Goal: Task Accomplishment & Management: Use online tool/utility

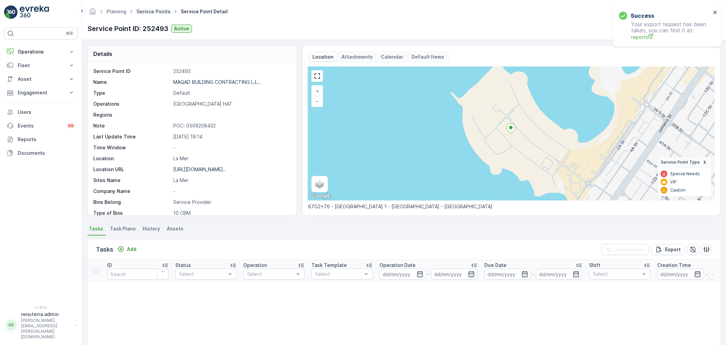
click at [147, 11] on link "Service Points" at bounding box center [154, 12] width 34 height 6
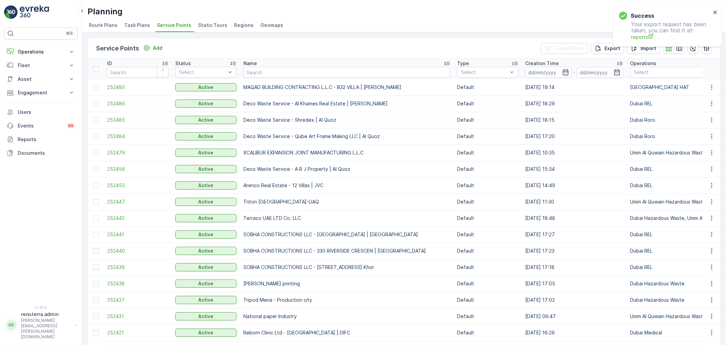
click at [386, 230] on td "SOBHA CONSTRUCTIONS LLC - [GEOGRAPHIC_DATA] | [GEOGRAPHIC_DATA]" at bounding box center [347, 234] width 214 height 16
click at [266, 71] on input "text" at bounding box center [346, 72] width 207 height 11
type input "dic"
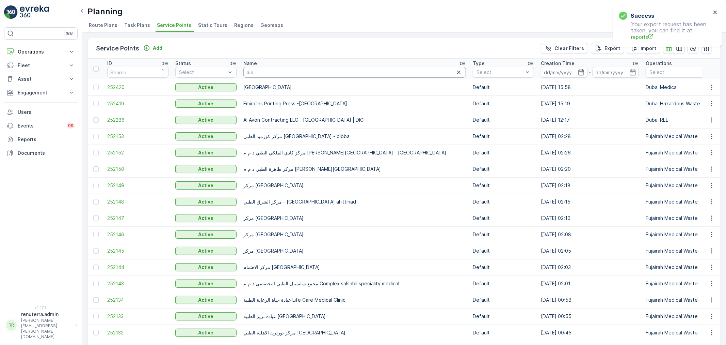
click at [261, 71] on input "dic" at bounding box center [354, 72] width 223 height 11
type input "dic NMC"
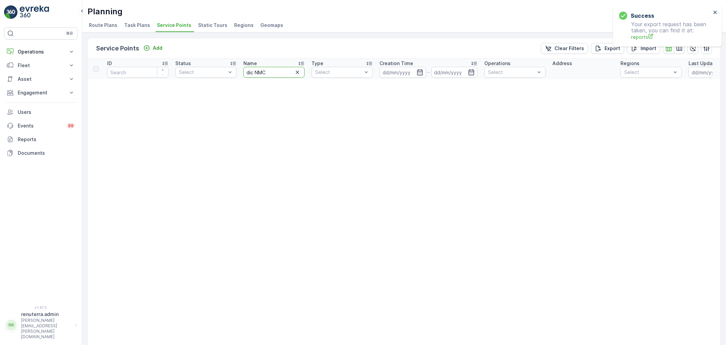
drag, startPoint x: 257, startPoint y: 69, endPoint x: 223, endPoint y: 63, distance: 35.0
type input "NMC"
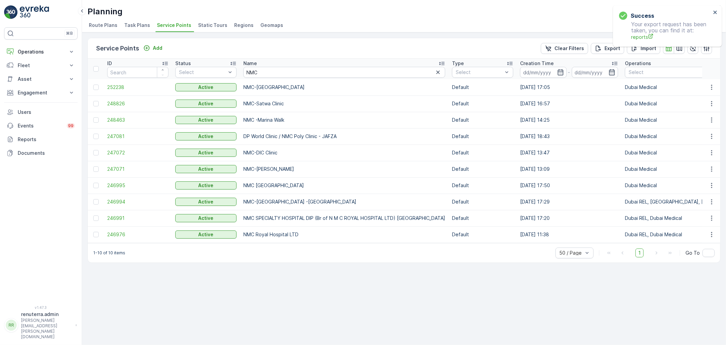
drag, startPoint x: 137, startPoint y: 147, endPoint x: 123, endPoint y: 152, distance: 14.9
click at [136, 147] on td "247072" at bounding box center [138, 152] width 68 height 16
click at [123, 152] on span "247072" at bounding box center [137, 152] width 61 height 7
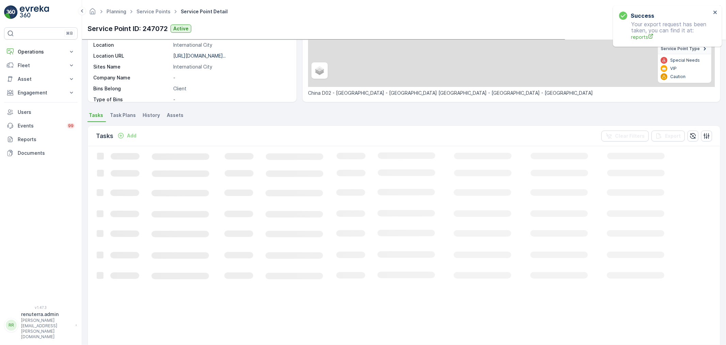
scroll to position [113, 0]
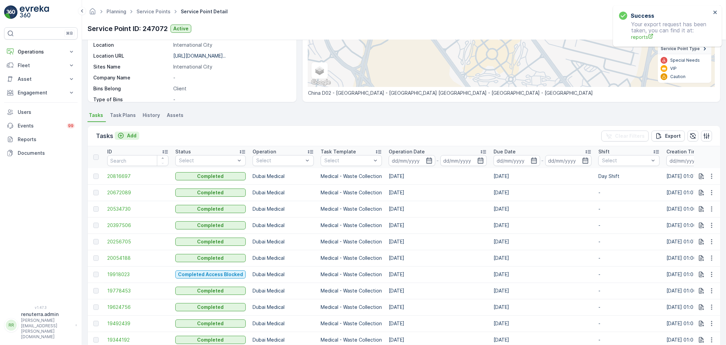
click at [118, 134] on icon "Add" at bounding box center [120, 135] width 7 height 7
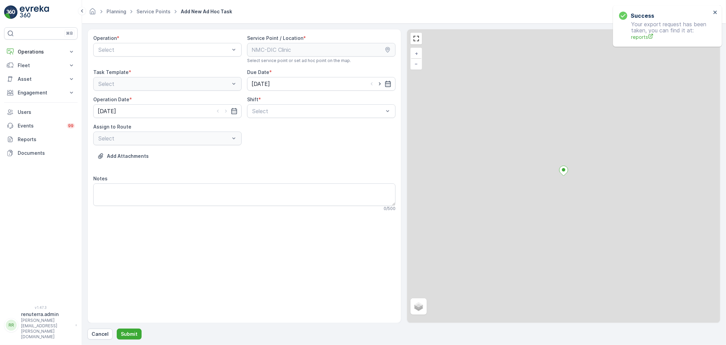
click at [121, 39] on div "Operation *" at bounding box center [167, 38] width 148 height 7
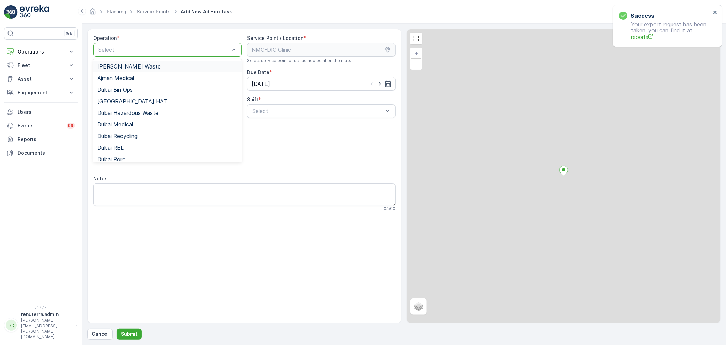
drag, startPoint x: 128, startPoint y: 46, endPoint x: 133, endPoint y: 58, distance: 13.2
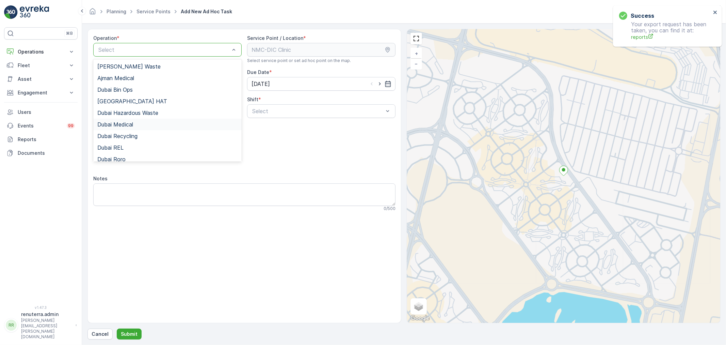
click at [127, 128] on div "Dubai Medical" at bounding box center [167, 124] width 148 height 12
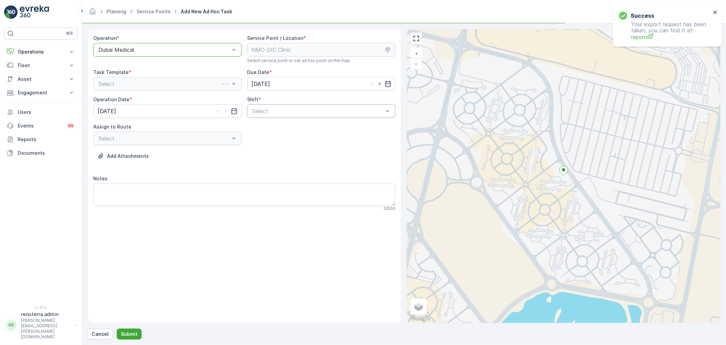
click at [297, 112] on div at bounding box center [318, 111] width 133 height 6
click at [201, 144] on div "Select" at bounding box center [167, 138] width 148 height 14
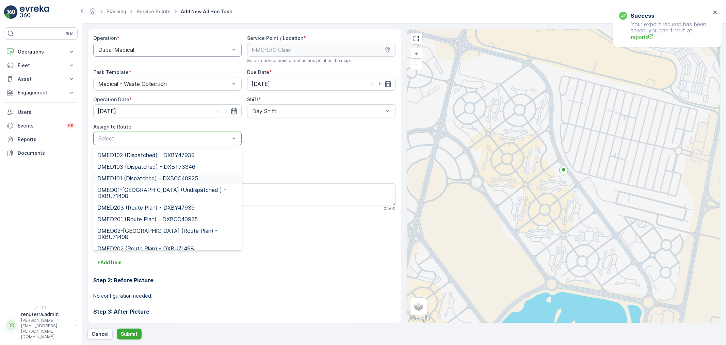
click at [150, 177] on span "DMED101 (Dispatched) - DXBCC40925" at bounding box center [147, 178] width 101 height 6
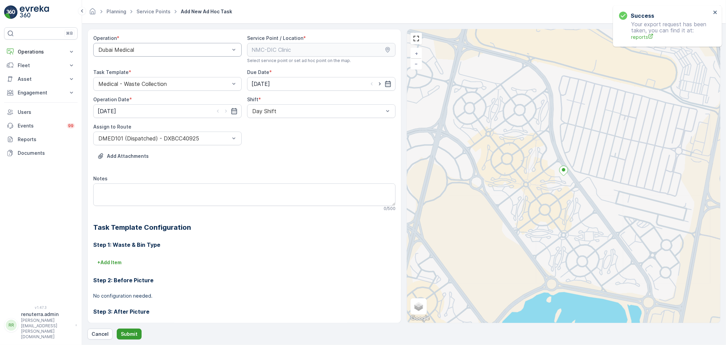
click at [127, 332] on p "Submit" at bounding box center [129, 333] width 17 height 7
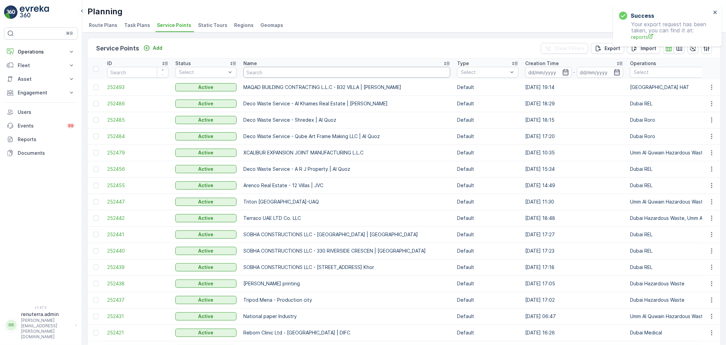
click at [250, 74] on input "text" at bounding box center [346, 72] width 207 height 11
type input "desert"
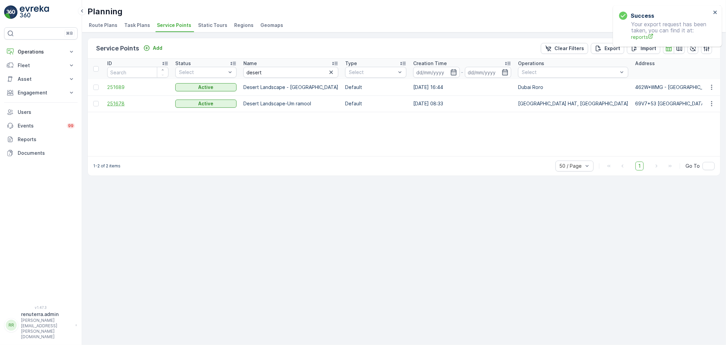
click at [123, 101] on span "251678" at bounding box center [137, 103] width 61 height 7
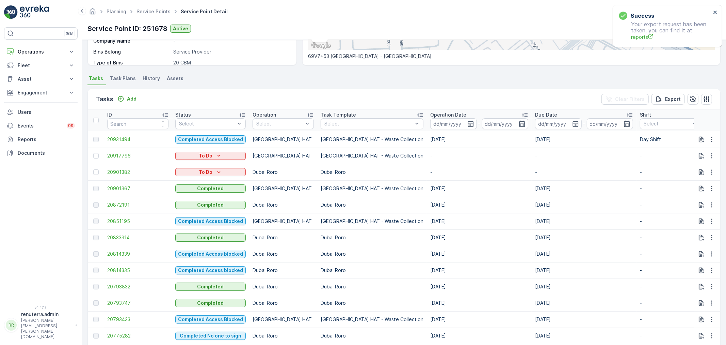
scroll to position [151, 0]
click at [95, 153] on div at bounding box center [95, 154] width 5 height 5
click at [93, 152] on input "checkbox" at bounding box center [93, 152] width 0 height 0
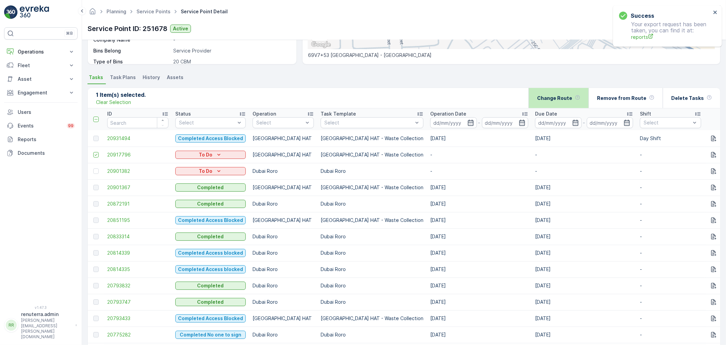
click at [562, 101] on div "Change Route" at bounding box center [558, 98] width 43 height 20
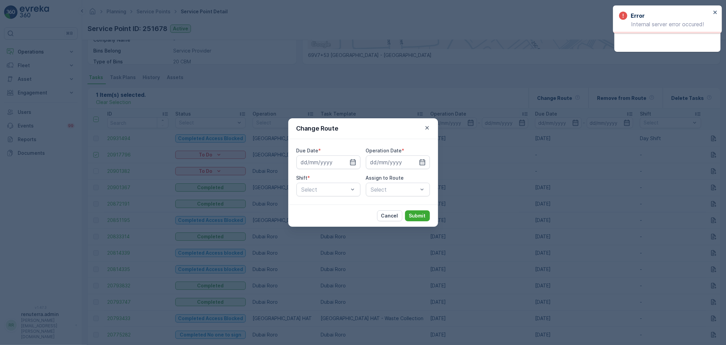
click at [353, 162] on icon "button" at bounding box center [353, 162] width 7 height 7
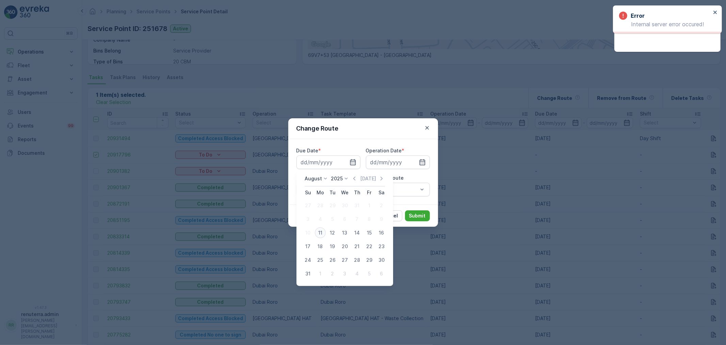
click at [322, 232] on div "11" at bounding box center [320, 232] width 11 height 11
type input "11.08.2025"
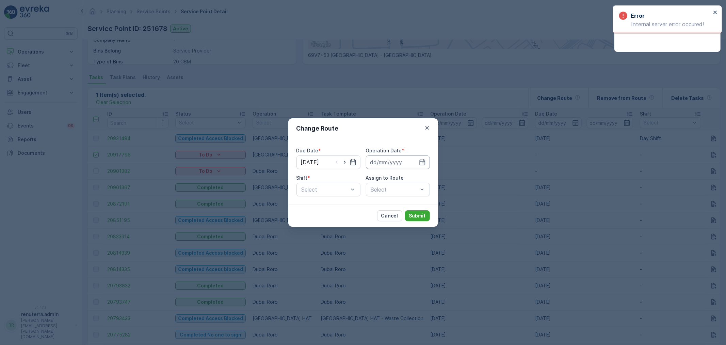
click at [390, 166] on input at bounding box center [398, 162] width 64 height 14
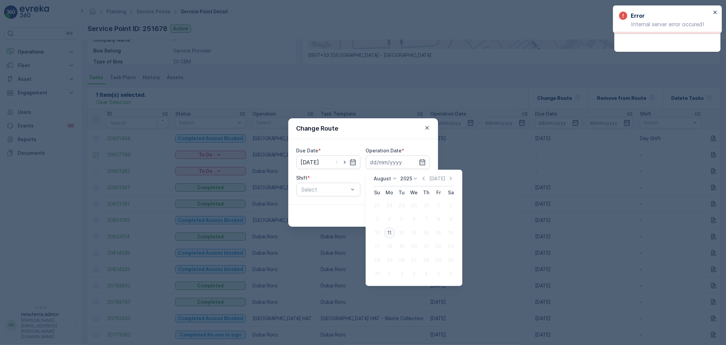
click at [389, 230] on div "11" at bounding box center [389, 232] width 11 height 11
type input "11.08.2025"
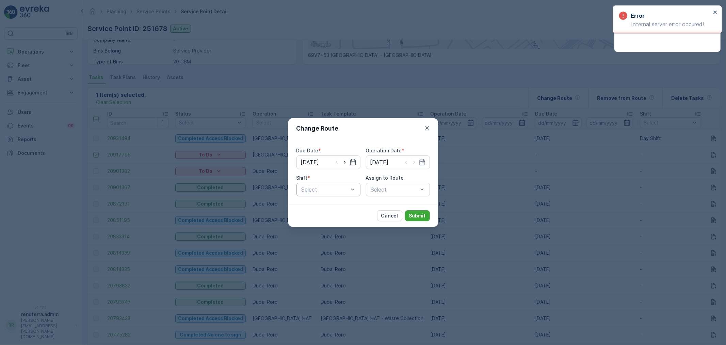
click at [340, 191] on div at bounding box center [325, 189] width 48 height 6
click at [342, 203] on div "Day Shift" at bounding box center [329, 206] width 56 height 6
click at [396, 191] on div "Select" at bounding box center [398, 189] width 64 height 14
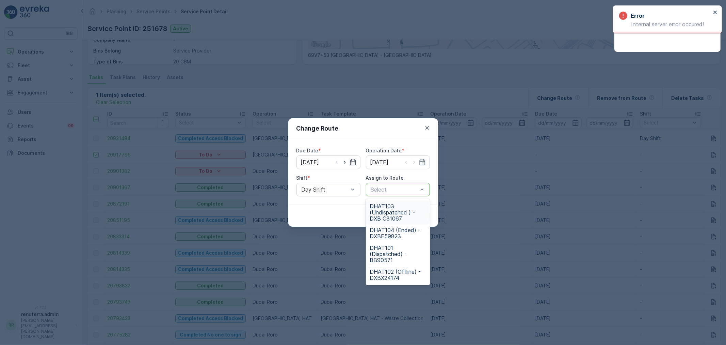
click at [396, 188] on div at bounding box center [394, 189] width 48 height 6
click at [396, 211] on span "DHAT103 (Undispatched ) - DXB C31067" at bounding box center [398, 212] width 56 height 18
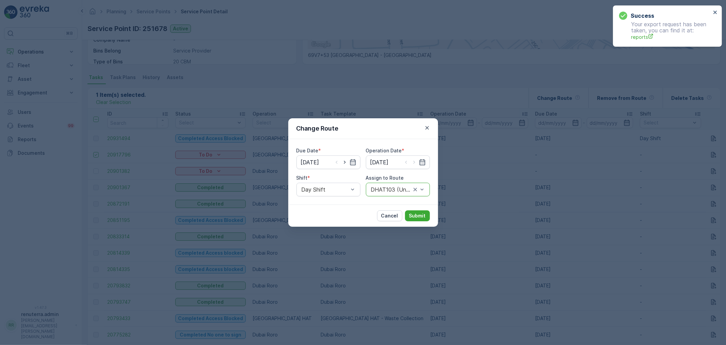
click at [394, 193] on div "DHAT103 (Undispatched ) - DXB C31067" at bounding box center [398, 189] width 64 height 14
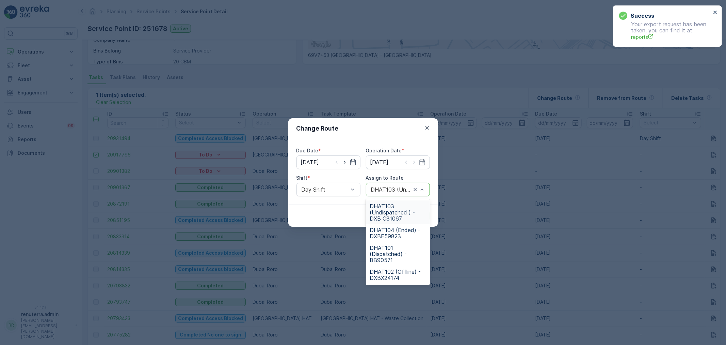
click at [402, 211] on span "DHAT103 (Undispatched ) - DXB C31067" at bounding box center [398, 212] width 56 height 18
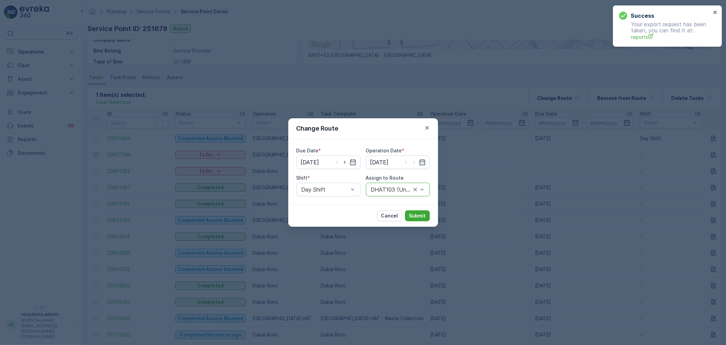
click at [391, 192] on div at bounding box center [391, 189] width 42 height 6
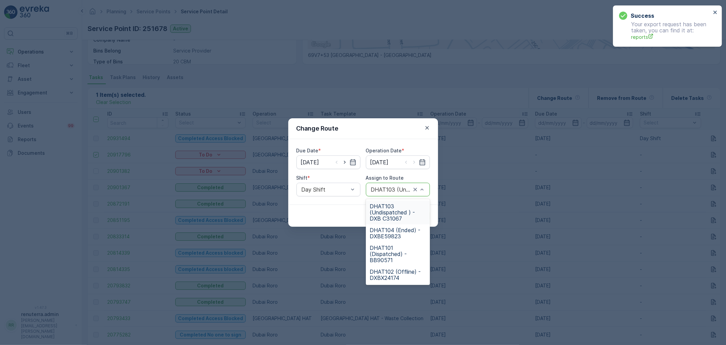
click at [393, 213] on span "DHAT103 (Undispatched ) - DXB C31067" at bounding box center [398, 212] width 56 height 18
click at [393, 190] on div at bounding box center [391, 189] width 42 height 6
type input "103"
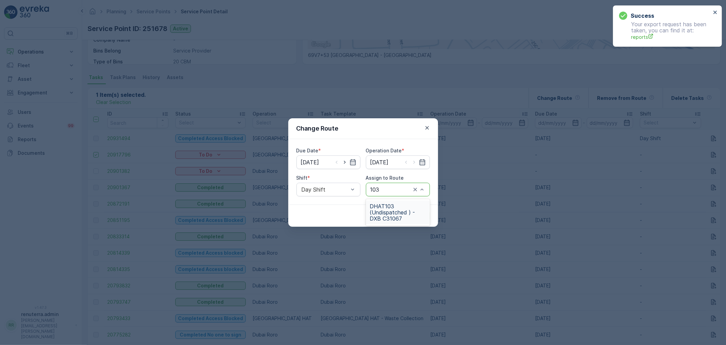
click at [394, 220] on span "DHAT103 (Undispatched ) - DXB C31067" at bounding box center [398, 212] width 56 height 18
click at [418, 219] on button "Submit" at bounding box center [417, 215] width 25 height 11
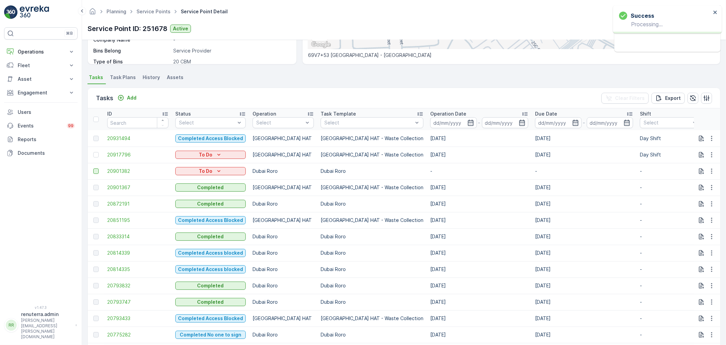
click at [96, 168] on div at bounding box center [95, 170] width 5 height 5
click at [93, 168] on input "checkbox" at bounding box center [93, 168] width 0 height 0
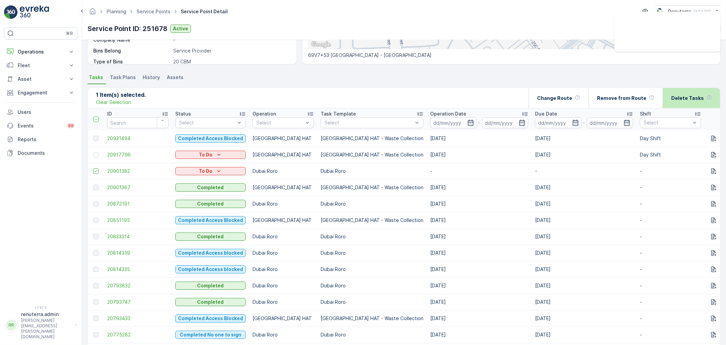
click at [689, 93] on div "Delete Tasks" at bounding box center [691, 98] width 41 height 20
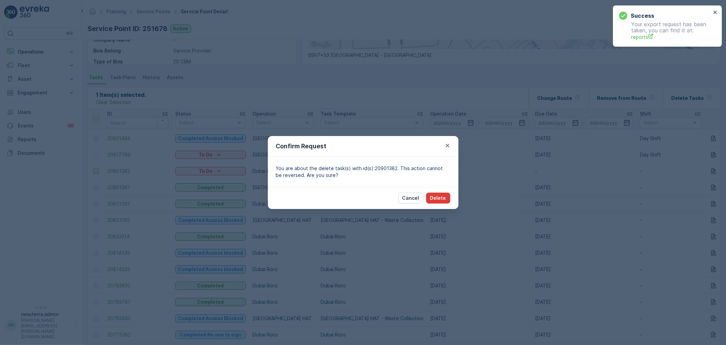
click at [444, 198] on p "Delete" at bounding box center [438, 197] width 16 height 7
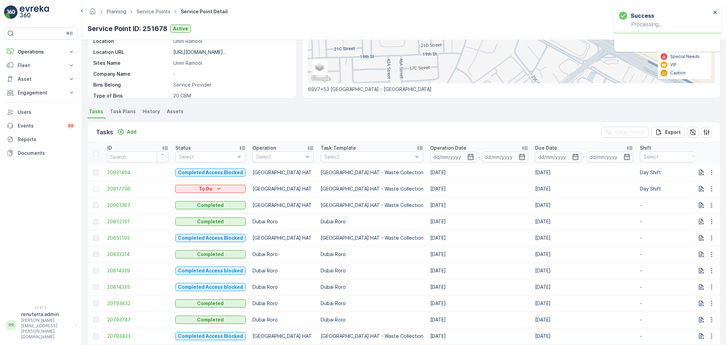
scroll to position [0, 0]
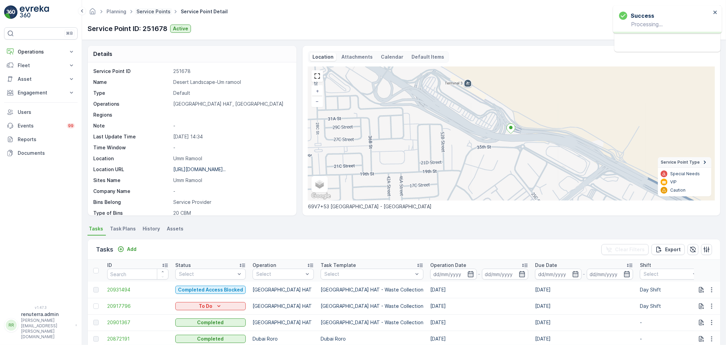
click at [149, 11] on link "Service Points" at bounding box center [154, 12] width 34 height 6
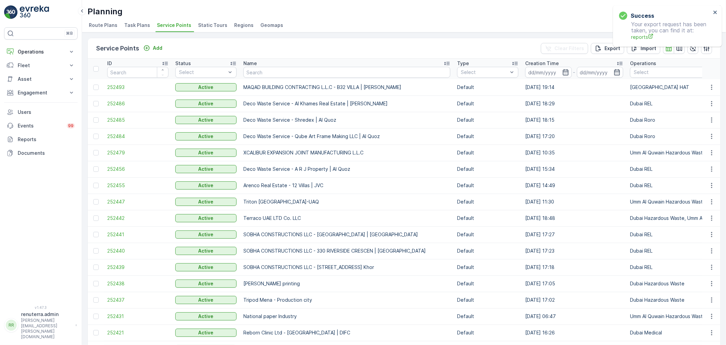
click at [411, 237] on td "SOBHA CONSTRUCTIONS LLC - [GEOGRAPHIC_DATA] | [GEOGRAPHIC_DATA]" at bounding box center [347, 234] width 214 height 16
click at [266, 74] on input "text" at bounding box center [346, 72] width 207 height 11
click at [260, 74] on input "text" at bounding box center [346, 72] width 207 height 11
type input "rixo"
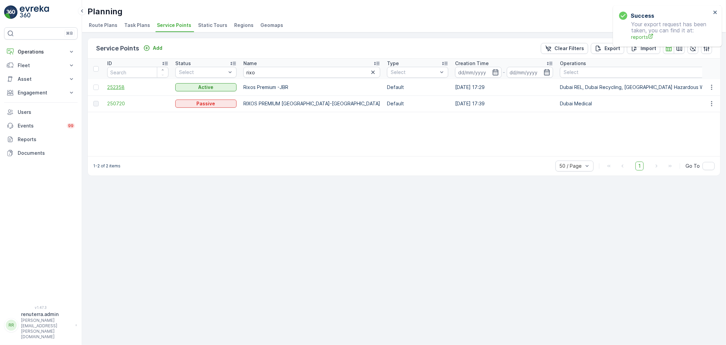
click at [129, 86] on span "252358" at bounding box center [137, 87] width 61 height 7
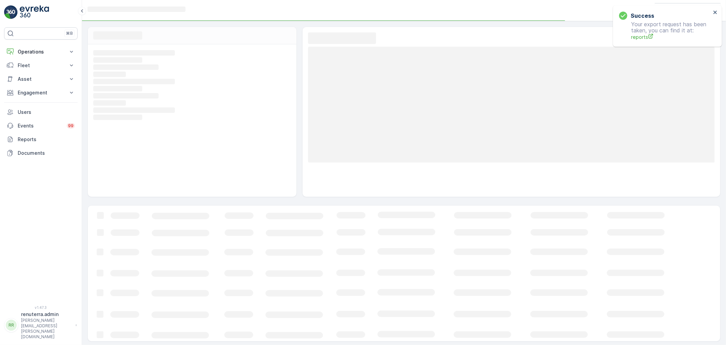
scroll to position [4, 0]
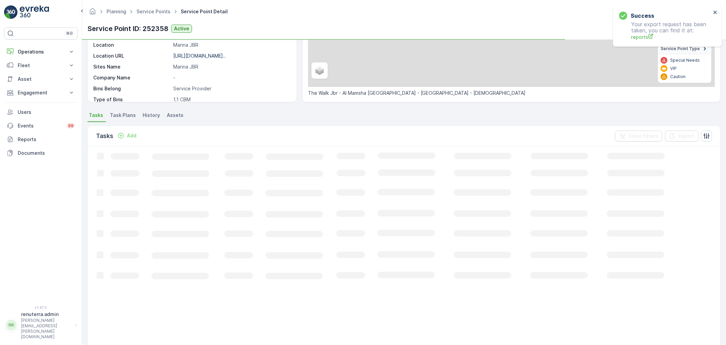
scroll to position [113, 0]
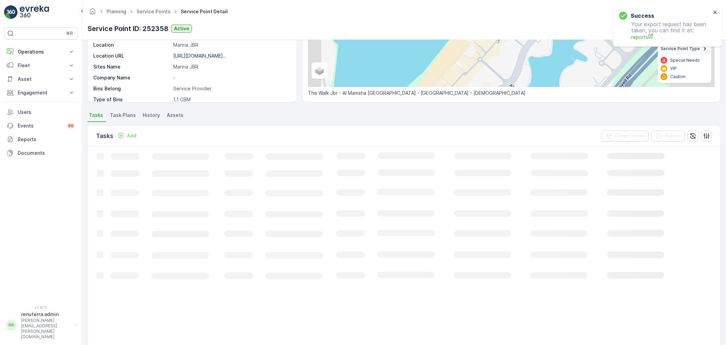
click at [130, 134] on p "Add" at bounding box center [132, 135] width 10 height 7
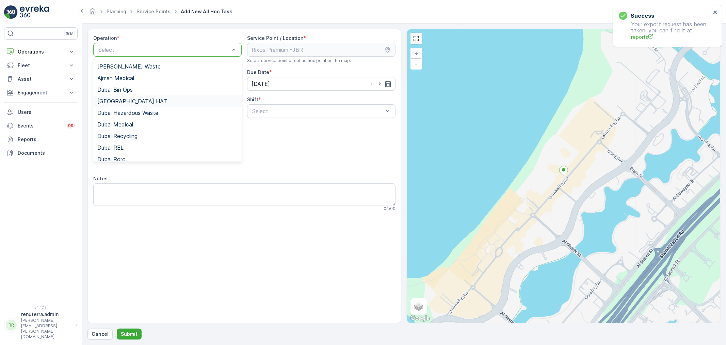
click at [124, 102] on span "[GEOGRAPHIC_DATA] HAT" at bounding box center [132, 101] width 70 height 6
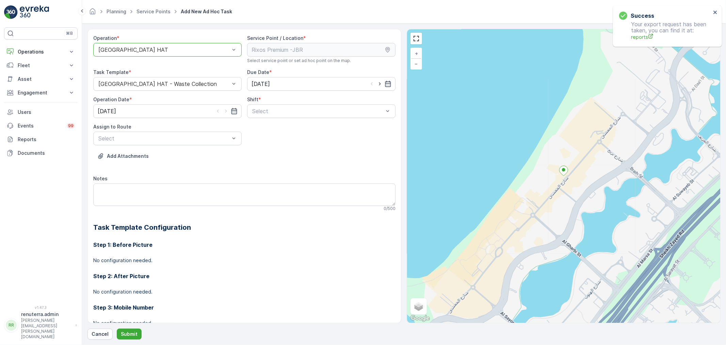
click at [129, 51] on div at bounding box center [164, 50] width 133 height 6
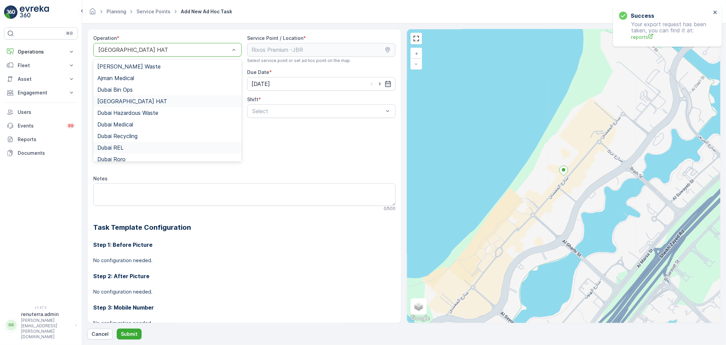
click at [118, 144] on span "Dubai REL" at bounding box center [110, 147] width 26 height 6
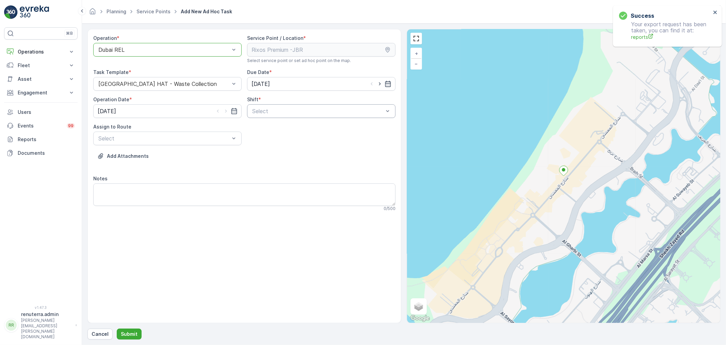
click at [291, 111] on div at bounding box center [318, 111] width 133 height 6
click at [281, 125] on div "Day Shift" at bounding box center [321, 128] width 140 height 6
click at [202, 136] on div at bounding box center [164, 138] width 133 height 6
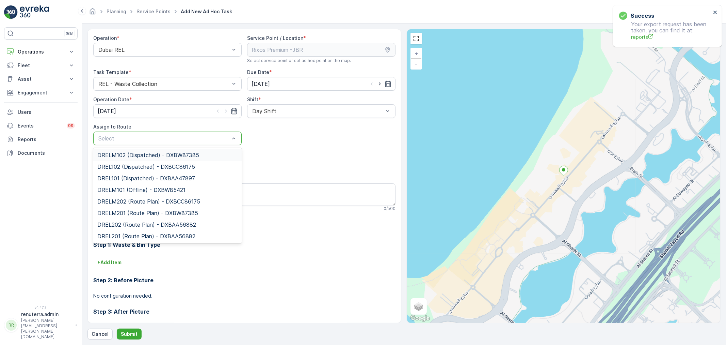
drag, startPoint x: 125, startPoint y: 155, endPoint x: 125, endPoint y: 152, distance: 3.4
click at [125, 155] on span "DRELM102 (Dispatched) - DXBW87385" at bounding box center [148, 155] width 102 height 6
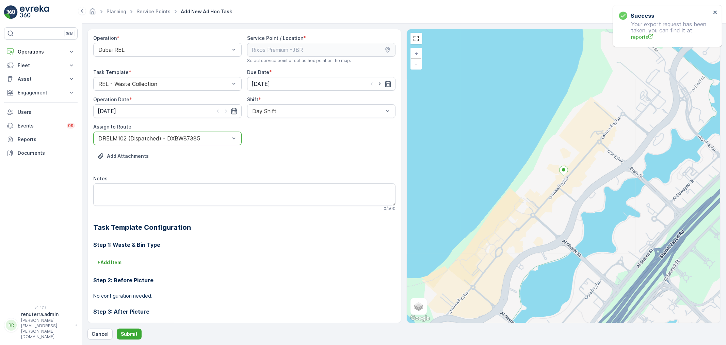
click at [130, 143] on div "DRELM102 (Dispatched) - DXBW87385" at bounding box center [167, 138] width 148 height 14
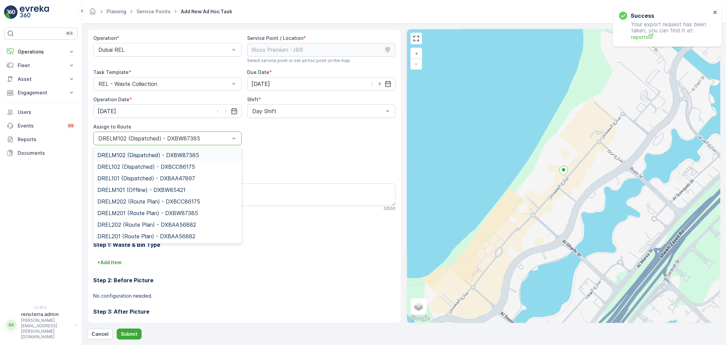
click at [121, 154] on span "DRELM102 (Dispatched) - DXBW87385" at bounding box center [148, 155] width 102 height 6
click at [130, 138] on div at bounding box center [164, 138] width 133 height 6
click at [134, 153] on span "DRELM102 (Dispatched) - DXBW87385" at bounding box center [148, 155] width 102 height 6
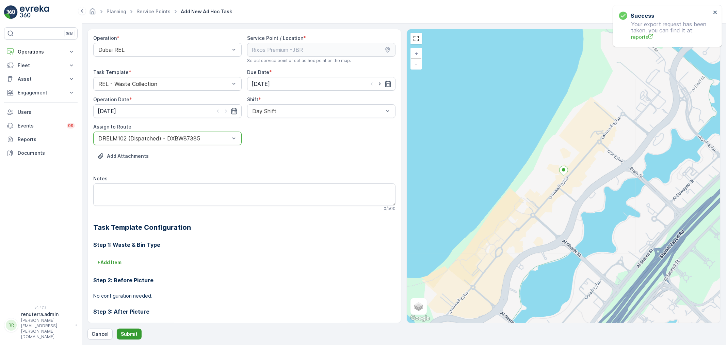
click at [135, 338] on button "Submit" at bounding box center [129, 333] width 25 height 11
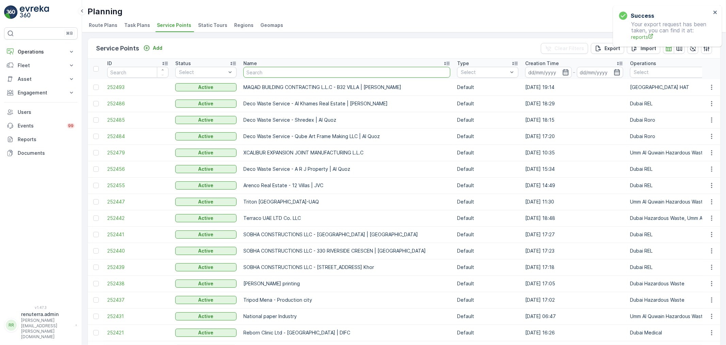
click at [251, 70] on input "text" at bounding box center [346, 72] width 207 height 11
type input "riox"
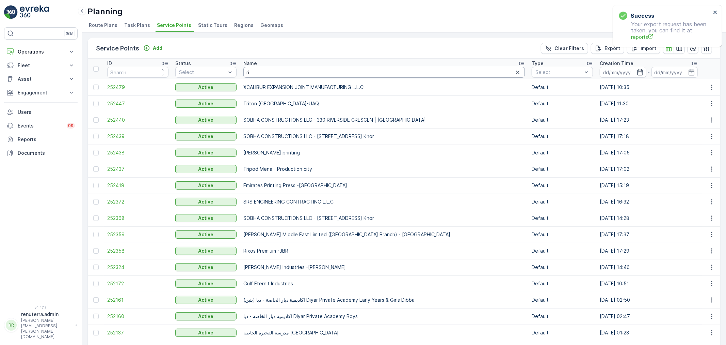
click at [251, 70] on input "ri" at bounding box center [384, 72] width 282 height 11
type input "rixos"
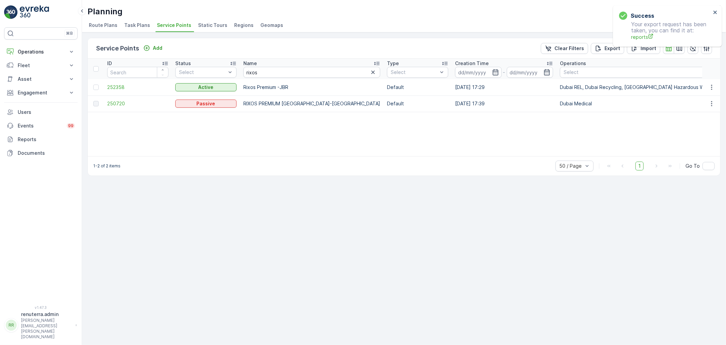
click at [124, 91] on td "252358" at bounding box center [138, 87] width 68 height 16
click at [123, 87] on span "252358" at bounding box center [137, 87] width 61 height 7
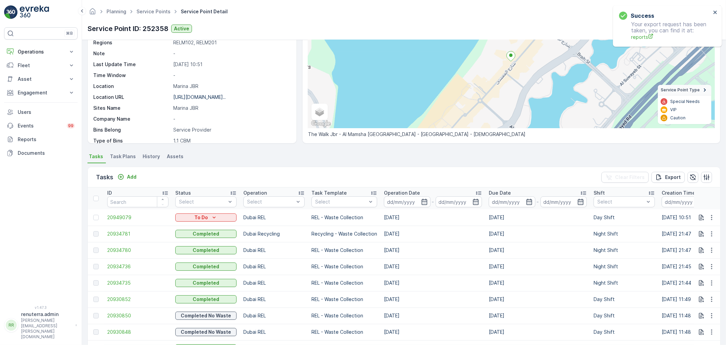
scroll to position [76, 0]
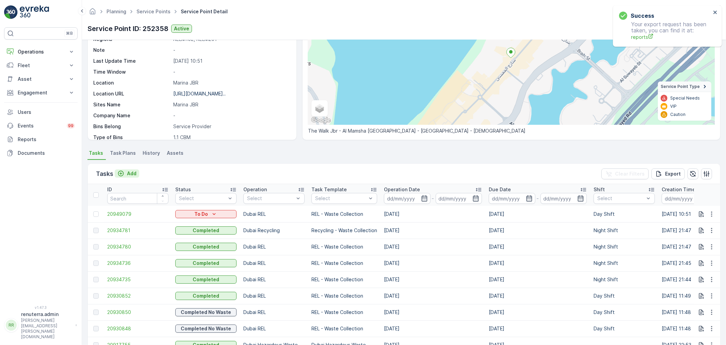
click at [132, 173] on p "Add" at bounding box center [132, 173] width 10 height 7
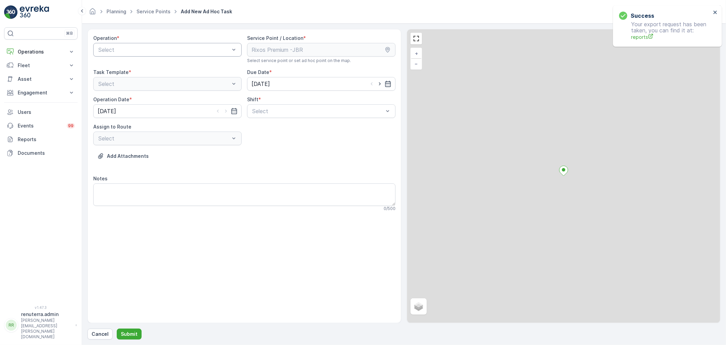
click at [123, 51] on div at bounding box center [164, 50] width 133 height 6
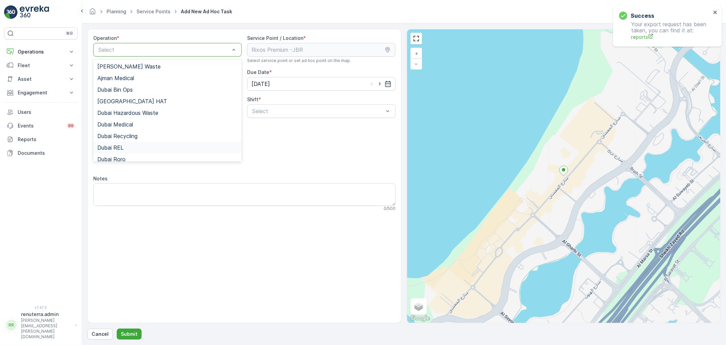
click at [136, 149] on div "Dubai REL" at bounding box center [167, 147] width 140 height 6
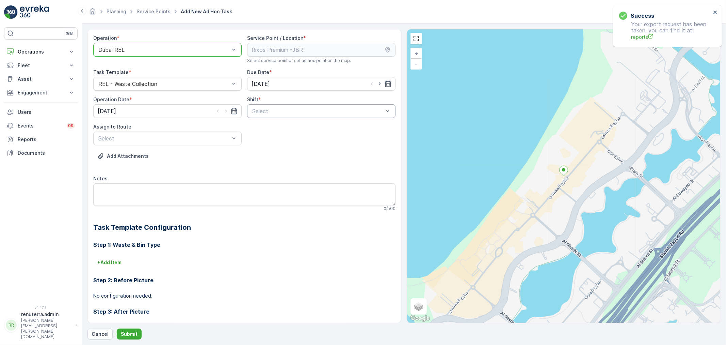
click at [286, 111] on div at bounding box center [318, 111] width 133 height 6
click at [282, 127] on div "Day Shift" at bounding box center [321, 128] width 140 height 6
click at [159, 144] on div "Select" at bounding box center [167, 138] width 148 height 14
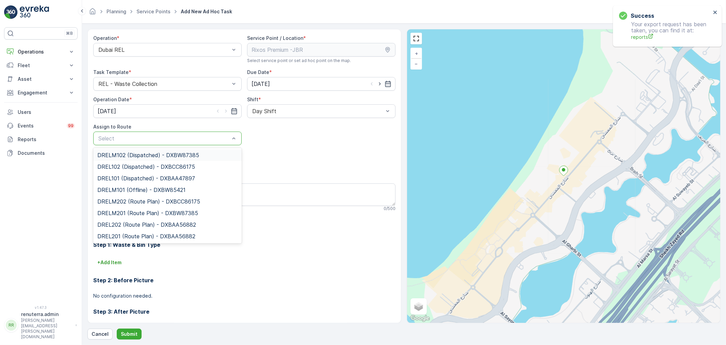
click at [153, 156] on span "DRELM102 (Dispatched) - DXBW87385" at bounding box center [148, 155] width 102 height 6
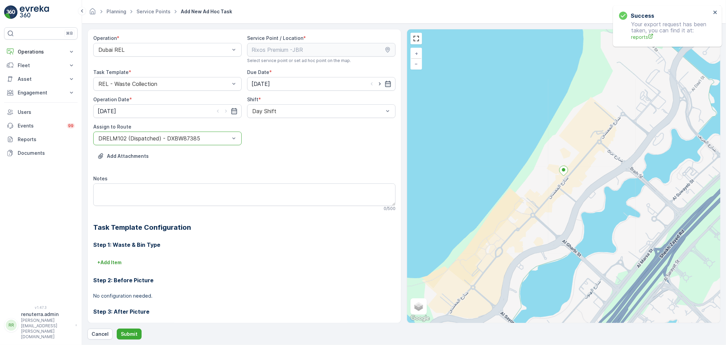
click at [176, 141] on div at bounding box center [164, 138] width 133 height 6
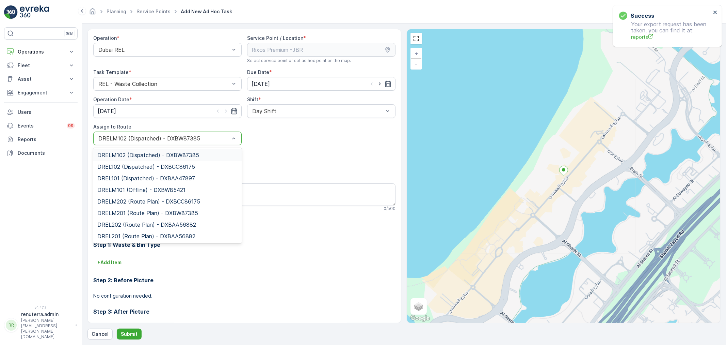
click at [113, 155] on span "DRELM102 (Dispatched) - DXBW87385" at bounding box center [148, 155] width 102 height 6
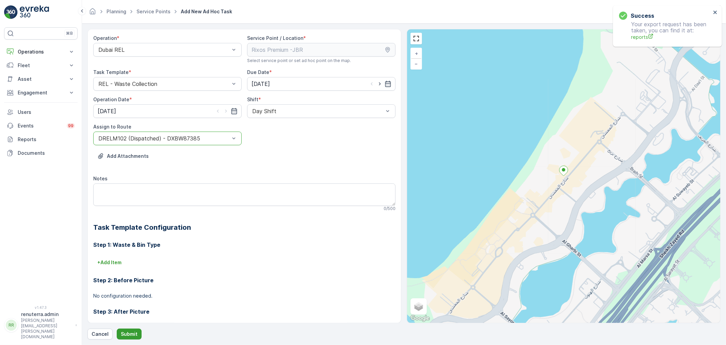
click at [129, 334] on p "Submit" at bounding box center [129, 333] width 17 height 7
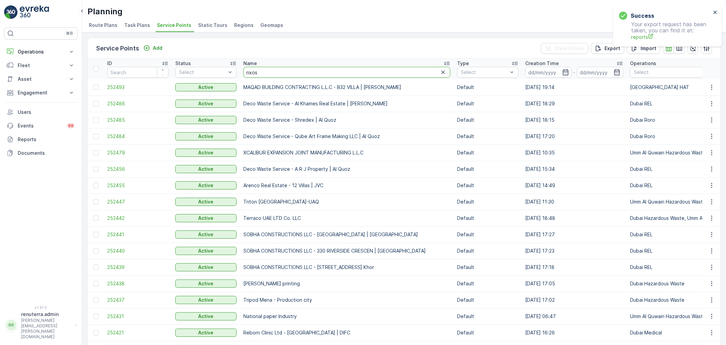
type input "rixosa"
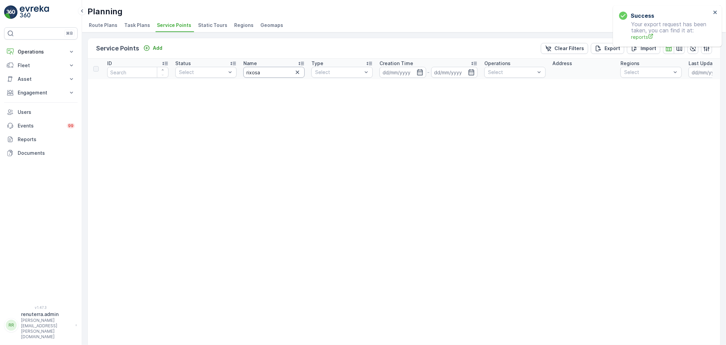
click at [255, 73] on input "rixosa" at bounding box center [273, 72] width 61 height 11
click at [259, 73] on input "rixosa" at bounding box center [273, 72] width 61 height 11
type input "rixos"
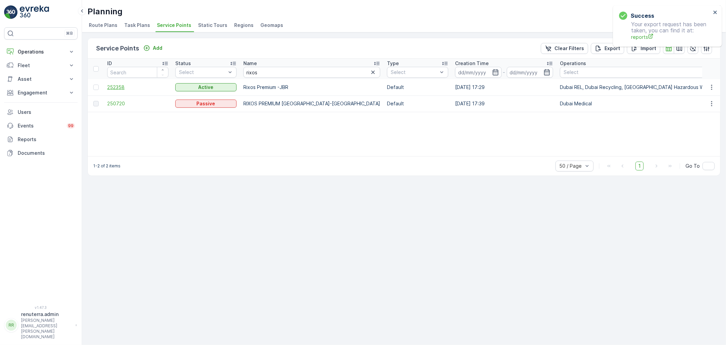
click at [115, 85] on span "252358" at bounding box center [137, 87] width 61 height 7
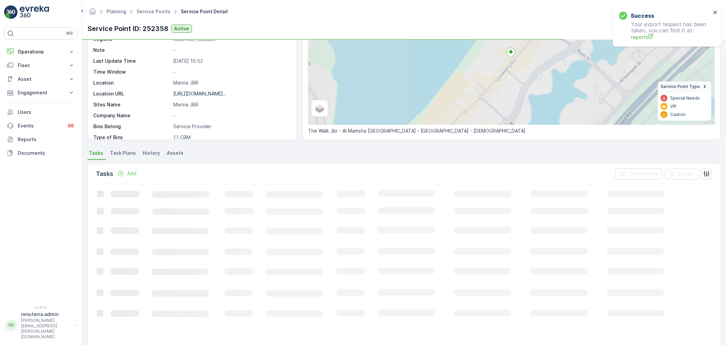
scroll to position [76, 0]
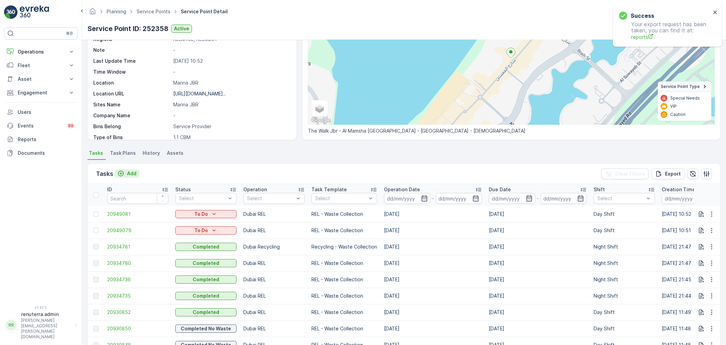
click at [123, 172] on icon "Add" at bounding box center [120, 173] width 7 height 7
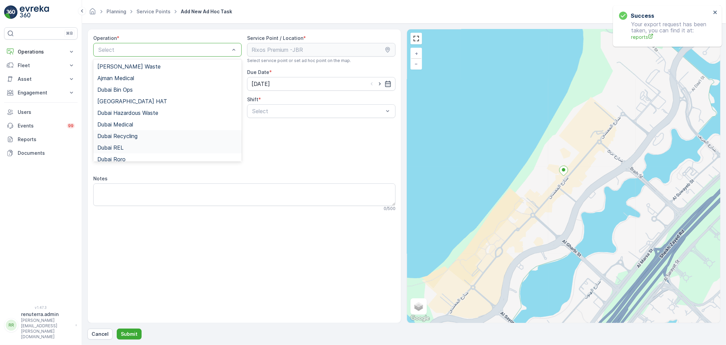
click at [124, 148] on div "Dubai REL" at bounding box center [167, 147] width 140 height 6
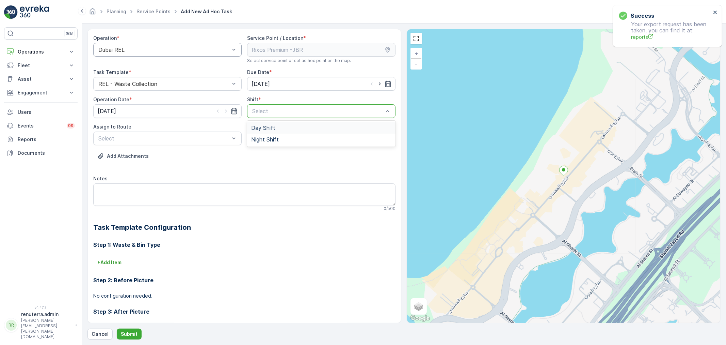
click at [297, 113] on div at bounding box center [318, 111] width 133 height 6
click at [292, 123] on div "Day Shift" at bounding box center [321, 128] width 148 height 12
click at [173, 144] on div "Select" at bounding box center [167, 138] width 148 height 14
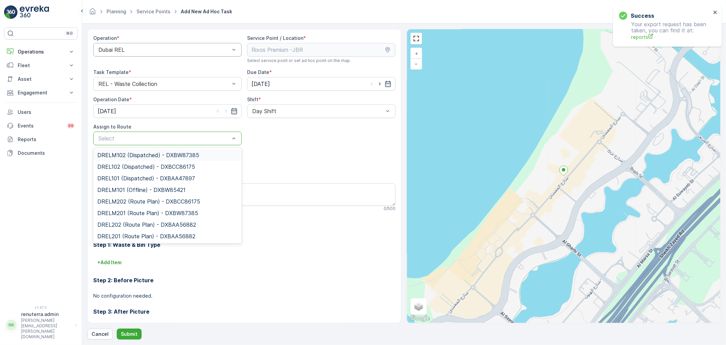
click at [169, 156] on span "DRELM102 (Dispatched) - DXBW87385" at bounding box center [148, 155] width 102 height 6
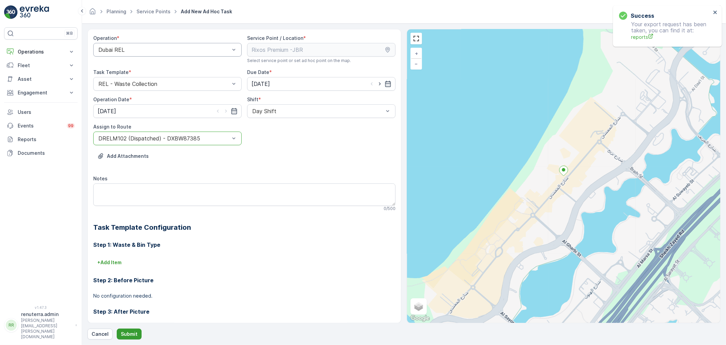
click at [120, 327] on div "Operation * Dubai REL Service Point / Location * Select service point or set ad…" at bounding box center [403, 184] width 633 height 310
click at [123, 330] on button "Submit" at bounding box center [129, 333] width 25 height 11
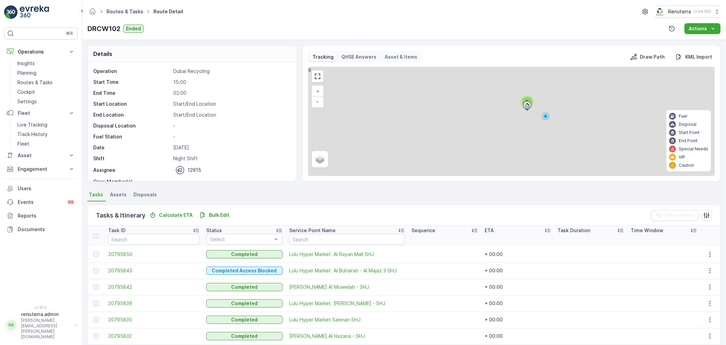
scroll to position [28, 0]
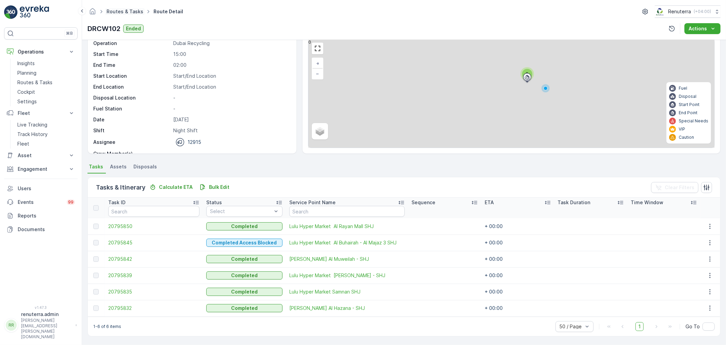
click at [134, 13] on link "Routes & Tasks" at bounding box center [125, 12] width 37 height 6
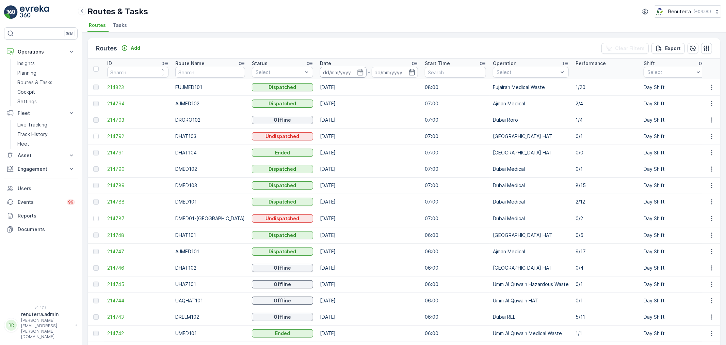
click at [342, 74] on input at bounding box center [343, 72] width 47 height 11
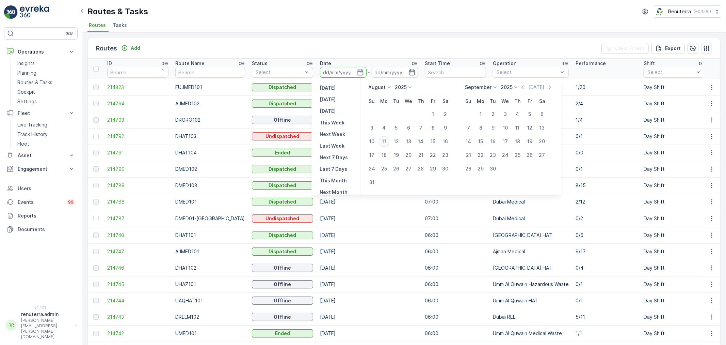
click at [384, 140] on div "11" at bounding box center [384, 141] width 11 height 11
type input "11.08.2025"
click at [384, 140] on div "11" at bounding box center [384, 141] width 11 height 11
type input "11.08.2025"
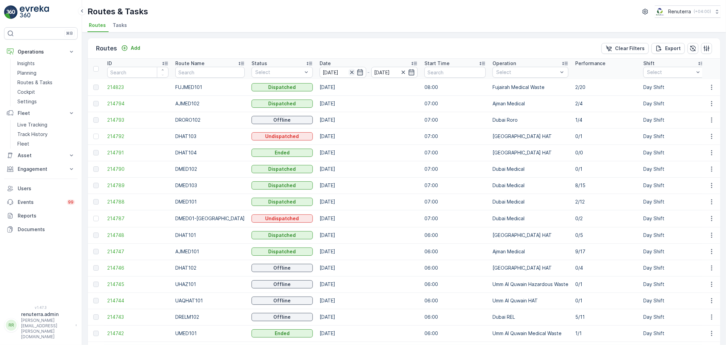
click at [349, 72] on icon "button" at bounding box center [352, 72] width 7 height 7
drag, startPoint x: 134, startPoint y: 140, endPoint x: 128, endPoint y: 136, distance: 7.3
click at [134, 138] on td "214792" at bounding box center [138, 136] width 68 height 16
click at [125, 135] on span "214792" at bounding box center [137, 136] width 61 height 7
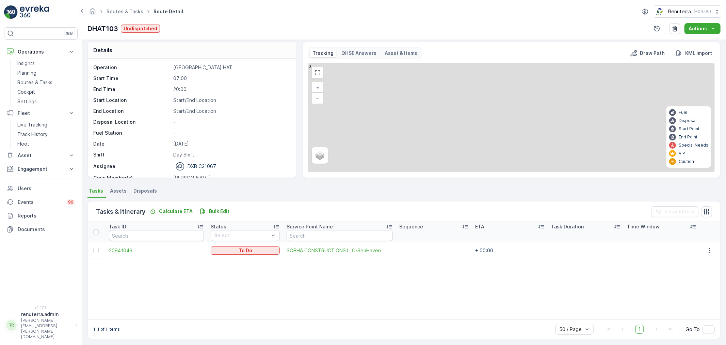
scroll to position [6, 0]
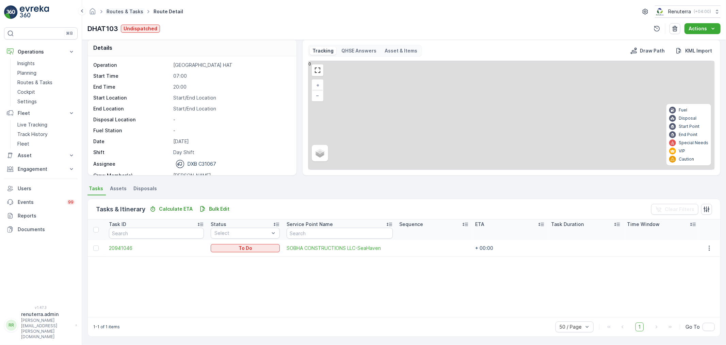
click at [118, 12] on link "Routes & Tasks" at bounding box center [125, 12] width 37 height 6
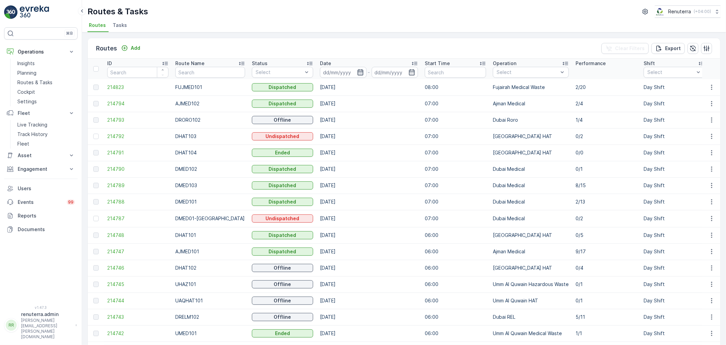
click at [357, 70] on icon "button" at bounding box center [360, 72] width 6 height 6
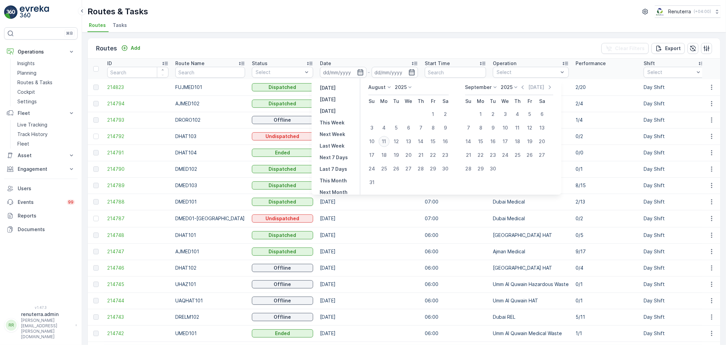
click at [383, 138] on div "11" at bounding box center [384, 141] width 11 height 11
type input "11.08.2025"
click at [383, 138] on div "11" at bounding box center [384, 141] width 11 height 11
type input "11.08.2025"
click at [381, 145] on div "11" at bounding box center [384, 141] width 11 height 11
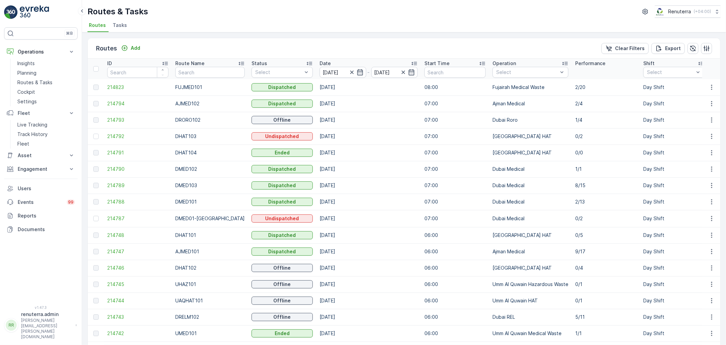
scroll to position [38, 0]
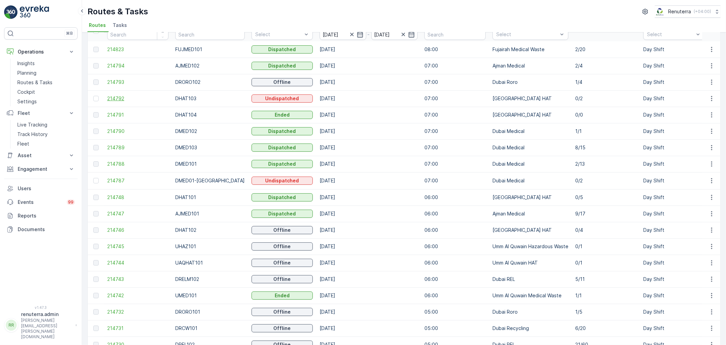
click at [123, 98] on span "214792" at bounding box center [137, 98] width 61 height 7
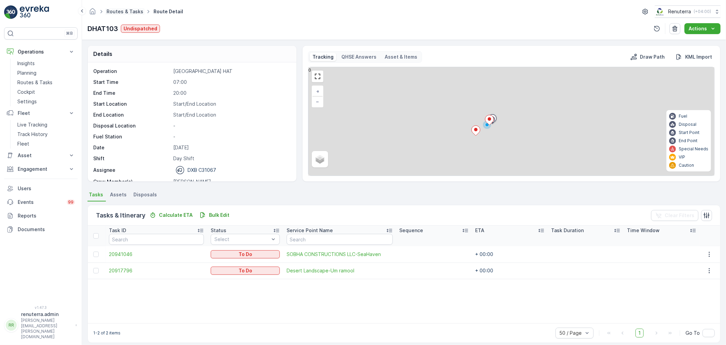
click at [130, 10] on link "Routes & Tasks" at bounding box center [125, 12] width 37 height 6
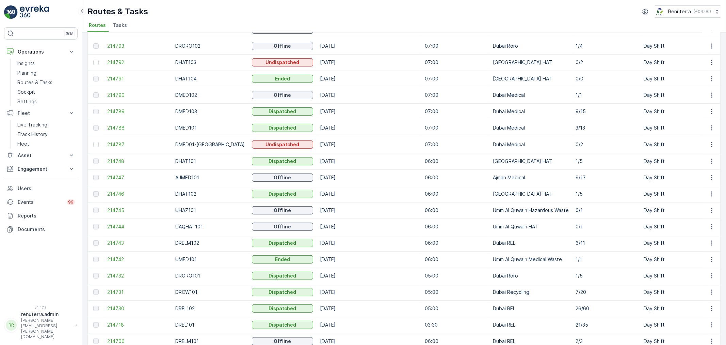
scroll to position [76, 0]
click at [113, 76] on span "214791" at bounding box center [137, 77] width 61 height 7
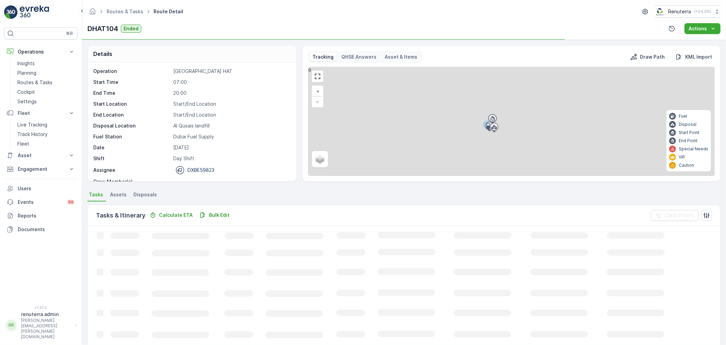
scroll to position [113, 0]
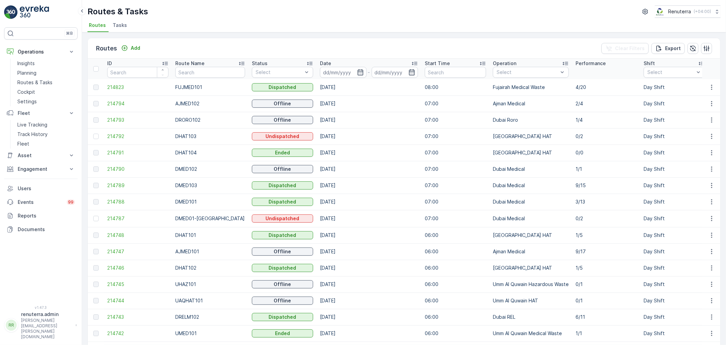
scroll to position [38, 0]
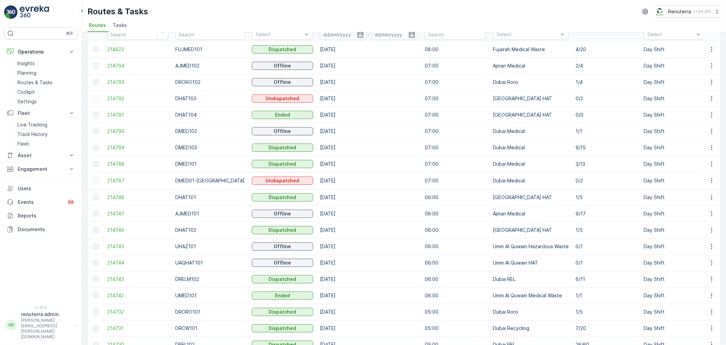
click at [490, 220] on td "Ajman Medical" at bounding box center [531, 213] width 83 height 16
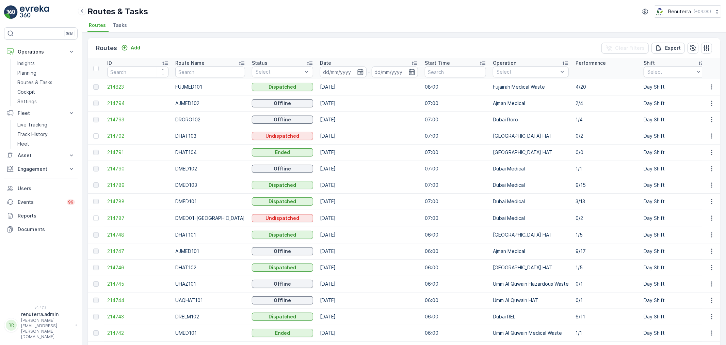
scroll to position [0, 0]
click at [347, 67] on input at bounding box center [343, 72] width 47 height 11
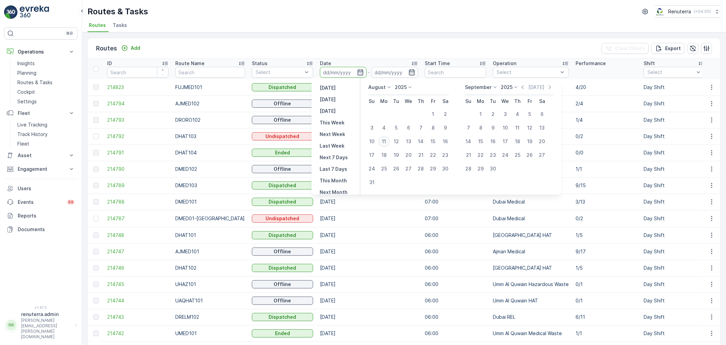
click at [383, 144] on div "11" at bounding box center [384, 141] width 11 height 11
type input "11.08.2025"
click at [383, 144] on div "11" at bounding box center [384, 141] width 11 height 11
type input "11.08.2025"
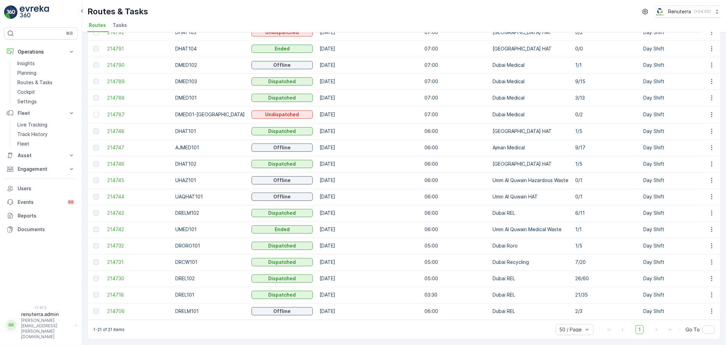
scroll to position [107, 0]
click at [131, 210] on span "214743" at bounding box center [137, 212] width 61 height 7
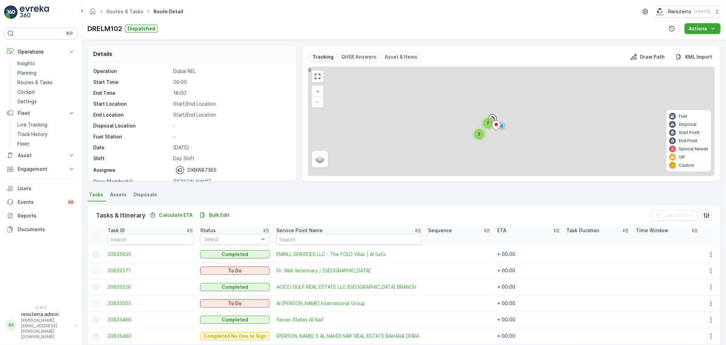
scroll to position [110, 0]
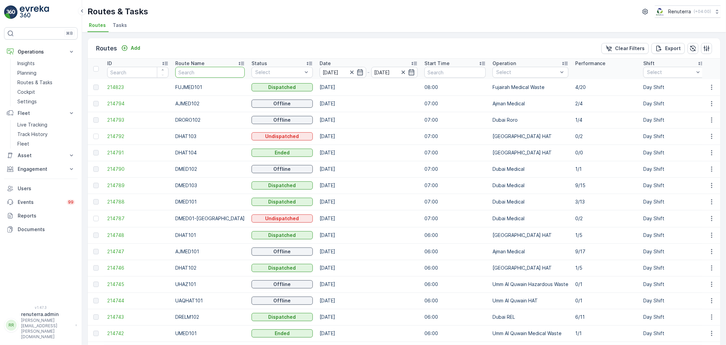
click at [195, 69] on input "text" at bounding box center [209, 72] width 69 height 11
type input "DHAT"
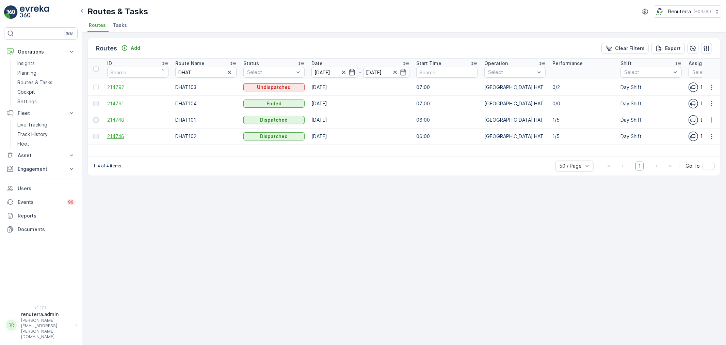
click at [110, 138] on span "214746" at bounding box center [137, 136] width 61 height 7
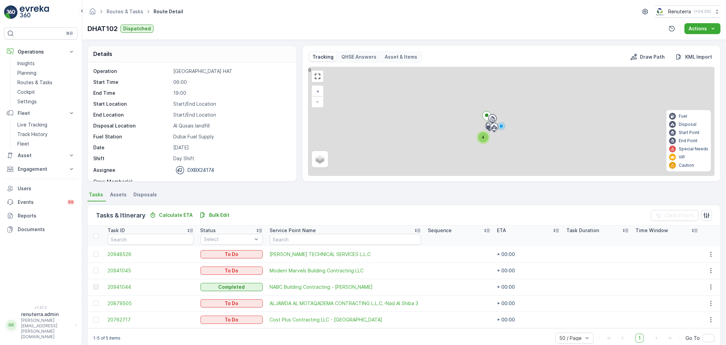
scroll to position [12, 0]
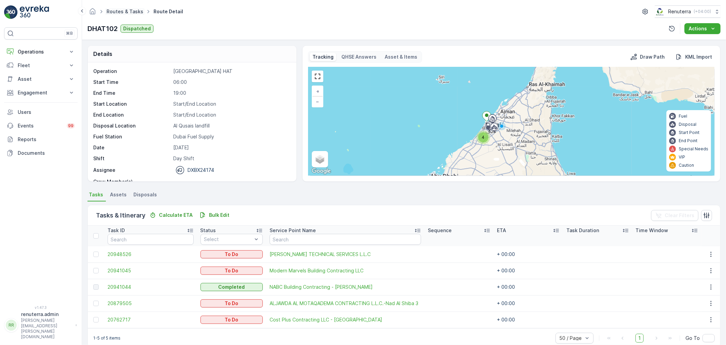
click at [123, 11] on link "Routes & Tasks" at bounding box center [125, 12] width 37 height 6
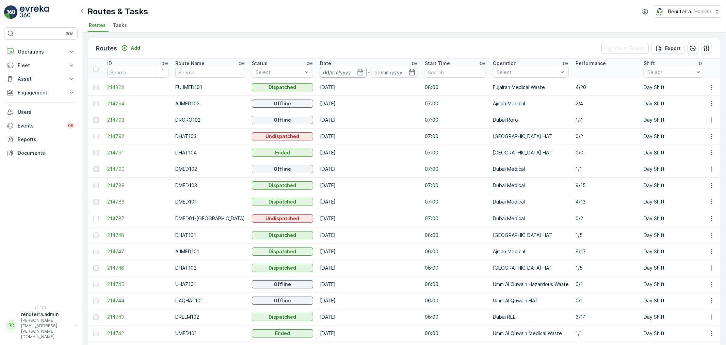
click at [336, 73] on input at bounding box center [343, 72] width 47 height 11
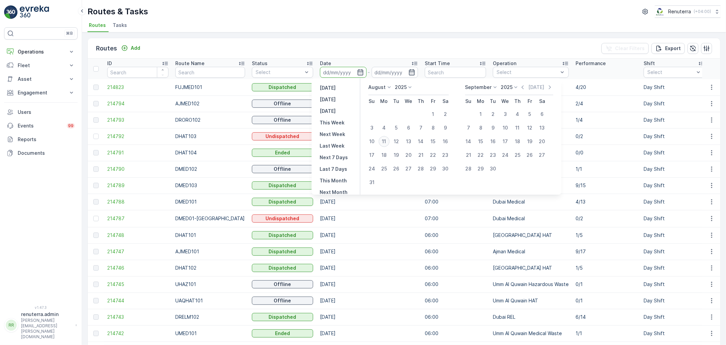
click at [387, 139] on div "11" at bounding box center [384, 141] width 11 height 11
type input "[DATE]"
click at [387, 139] on div "11" at bounding box center [384, 141] width 11 height 11
type input "[DATE]"
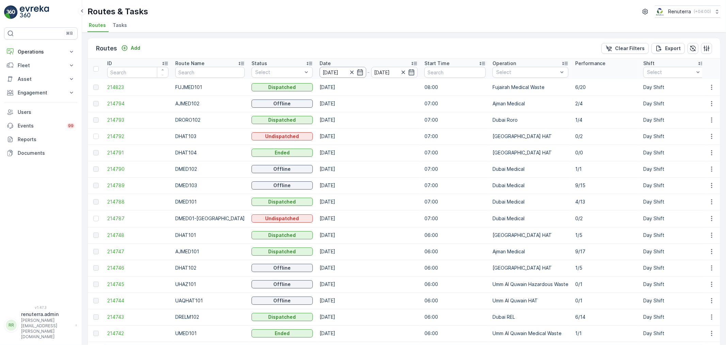
click at [338, 67] on input "[DATE]" at bounding box center [343, 72] width 47 height 11
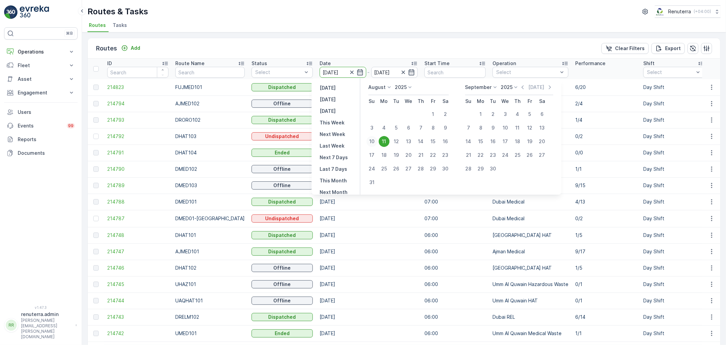
click at [370, 139] on div "10" at bounding box center [372, 141] width 11 height 11
type input "[DATE]"
click at [370, 139] on div "10" at bounding box center [372, 141] width 11 height 11
type input "[DATE]"
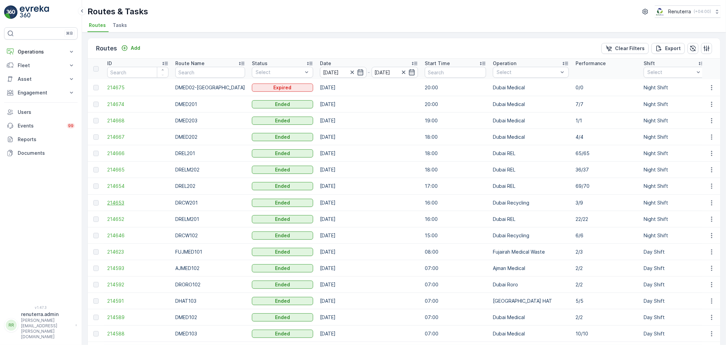
click at [117, 201] on span "214653" at bounding box center [137, 202] width 61 height 7
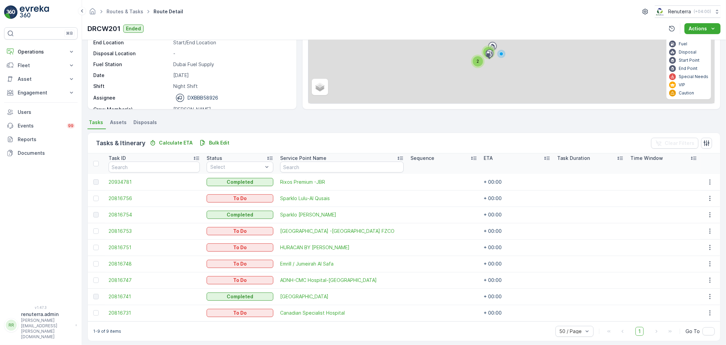
scroll to position [77, 0]
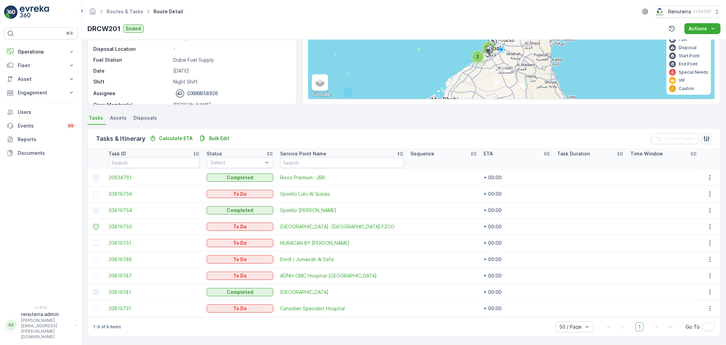
click at [97, 226] on div at bounding box center [95, 226] width 5 height 5
click at [93, 224] on input "checkbox" at bounding box center [93, 224] width 0 height 0
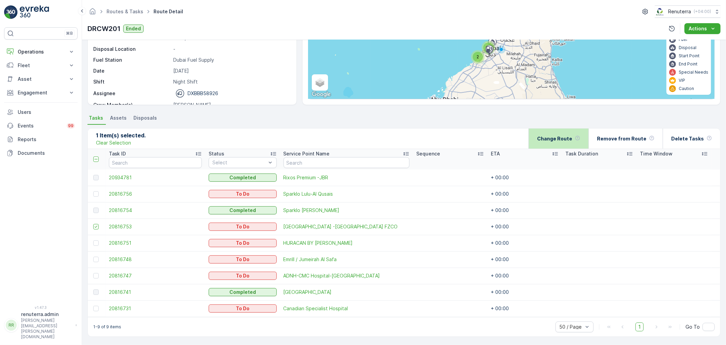
click at [572, 141] on p "Change Route" at bounding box center [554, 138] width 35 height 7
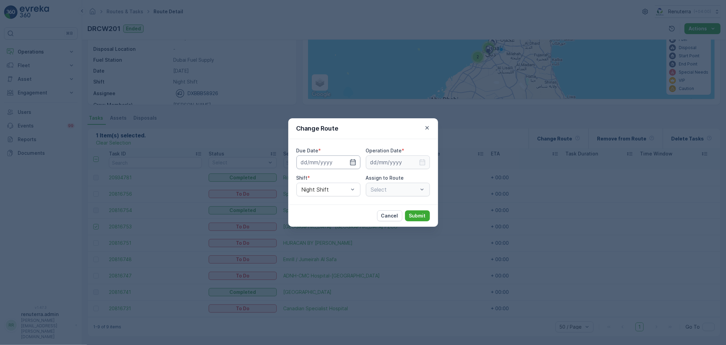
type input "[DATE]"
click at [341, 162] on icon "button" at bounding box center [344, 162] width 7 height 7
type input "[DATE]"
click at [347, 182] on div "Night Shift" at bounding box center [329, 189] width 64 height 14
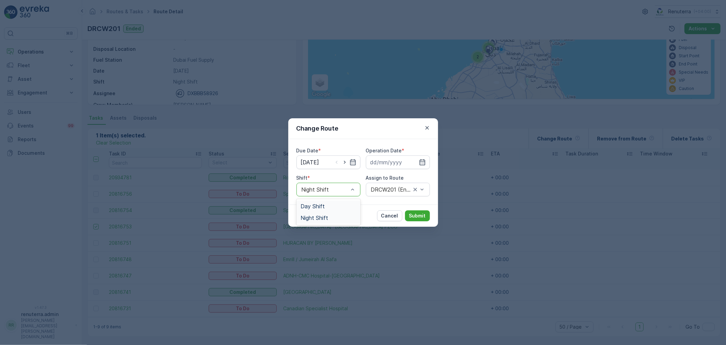
click at [333, 203] on div "Day Shift" at bounding box center [329, 206] width 56 height 6
click at [415, 159] on input at bounding box center [398, 162] width 64 height 14
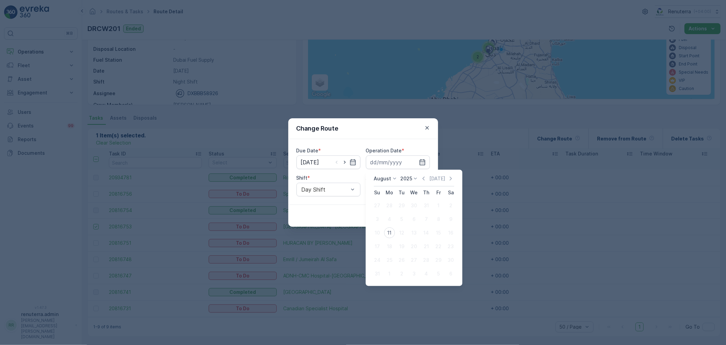
drag, startPoint x: 387, startPoint y: 229, endPoint x: 387, endPoint y: 220, distance: 9.6
click at [387, 229] on div "11" at bounding box center [389, 232] width 11 height 11
type input "[DATE]"
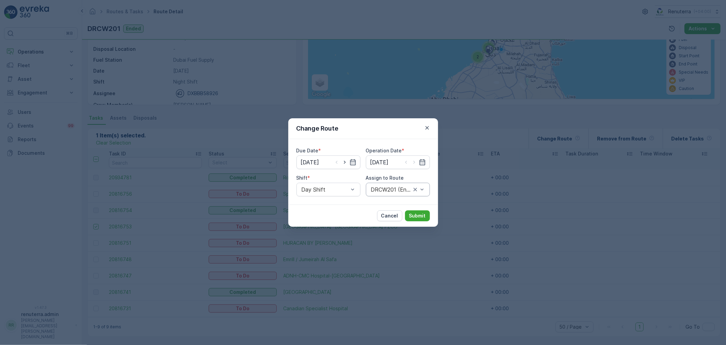
click at [384, 188] on div at bounding box center [391, 189] width 42 height 6
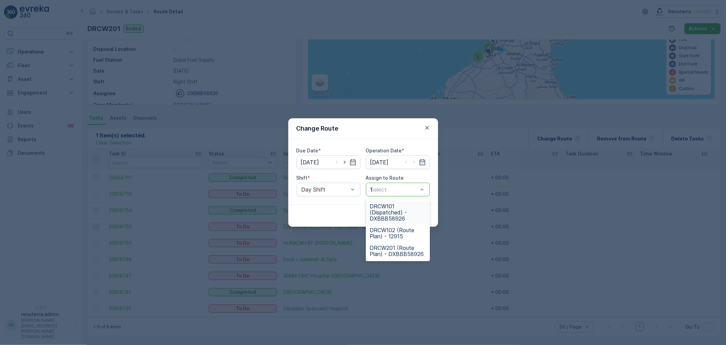
type input "101"
click at [383, 212] on span "DRCW101 (Dispatched) - DXBBB58926" at bounding box center [398, 212] width 56 height 18
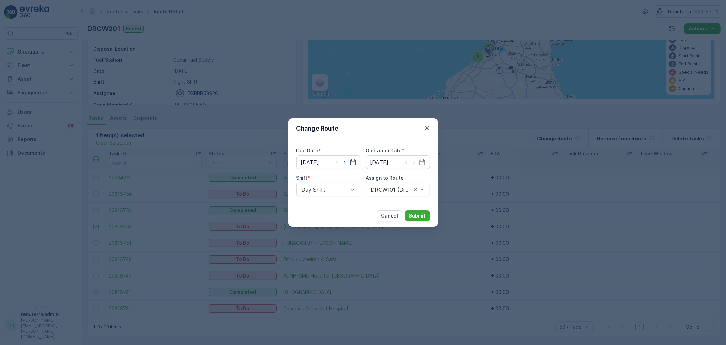
click at [418, 222] on div "Cancel Submit" at bounding box center [363, 215] width 150 height 22
click at [419, 219] on button "Submit" at bounding box center [417, 215] width 25 height 11
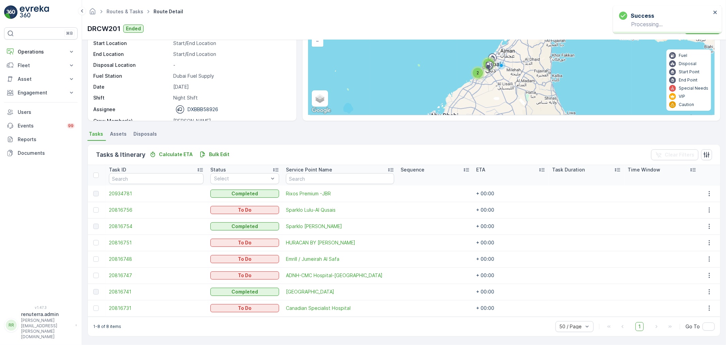
scroll to position [60, 0]
click at [94, 171] on th at bounding box center [97, 175] width 18 height 20
click at [96, 173] on div at bounding box center [95, 175] width 5 height 5
click at [97, 173] on input "checkbox" at bounding box center [97, 173] width 0 height 0
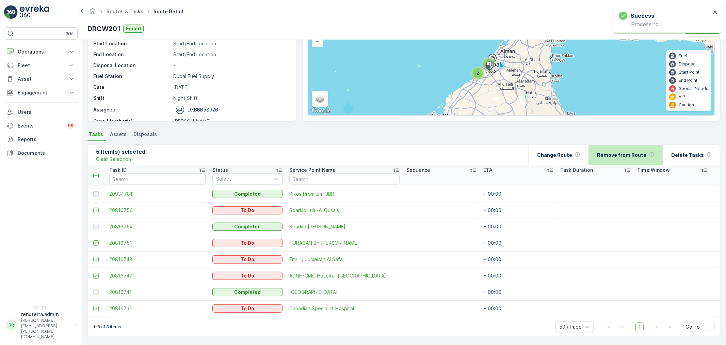
click at [651, 158] on div "Remove from Route" at bounding box center [626, 155] width 58 height 20
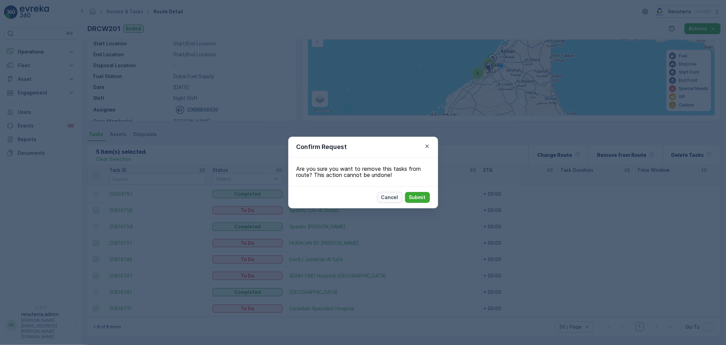
click at [398, 199] on p "Cancel" at bounding box center [389, 197] width 17 height 7
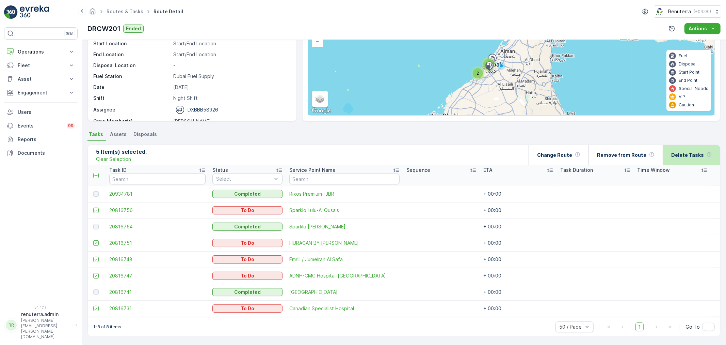
click at [683, 160] on div "Delete Tasks" at bounding box center [691, 155] width 41 height 20
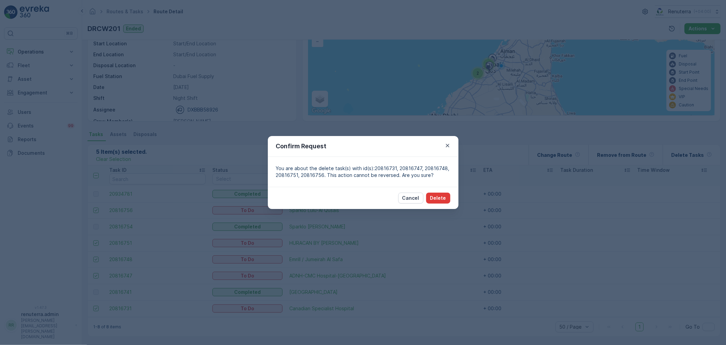
click at [438, 199] on p "Delete" at bounding box center [438, 197] width 16 height 7
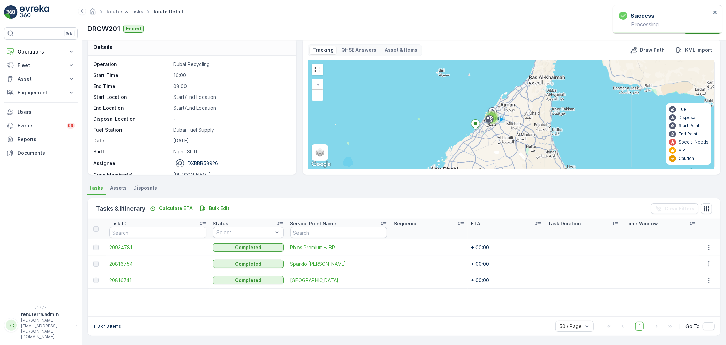
scroll to position [7, 0]
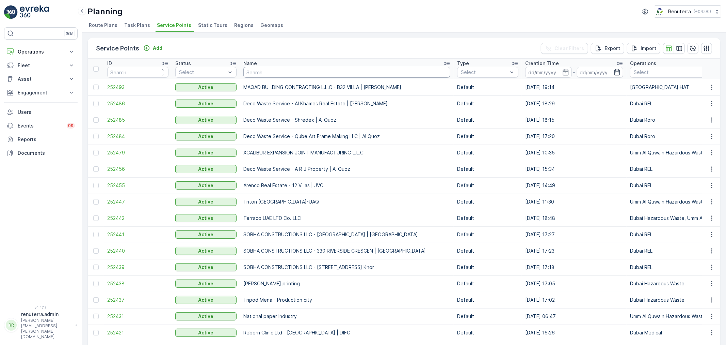
click at [267, 69] on input "text" at bounding box center [346, 72] width 207 height 11
type input "gir"
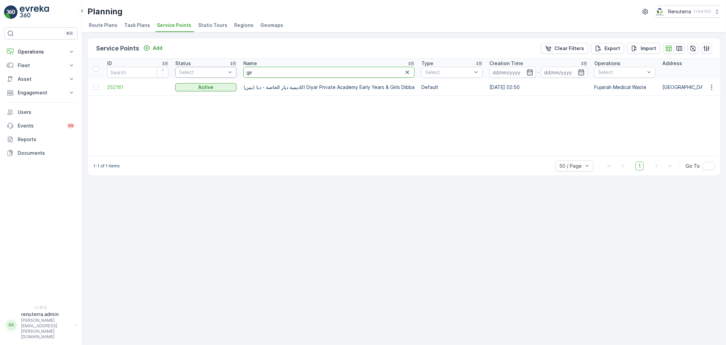
drag, startPoint x: 255, startPoint y: 71, endPoint x: 230, endPoint y: 72, distance: 25.6
type input "gord"
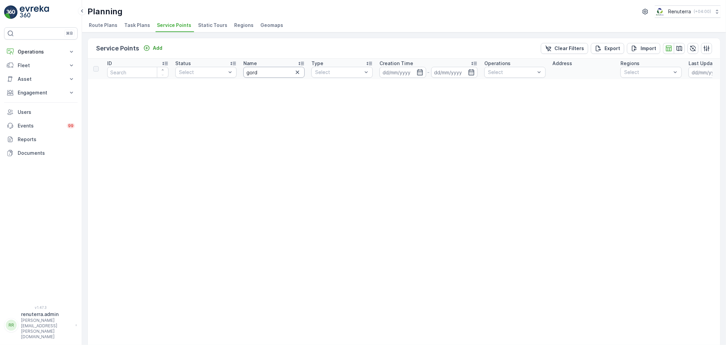
click at [248, 72] on input "gord" at bounding box center [273, 72] width 61 height 11
type input "szr"
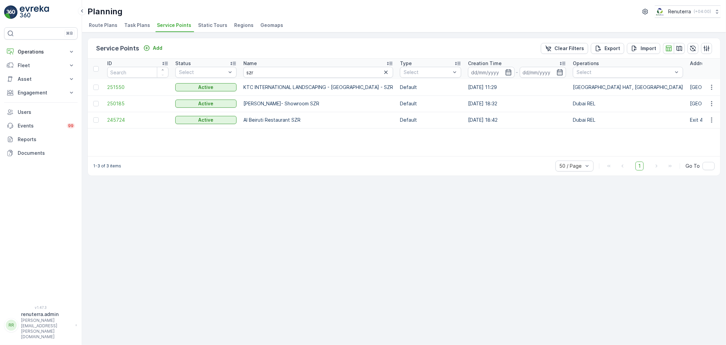
click at [111, 108] on td "250185" at bounding box center [138, 103] width 68 height 16
click at [111, 105] on span "250185" at bounding box center [137, 103] width 61 height 7
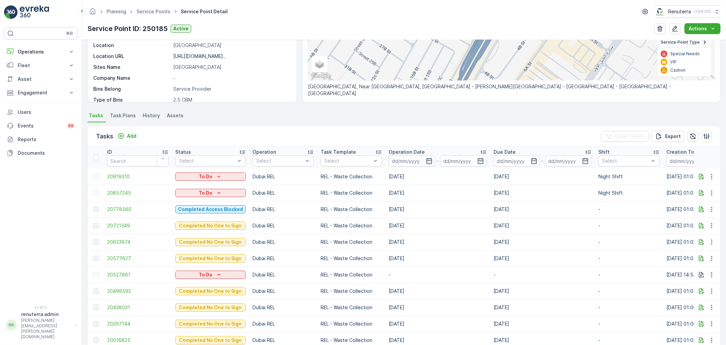
scroll to position [113, 0]
click at [129, 208] on span "20778560" at bounding box center [137, 208] width 61 height 7
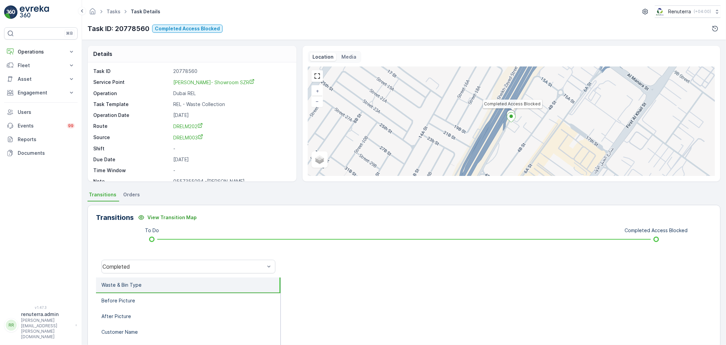
scroll to position [9, 0]
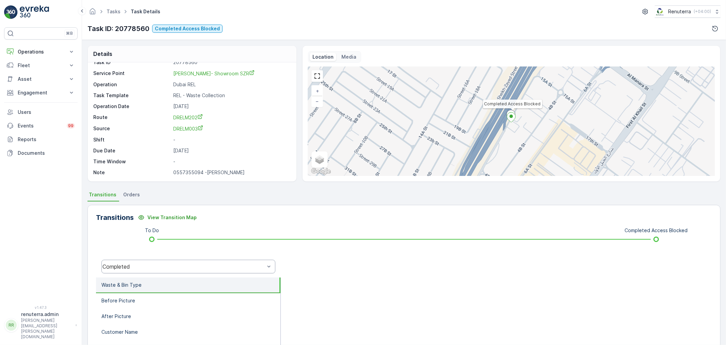
click at [146, 260] on div "Completed" at bounding box center [188, 266] width 174 height 14
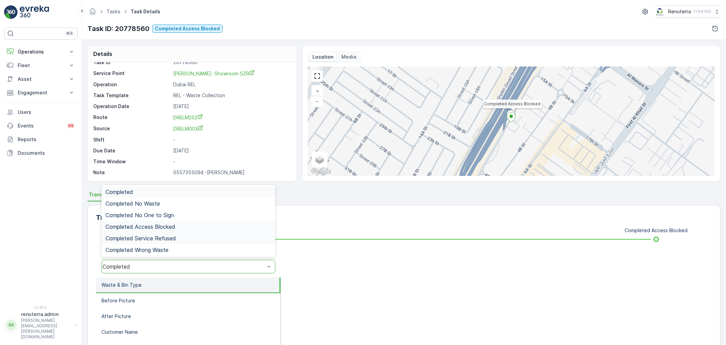
click at [154, 226] on span "Completed Access Blocked" at bounding box center [141, 226] width 70 height 6
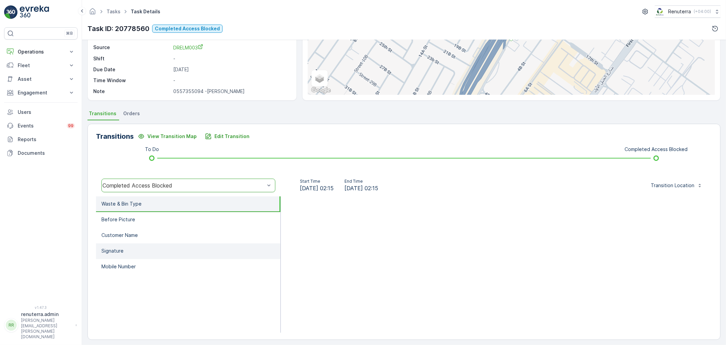
scroll to position [84, 0]
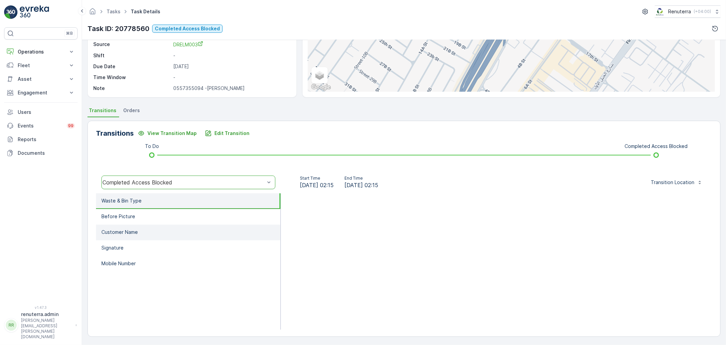
click at [150, 225] on li "Customer Name" at bounding box center [188, 232] width 185 height 16
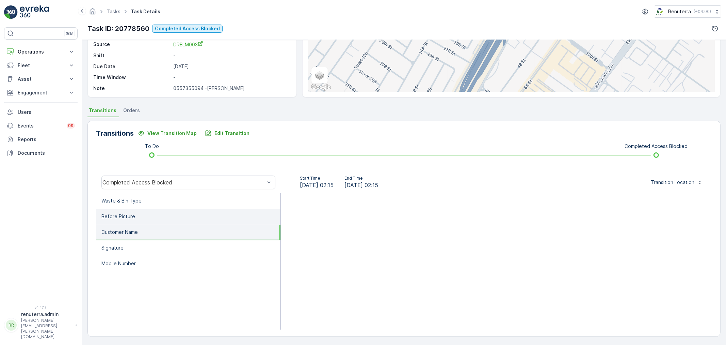
click at [149, 218] on li "Before Picture" at bounding box center [188, 217] width 185 height 16
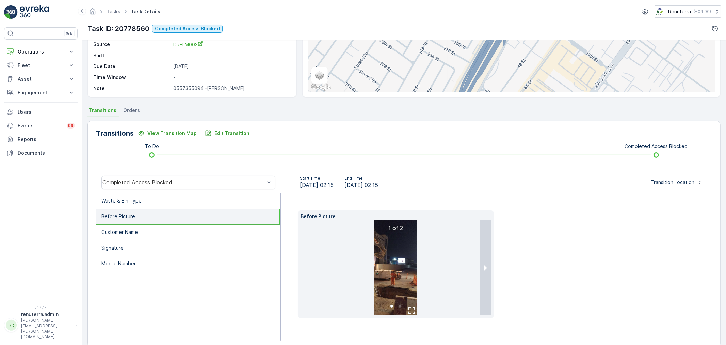
click at [403, 268] on img at bounding box center [396, 267] width 43 height 95
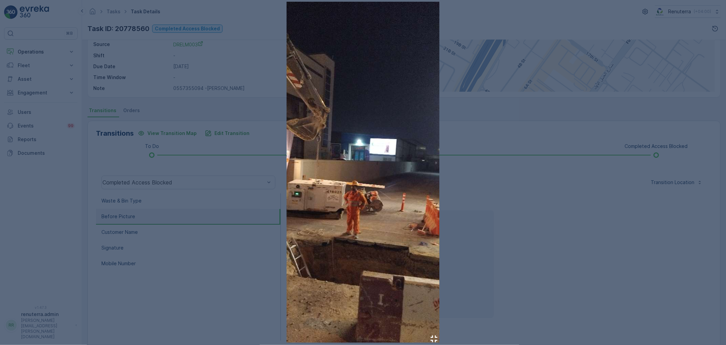
click at [564, 262] on div at bounding box center [363, 172] width 726 height 345
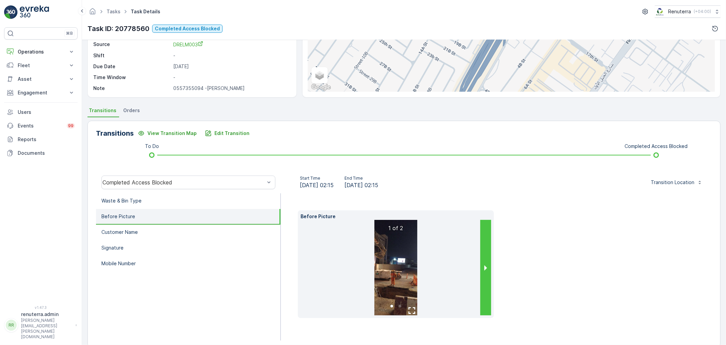
click at [481, 265] on button "next slide / item" at bounding box center [485, 267] width 11 height 95
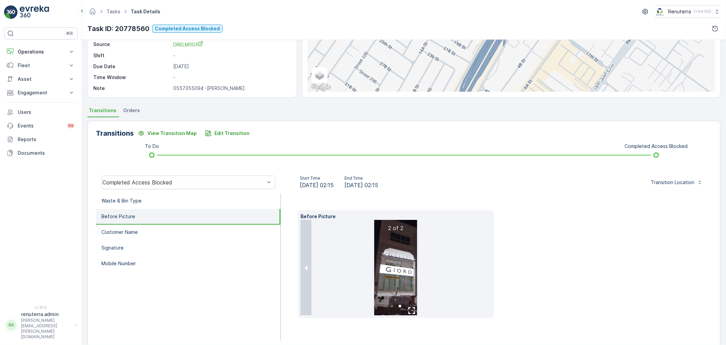
click at [389, 266] on img at bounding box center [396, 267] width 43 height 95
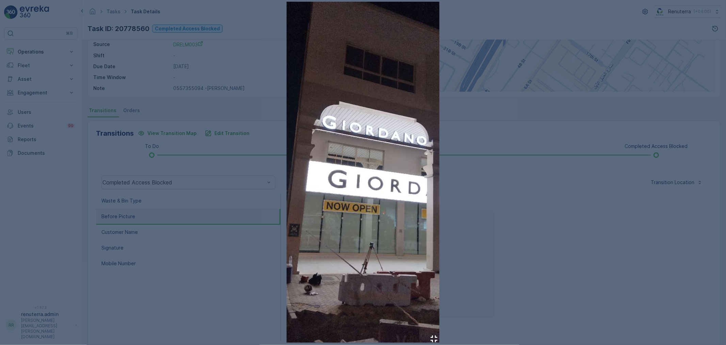
click at [621, 280] on div at bounding box center [363, 172] width 726 height 345
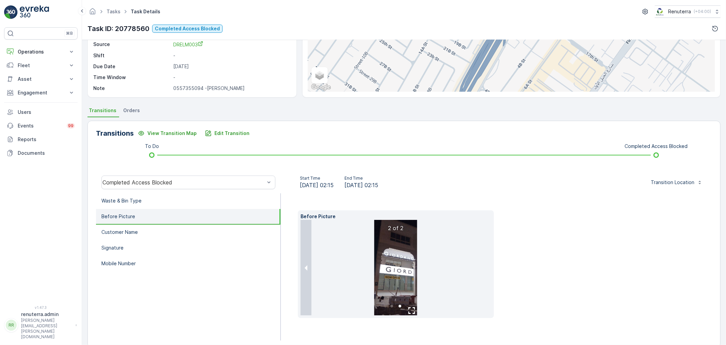
click at [177, 221] on li "Before Picture" at bounding box center [188, 217] width 185 height 16
click at [169, 215] on li "Before Picture" at bounding box center [188, 217] width 185 height 16
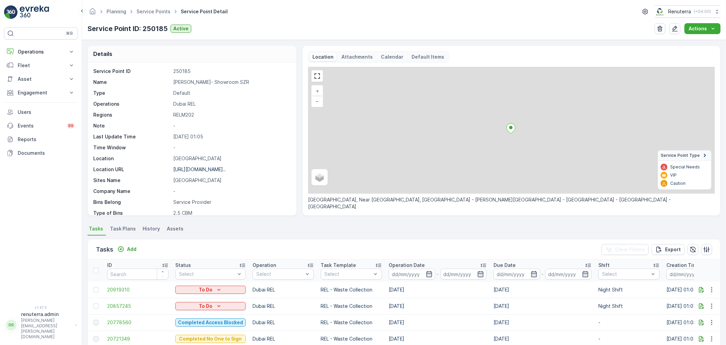
scroll to position [94, 0]
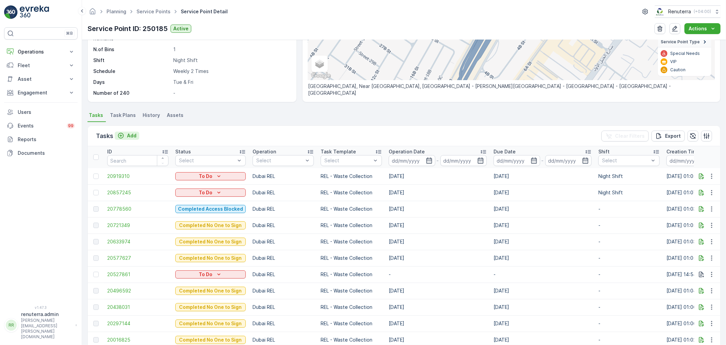
click at [130, 134] on p "Add" at bounding box center [132, 135] width 10 height 7
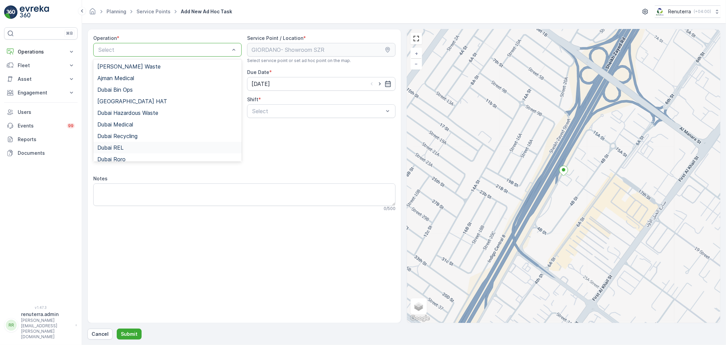
click at [135, 144] on div "Dubai REL" at bounding box center [167, 147] width 140 height 6
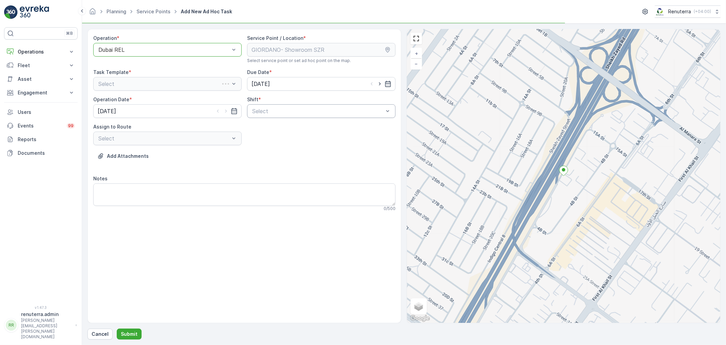
click at [276, 111] on div at bounding box center [318, 111] width 133 height 6
click at [273, 125] on span "Day Shift" at bounding box center [263, 128] width 24 height 6
click at [220, 137] on div at bounding box center [164, 138] width 133 height 6
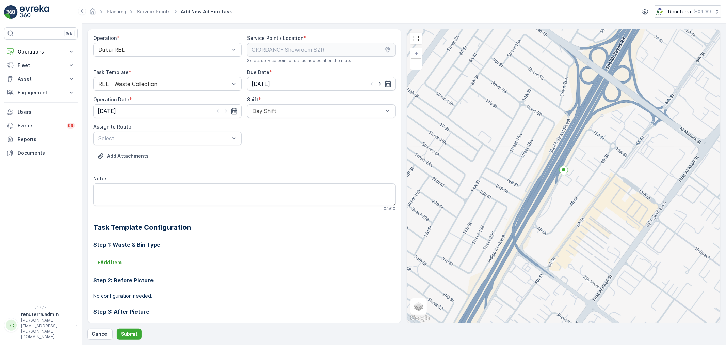
click at [267, 111] on div at bounding box center [318, 111] width 133 height 6
click at [261, 134] on div "Night Shift" at bounding box center [321, 139] width 148 height 12
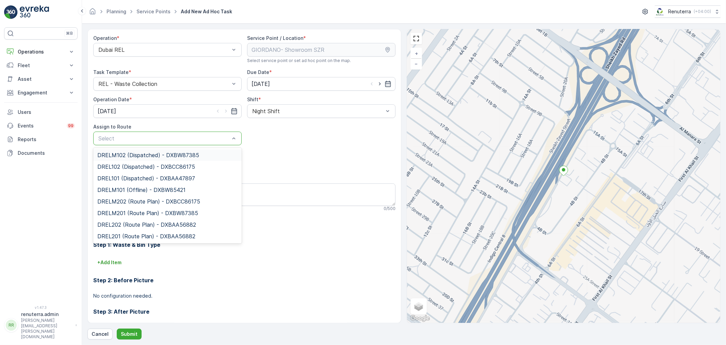
click at [219, 137] on div at bounding box center [164, 138] width 133 height 6
type input "20"
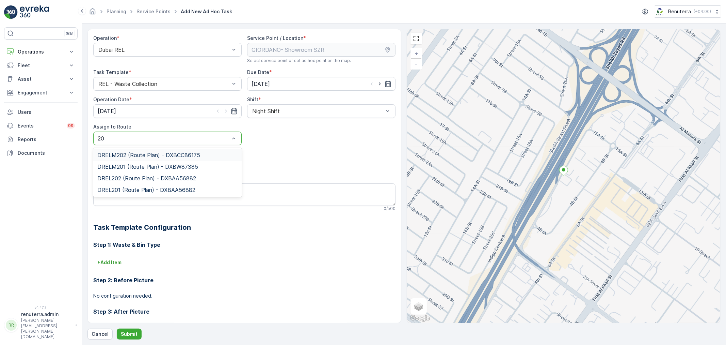
drag, startPoint x: 163, startPoint y: 154, endPoint x: 161, endPoint y: 169, distance: 15.5
click at [163, 154] on span "DRELM202 (Route Plan) - DXBCC86175" at bounding box center [148, 155] width 103 height 6
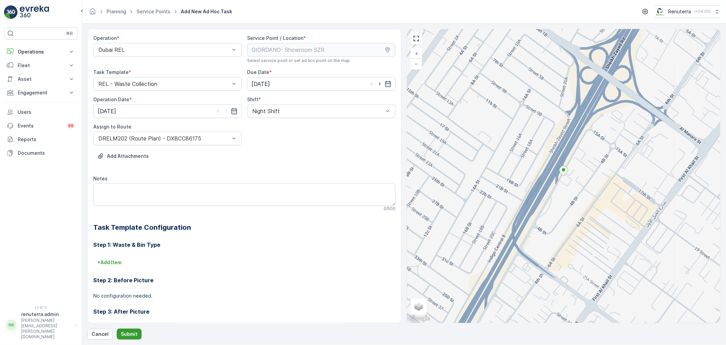
click at [130, 331] on p "Submit" at bounding box center [129, 333] width 17 height 7
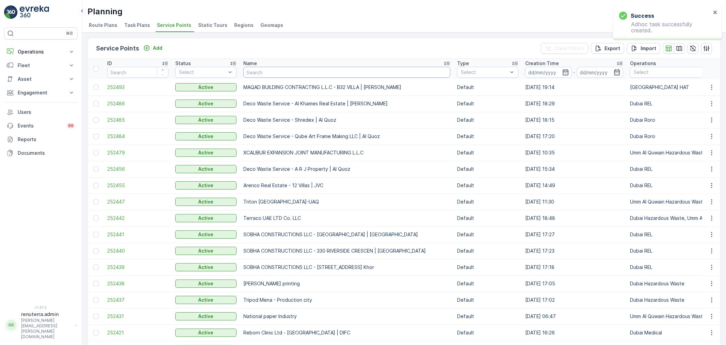
click at [283, 69] on input "text" at bounding box center [346, 72] width 207 height 11
type input "SZR"
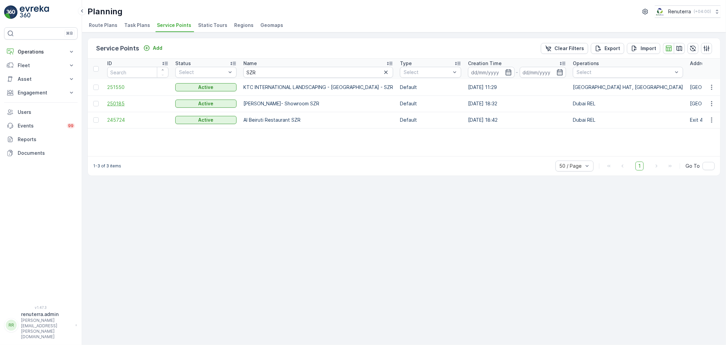
click at [130, 102] on span "250185" at bounding box center [137, 103] width 61 height 7
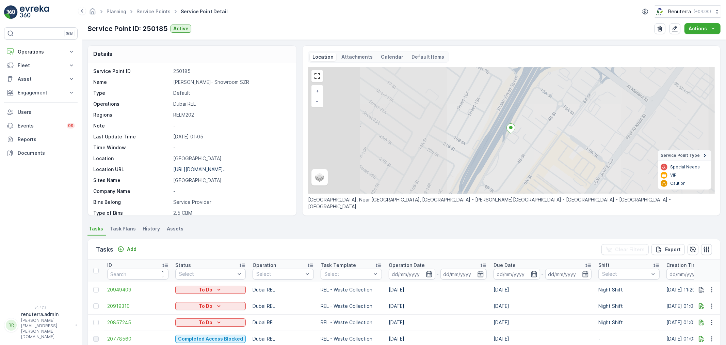
scroll to position [151, 0]
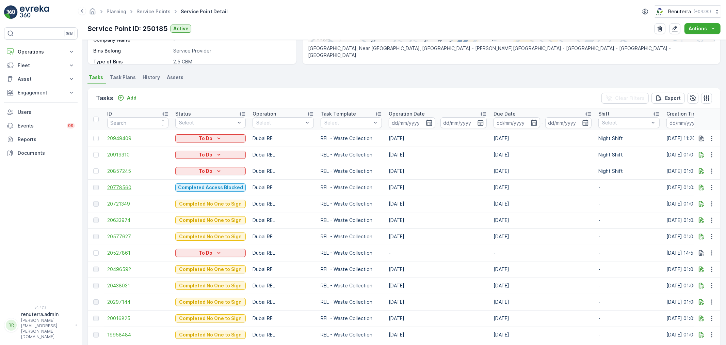
click at [123, 189] on span "20778560" at bounding box center [137, 187] width 61 height 7
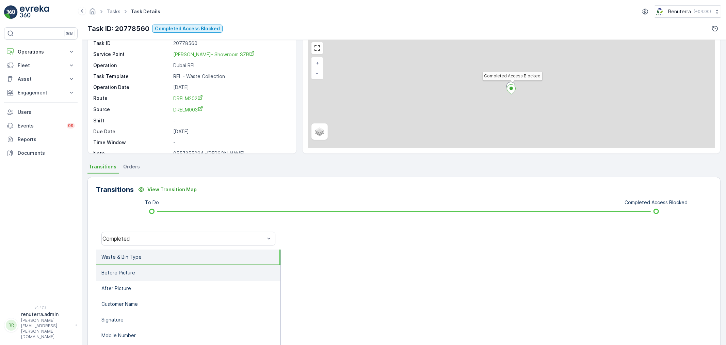
scroll to position [84, 0]
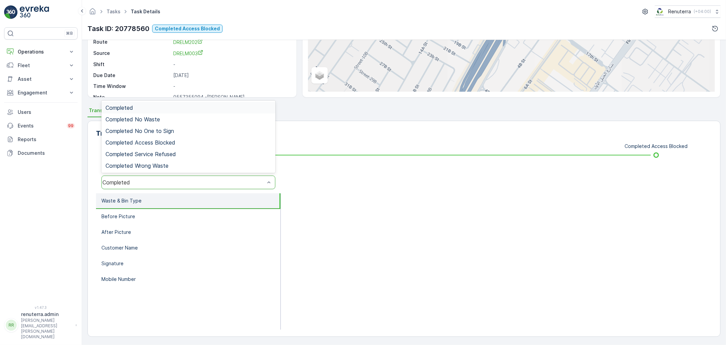
click at [157, 186] on div "Completed" at bounding box center [188, 182] width 174 height 14
drag, startPoint x: 152, startPoint y: 141, endPoint x: 155, endPoint y: 141, distance: 3.4
click at [155, 141] on span "Completed Access Blocked" at bounding box center [141, 142] width 70 height 6
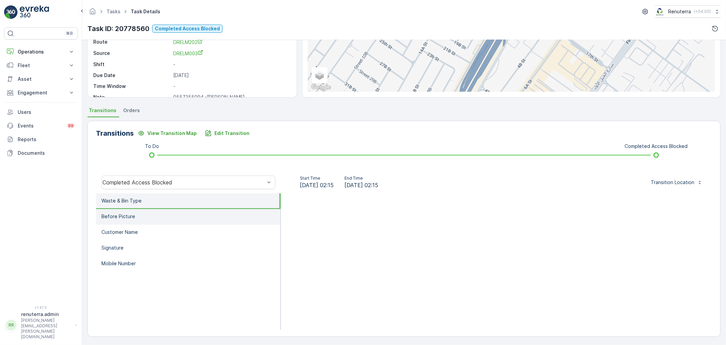
click at [173, 214] on li "Before Picture" at bounding box center [188, 217] width 185 height 16
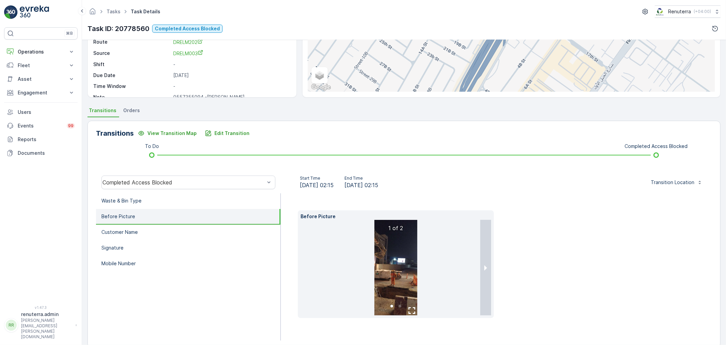
click at [406, 267] on img at bounding box center [396, 267] width 43 height 95
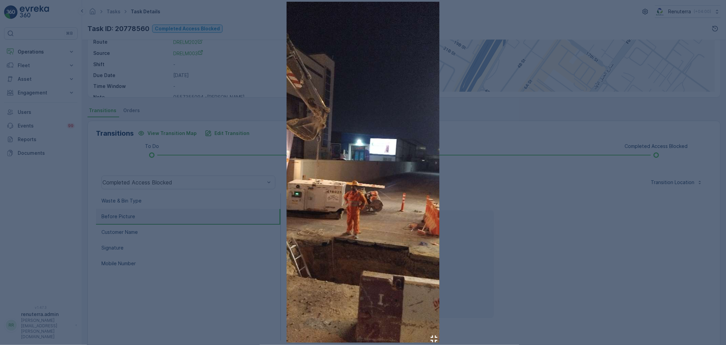
click at [336, 207] on img at bounding box center [363, 172] width 153 height 340
click at [154, 158] on div at bounding box center [363, 172] width 726 height 345
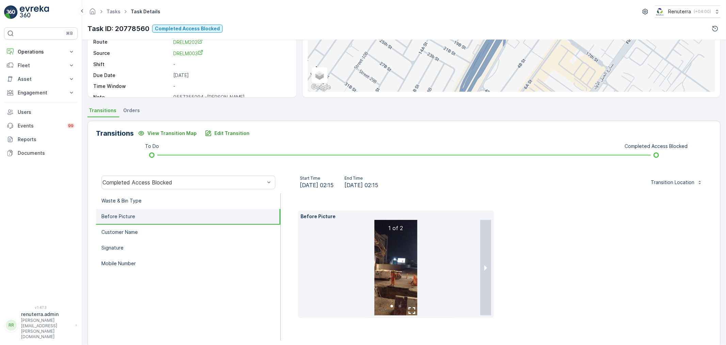
click at [484, 260] on button "next slide / item" at bounding box center [485, 267] width 11 height 95
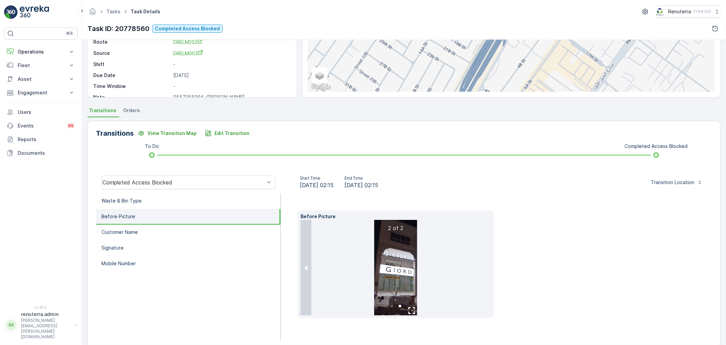
click at [397, 260] on img at bounding box center [396, 267] width 43 height 95
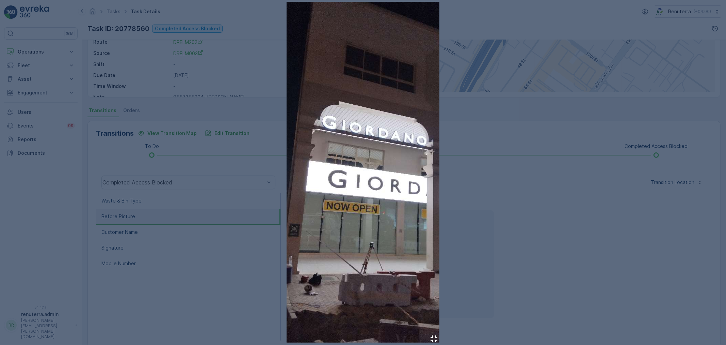
click at [202, 96] on div at bounding box center [363, 172] width 726 height 345
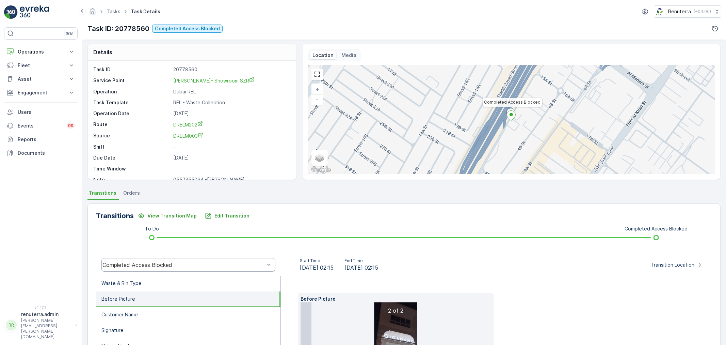
scroll to position [0, 0]
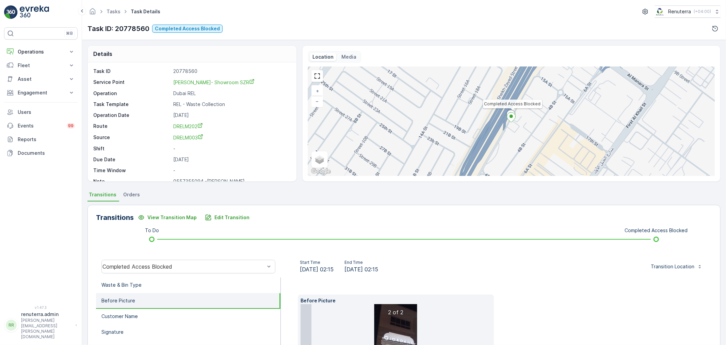
click at [156, 274] on div "Completed Access Blocked" at bounding box center [188, 266] width 185 height 22
click at [123, 225] on div "Transitions View Transition Map Edit Transition To Do Completed Access Blocked …" at bounding box center [403, 318] width 633 height 227
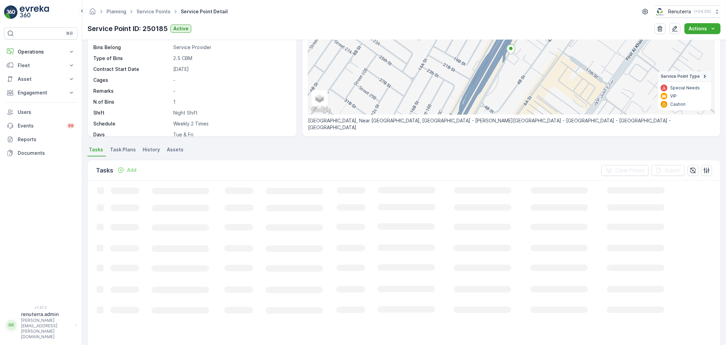
scroll to position [113, 0]
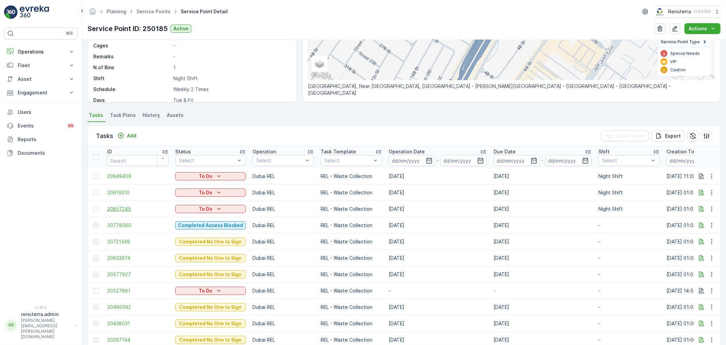
click at [108, 210] on span "20857245" at bounding box center [137, 208] width 61 height 7
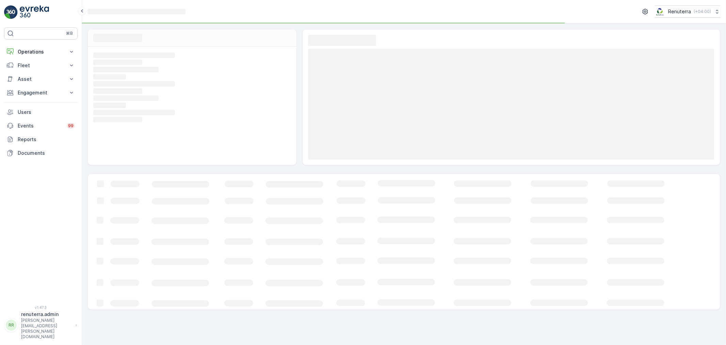
click at [100, 209] on icon "Loading..." at bounding box center [415, 242] width 654 height 136
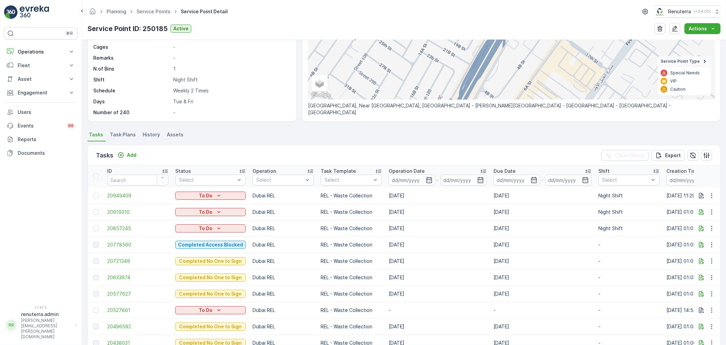
scroll to position [189, 0]
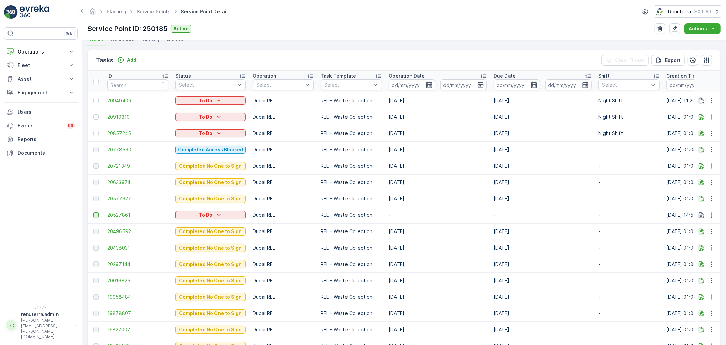
click at [97, 212] on div at bounding box center [95, 214] width 5 height 5
click at [93, 212] on input "checkbox" at bounding box center [93, 212] width 0 height 0
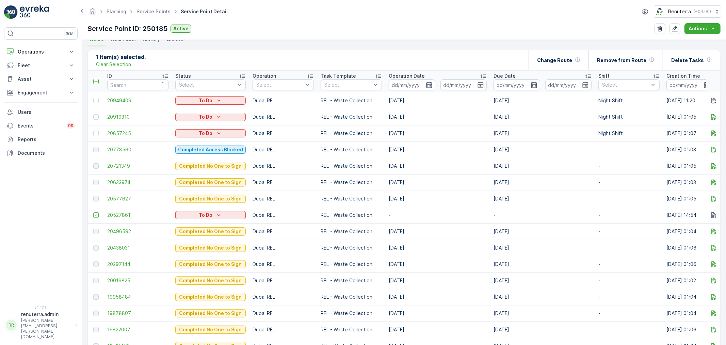
drag, startPoint x: 96, startPoint y: 133, endPoint x: 100, endPoint y: 131, distance: 4.7
click at [96, 133] on div at bounding box center [95, 132] width 5 height 5
click at [93, 130] on input "checkbox" at bounding box center [93, 130] width 0 height 0
click at [676, 61] on p "Delete Tasks" at bounding box center [687, 60] width 33 height 7
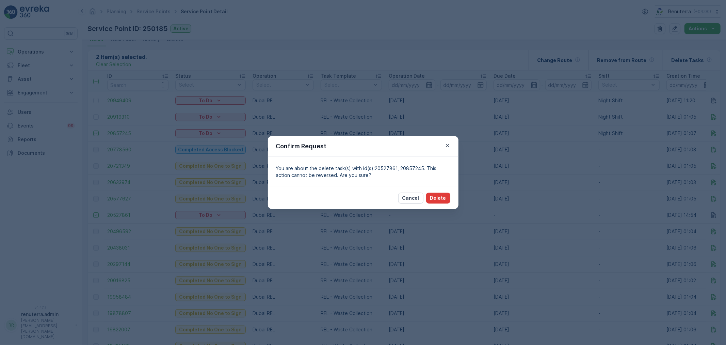
click at [447, 200] on button "Delete" at bounding box center [438, 197] width 24 height 11
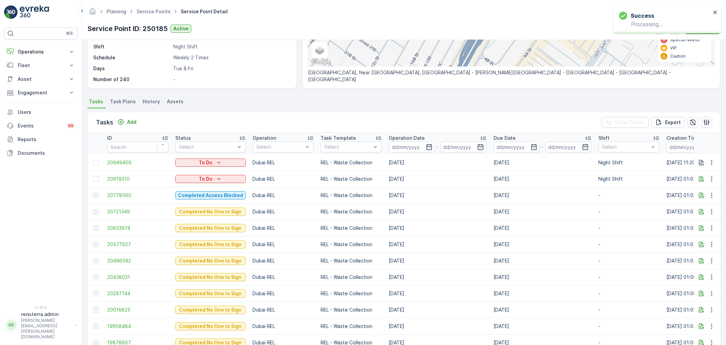
scroll to position [113, 0]
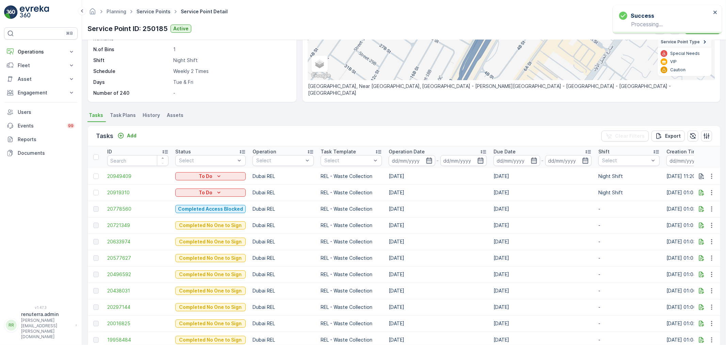
click at [145, 13] on link "Service Points" at bounding box center [154, 12] width 34 height 6
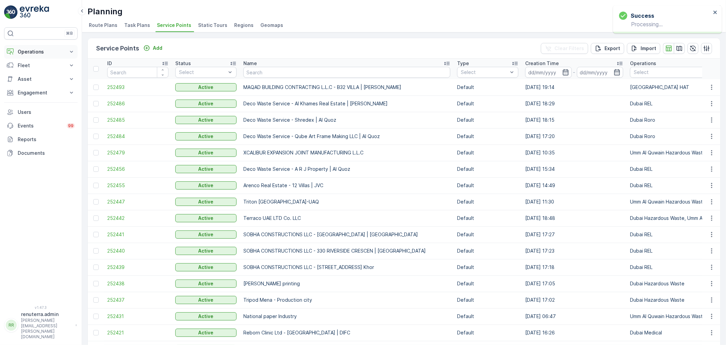
click at [30, 59] on button "Fleet" at bounding box center [41, 66] width 74 height 14
click at [31, 55] on p "Operations" at bounding box center [41, 51] width 46 height 7
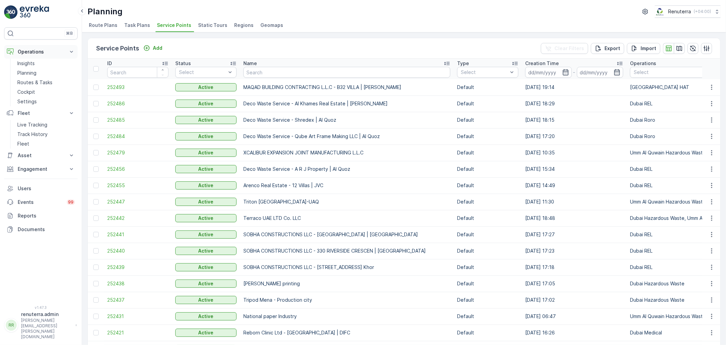
click at [36, 55] on p "Operations" at bounding box center [41, 51] width 46 height 7
click at [36, 54] on p "Operations" at bounding box center [41, 51] width 46 height 7
click at [33, 165] on p "Engagement" at bounding box center [41, 168] width 46 height 7
click at [271, 68] on input "text" at bounding box center [346, 72] width 207 height 11
type input "KTC"
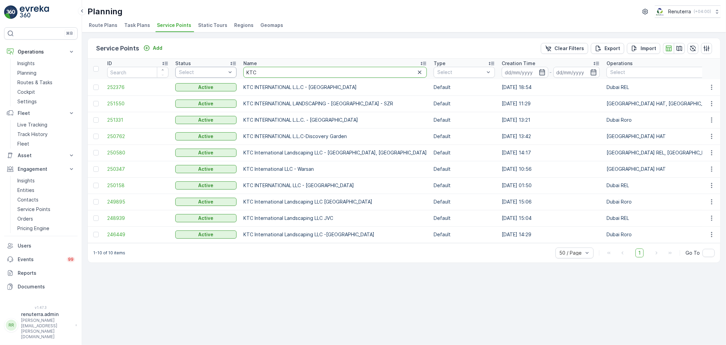
drag, startPoint x: 260, startPoint y: 76, endPoint x: 233, endPoint y: 70, distance: 27.2
type input "Kings"
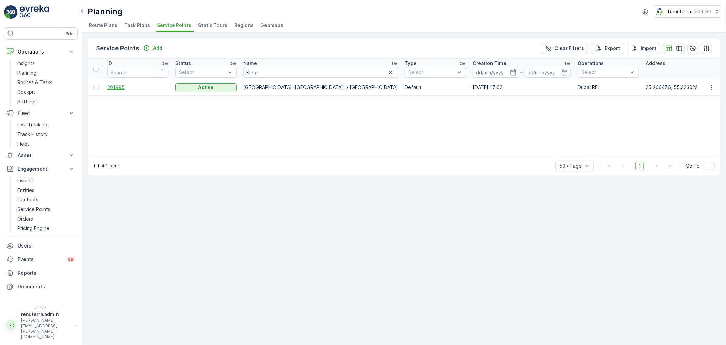
click at [107, 86] on span "201995" at bounding box center [137, 87] width 61 height 7
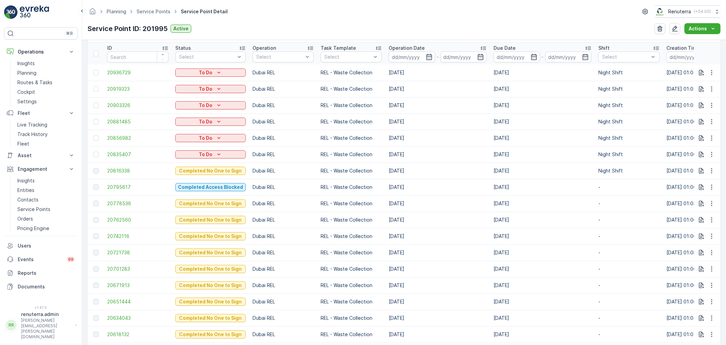
scroll to position [227, 0]
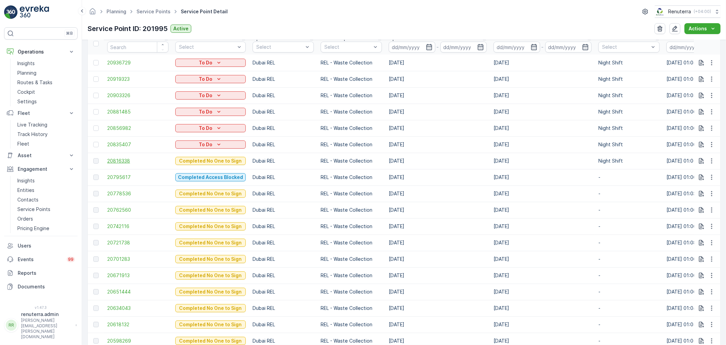
click at [121, 158] on span "20816338" at bounding box center [137, 160] width 61 height 7
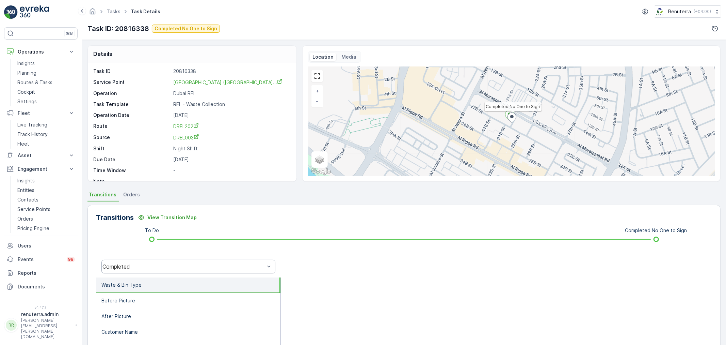
click at [204, 264] on div "Completed" at bounding box center [183, 266] width 162 height 6
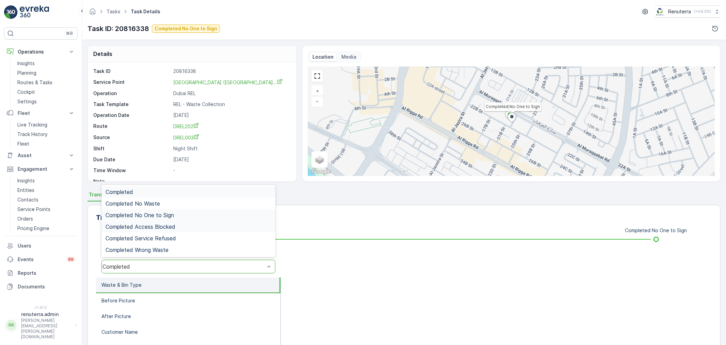
click at [175, 219] on div "Completed No One to Sign" at bounding box center [188, 215] width 174 height 12
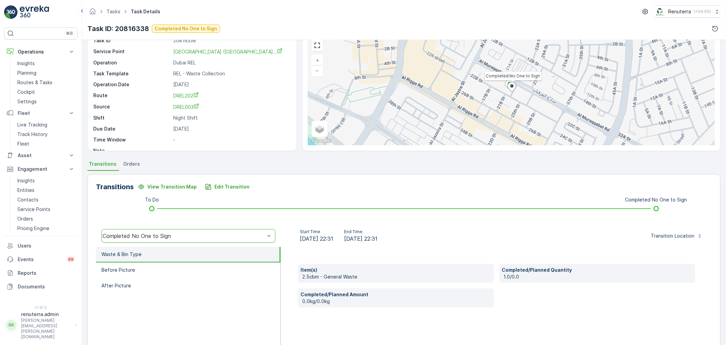
scroll to position [84, 0]
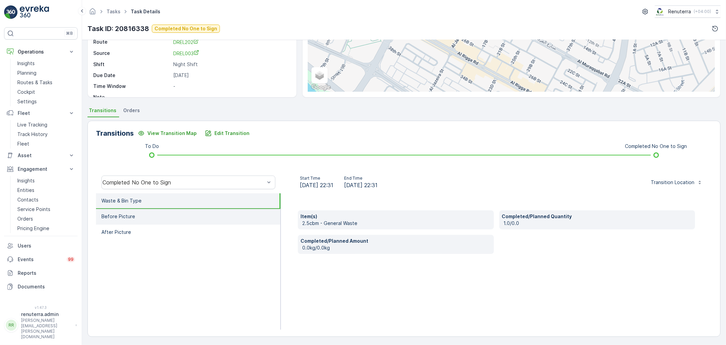
click at [189, 219] on li "Before Picture" at bounding box center [188, 217] width 185 height 16
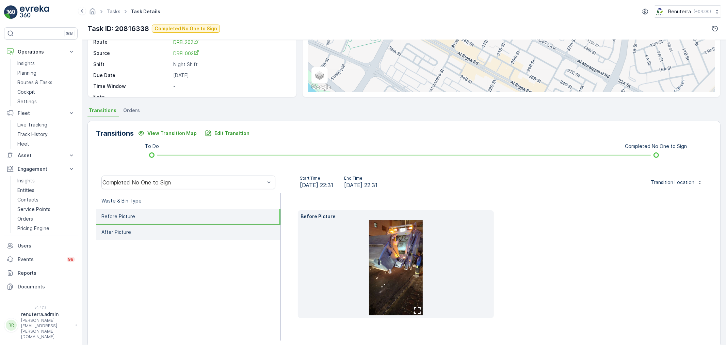
click at [196, 230] on li "After Picture" at bounding box center [188, 232] width 185 height 16
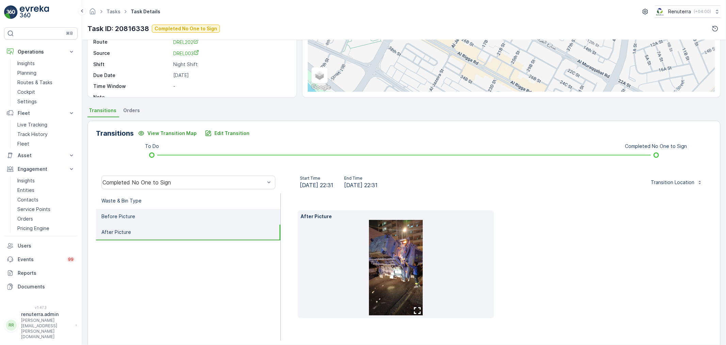
click at [193, 216] on li "Before Picture" at bounding box center [188, 217] width 185 height 16
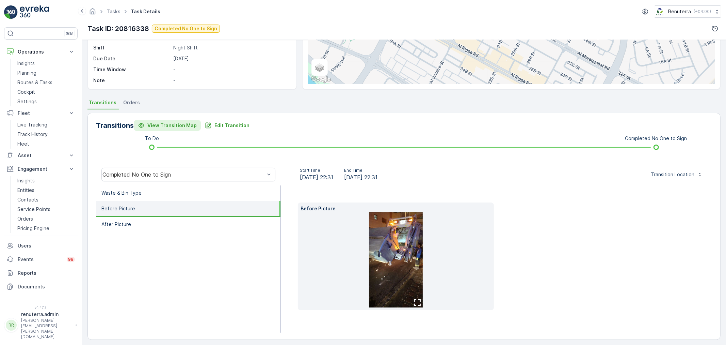
scroll to position [95, 0]
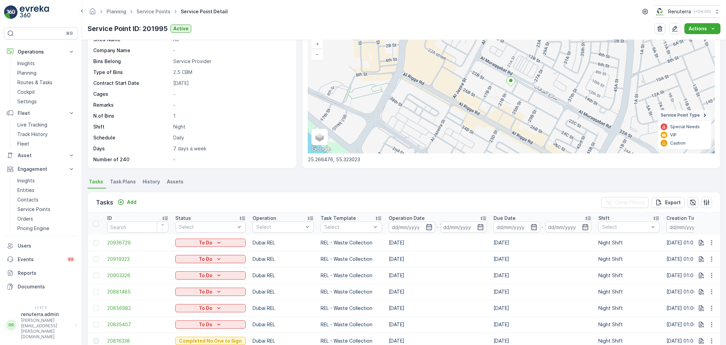
scroll to position [151, 0]
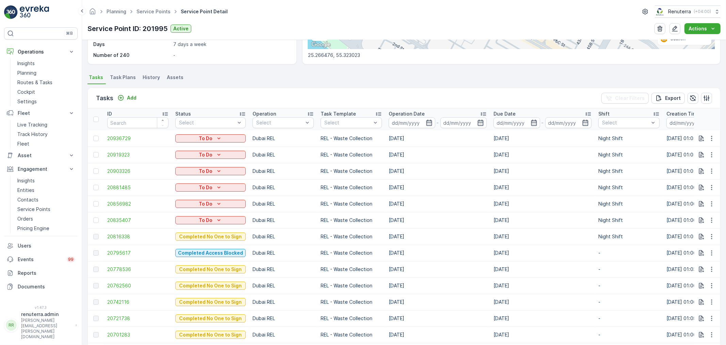
click at [117, 273] on td "20778536" at bounding box center [138, 269] width 68 height 16
click at [117, 270] on span "20778536" at bounding box center [137, 269] width 61 height 7
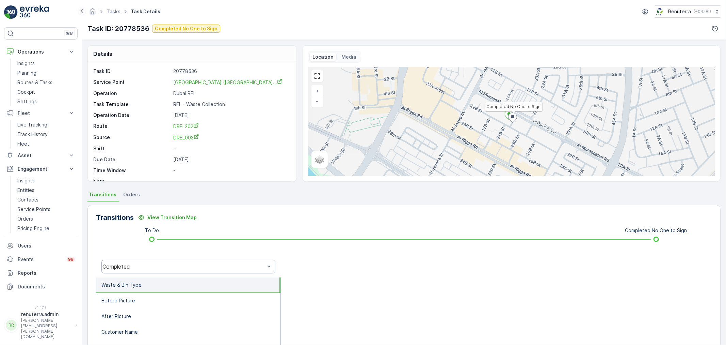
click at [178, 268] on div "Completed" at bounding box center [183, 266] width 162 height 6
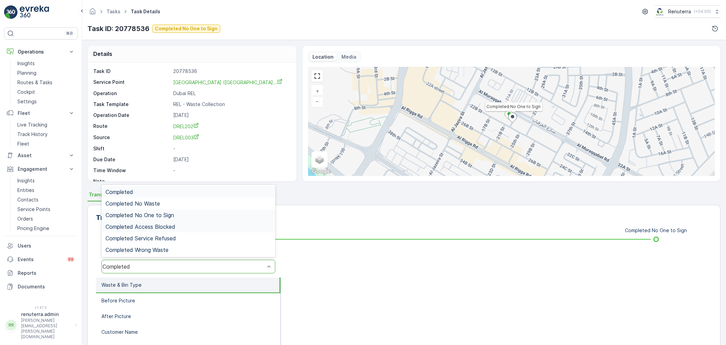
click at [169, 219] on div "Completed No One to Sign" at bounding box center [188, 215] width 174 height 12
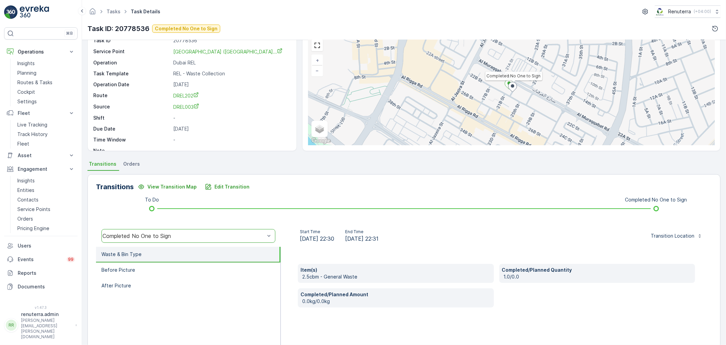
scroll to position [84, 0]
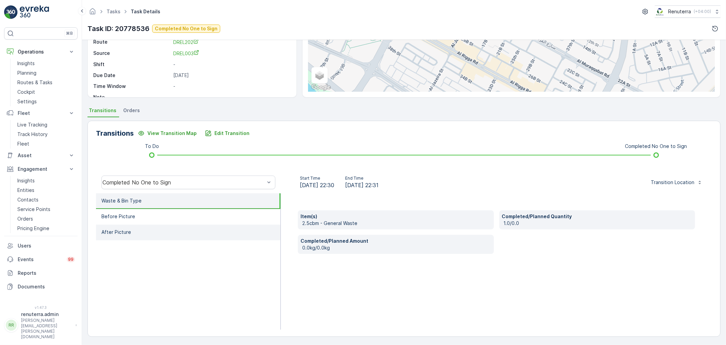
click at [170, 225] on li "After Picture" at bounding box center [188, 232] width 185 height 16
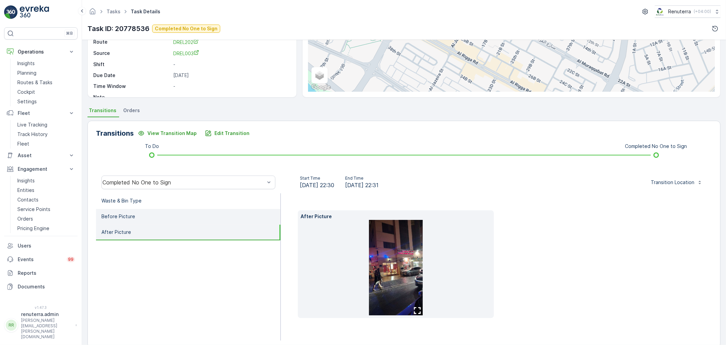
click at [173, 220] on li "Before Picture" at bounding box center [188, 217] width 185 height 16
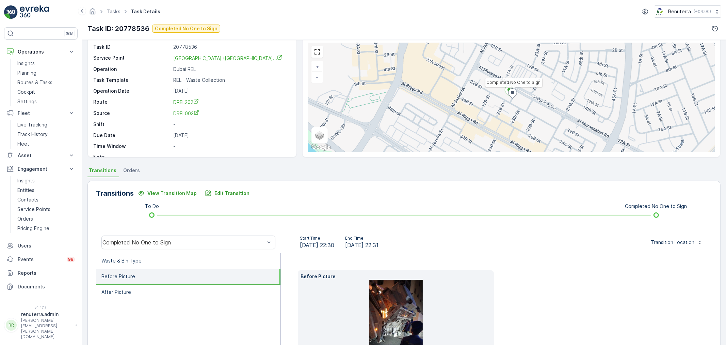
scroll to position [19, 0]
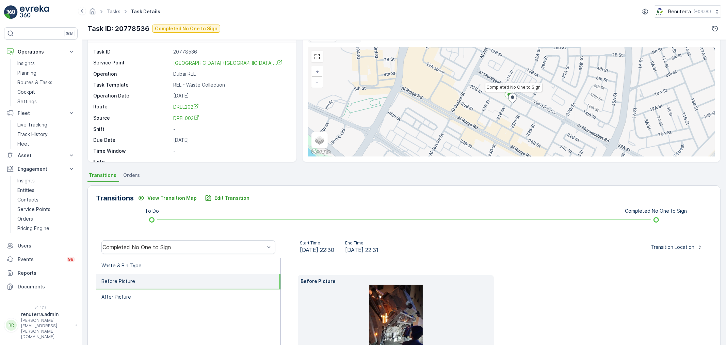
click at [122, 12] on icon at bounding box center [125, 11] width 7 height 7
click at [118, 10] on link "Tasks" at bounding box center [114, 12] width 14 height 6
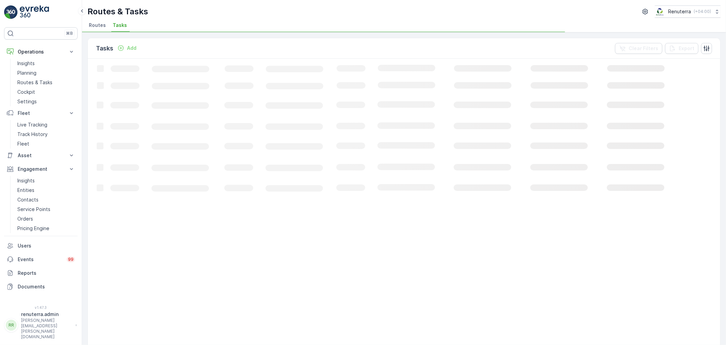
click at [100, 27] on span "Routes" at bounding box center [97, 25] width 17 height 7
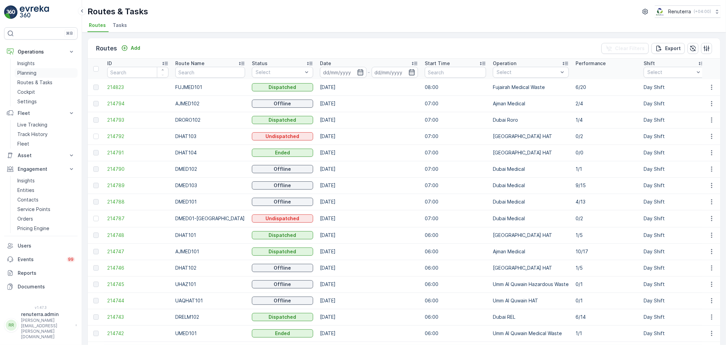
click at [38, 75] on link "Planning" at bounding box center [46, 73] width 63 height 10
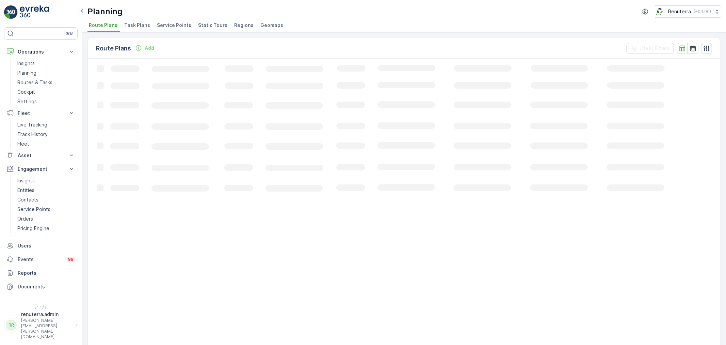
click at [177, 22] on span "Service Points" at bounding box center [174, 25] width 34 height 7
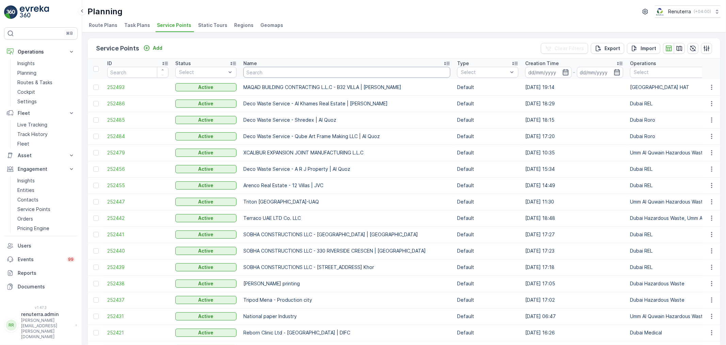
click at [253, 76] on input "text" at bounding box center [346, 72] width 207 height 11
type input "ara"
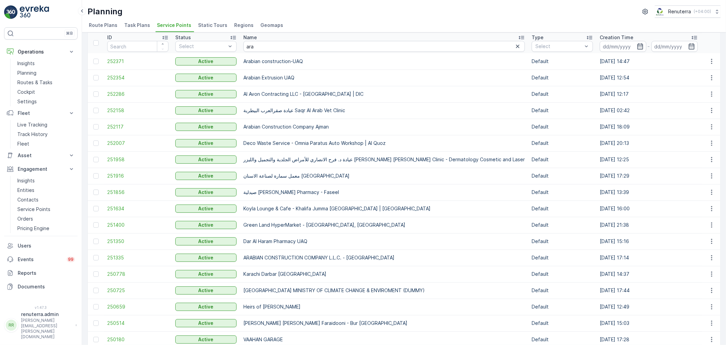
scroll to position [38, 0]
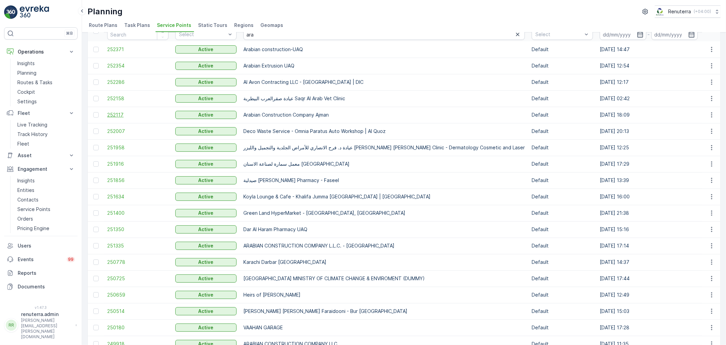
click at [110, 116] on span "252117" at bounding box center [137, 114] width 61 height 7
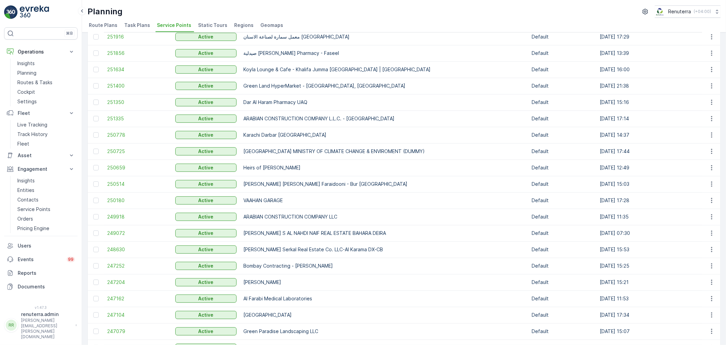
scroll to position [189, 0]
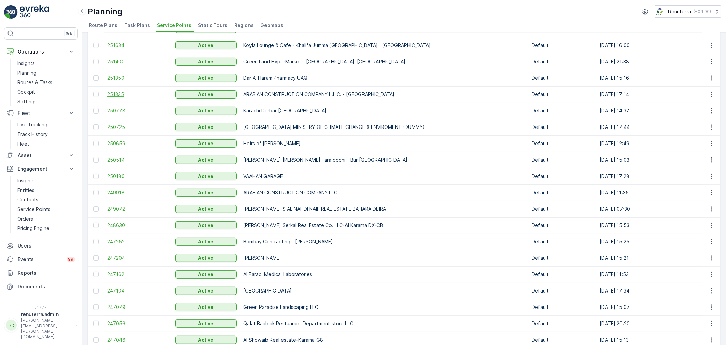
click at [130, 94] on span "251335" at bounding box center [137, 94] width 61 height 7
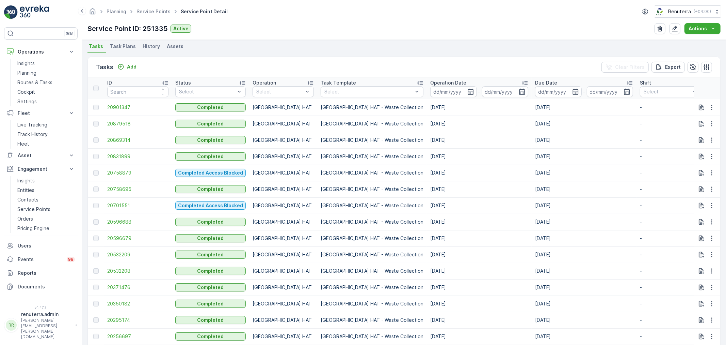
scroll to position [189, 0]
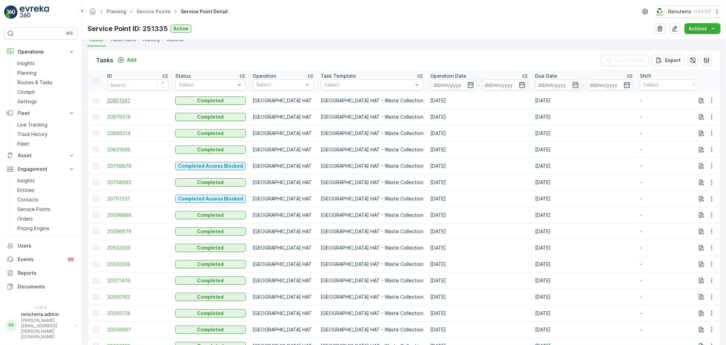
click at [118, 103] on span "20901347" at bounding box center [137, 100] width 61 height 7
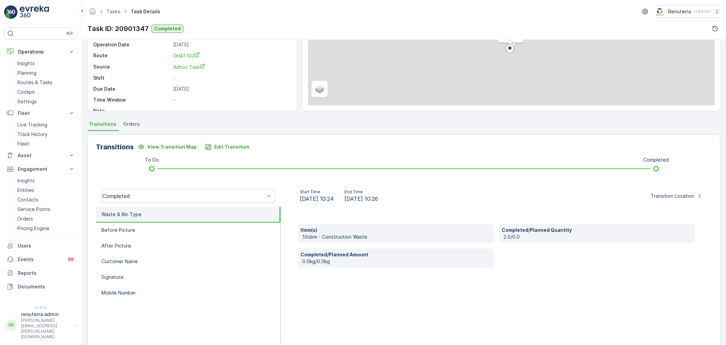
scroll to position [84, 0]
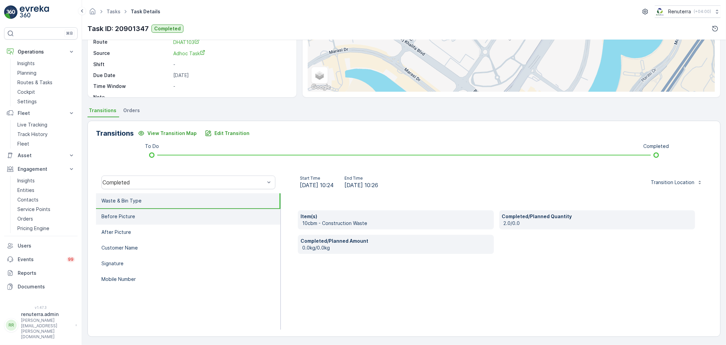
click at [209, 210] on li "Before Picture" at bounding box center [188, 217] width 185 height 16
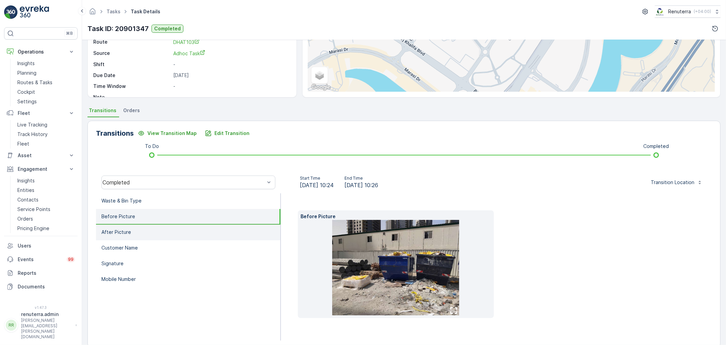
click at [154, 232] on li "After Picture" at bounding box center [188, 232] width 185 height 16
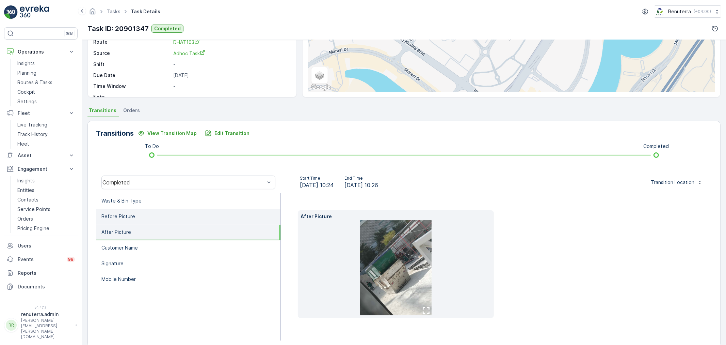
click at [185, 217] on li "Before Picture" at bounding box center [188, 217] width 185 height 16
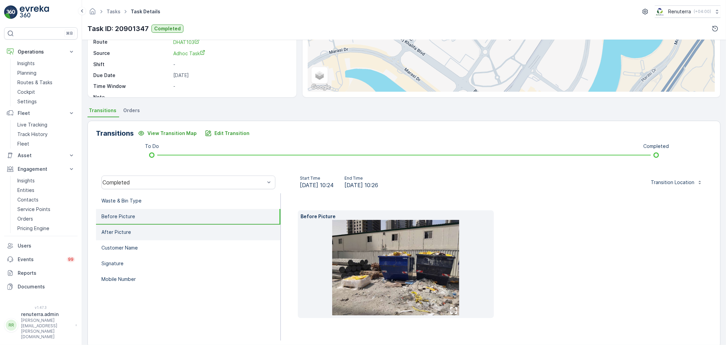
click at [193, 234] on li "After Picture" at bounding box center [188, 232] width 185 height 16
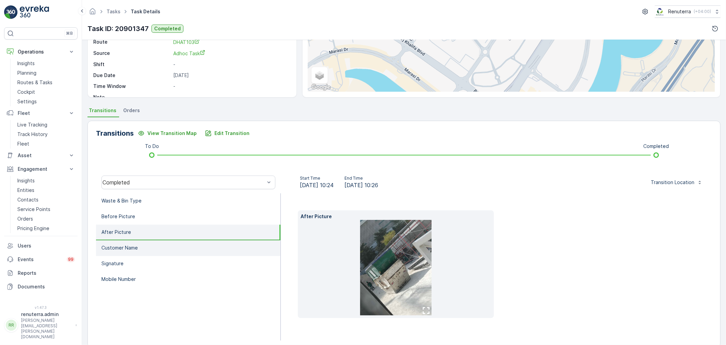
click at [176, 248] on li "Customer Name" at bounding box center [188, 248] width 185 height 16
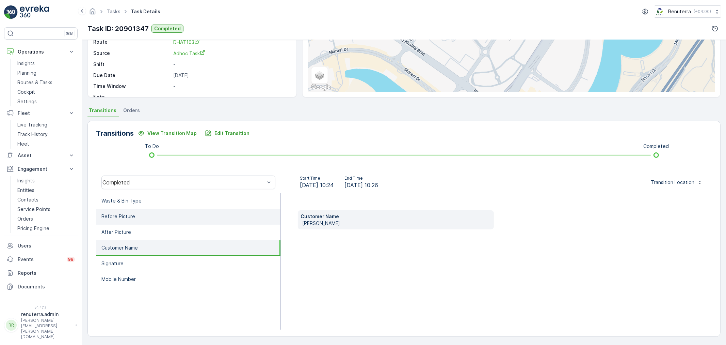
drag, startPoint x: 171, startPoint y: 234, endPoint x: 163, endPoint y: 218, distance: 17.7
click at [171, 234] on li "After Picture" at bounding box center [188, 232] width 185 height 16
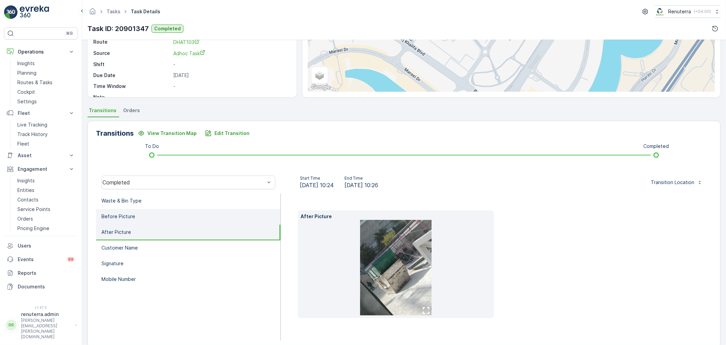
click at [162, 213] on li "Before Picture" at bounding box center [188, 217] width 185 height 16
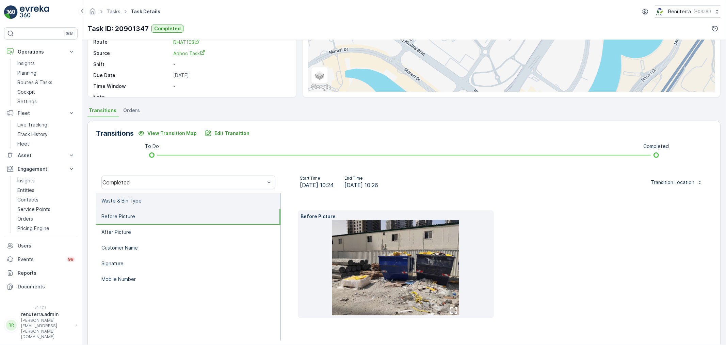
click at [161, 203] on li "Waste & Bin Type" at bounding box center [188, 201] width 185 height 16
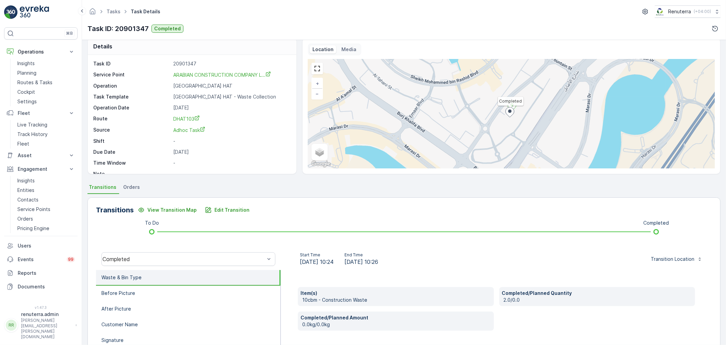
scroll to position [0, 0]
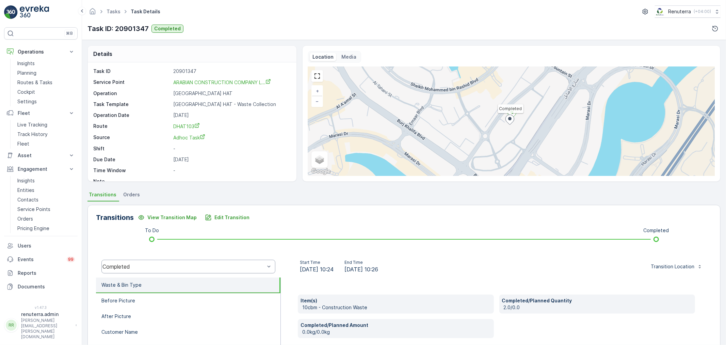
click at [135, 271] on div "Completed" at bounding box center [188, 266] width 174 height 14
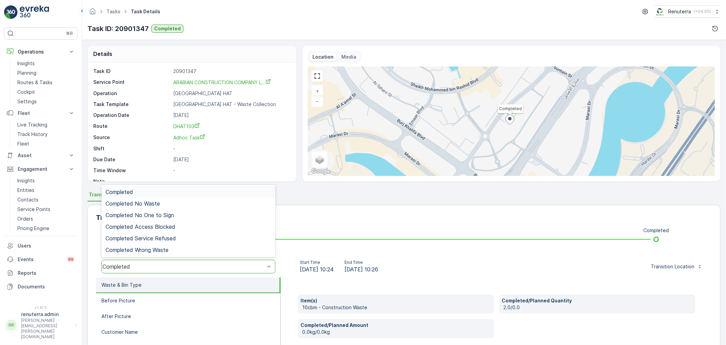
click at [130, 188] on div "Completed" at bounding box center [188, 192] width 174 height 12
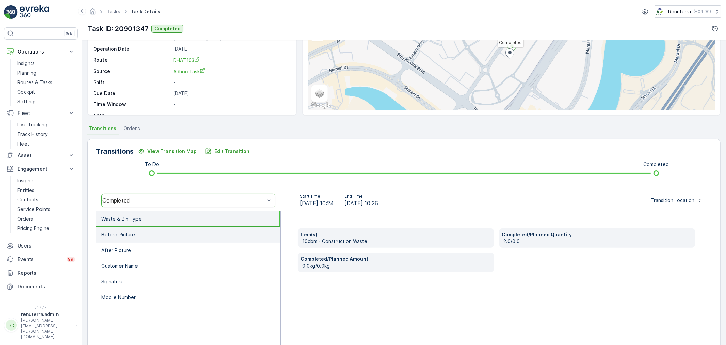
scroll to position [76, 0]
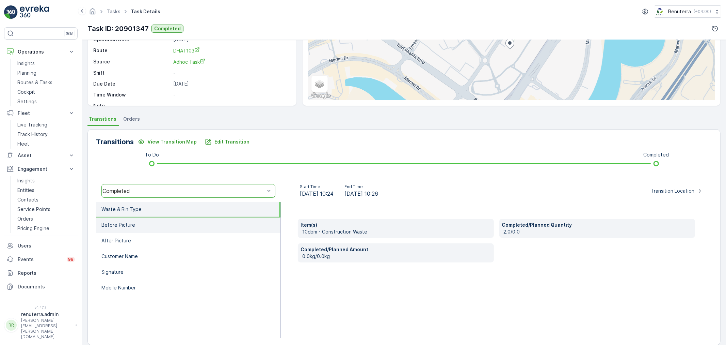
click at [140, 228] on li "Before Picture" at bounding box center [188, 225] width 185 height 16
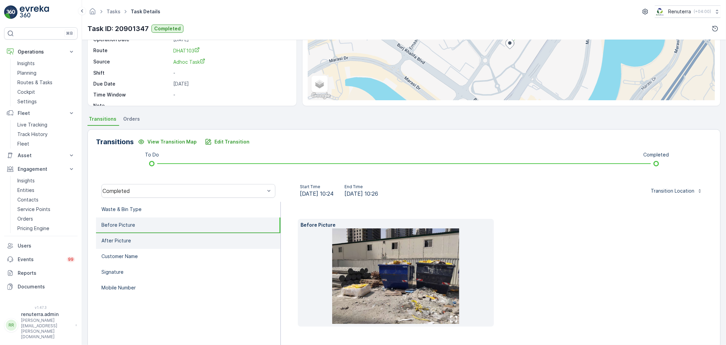
click at [154, 240] on li "After Picture" at bounding box center [188, 241] width 185 height 16
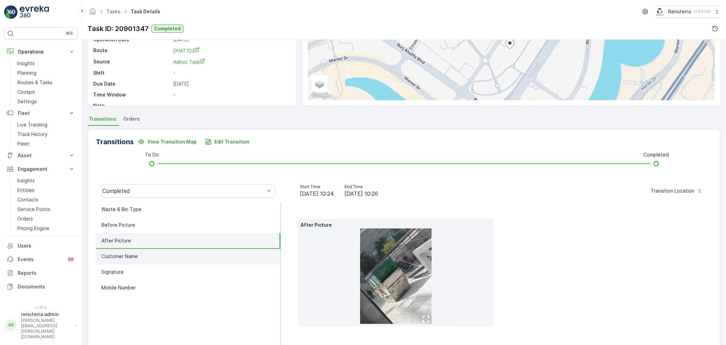
click at [149, 250] on li "Customer Name" at bounding box center [188, 257] width 185 height 16
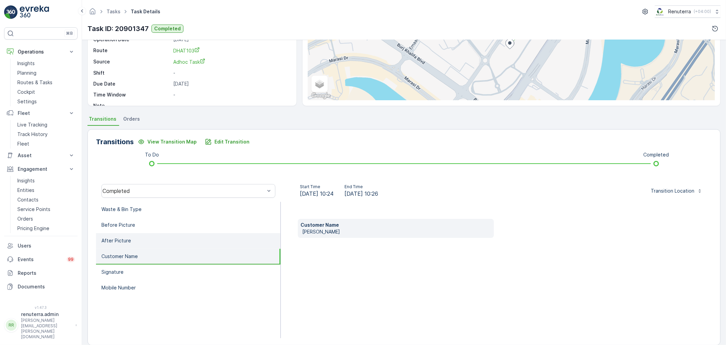
click at [146, 239] on li "After Picture" at bounding box center [188, 241] width 185 height 16
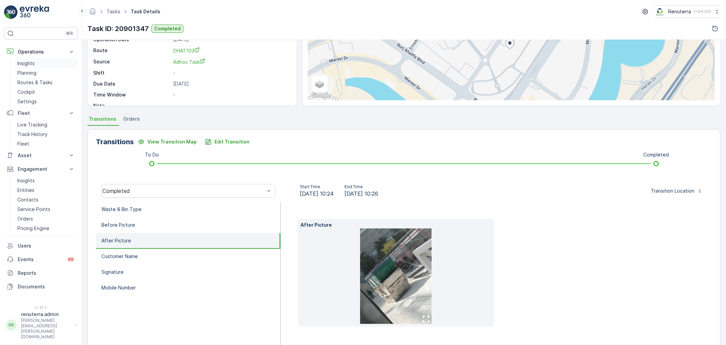
click at [32, 68] on link "Planning" at bounding box center [46, 73] width 63 height 10
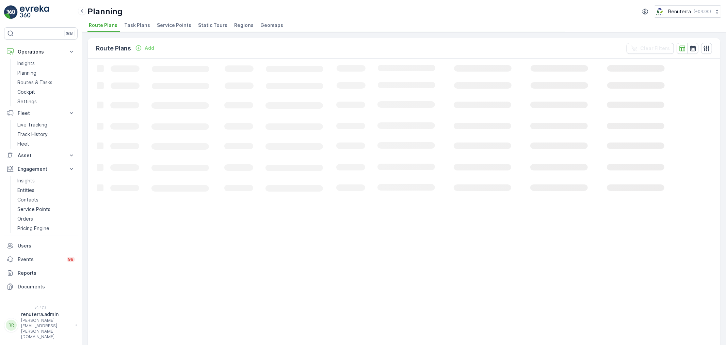
click at [156, 28] on li "Service Points" at bounding box center [175, 26] width 38 height 12
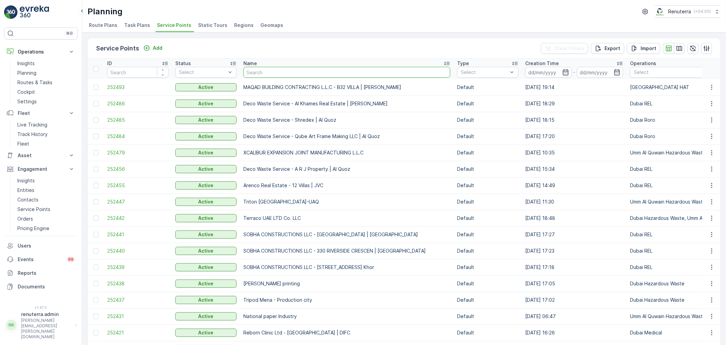
drag, startPoint x: 274, startPoint y: 79, endPoint x: 275, endPoint y: 73, distance: 6.1
click at [275, 73] on input "text" at bounding box center [346, 72] width 207 height 11
type input "king"
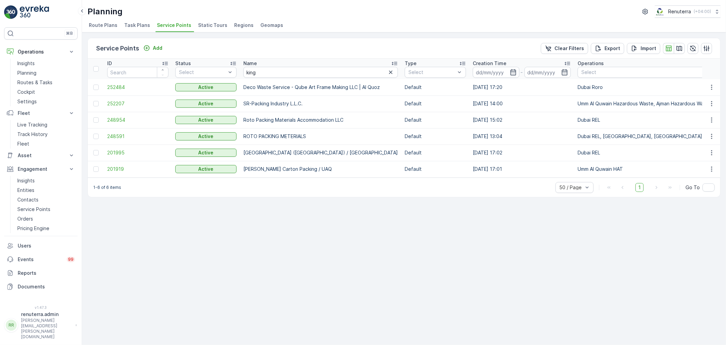
click at [117, 148] on td "201995" at bounding box center [138, 152] width 68 height 16
click at [120, 152] on span "201995" at bounding box center [137, 152] width 61 height 7
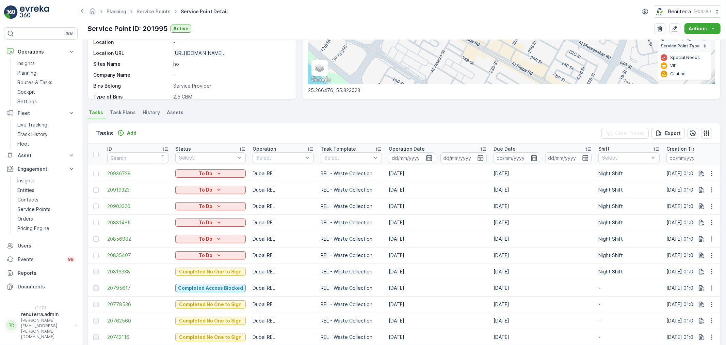
scroll to position [192, 0]
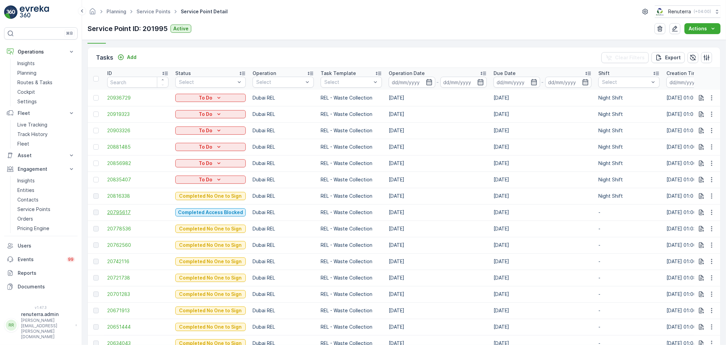
click at [125, 212] on span "20795617" at bounding box center [137, 212] width 61 height 7
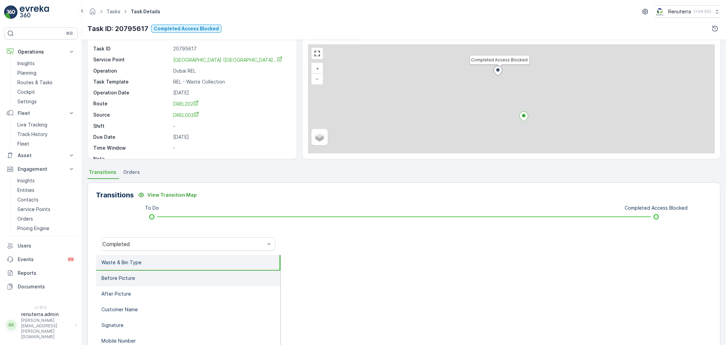
scroll to position [84, 0]
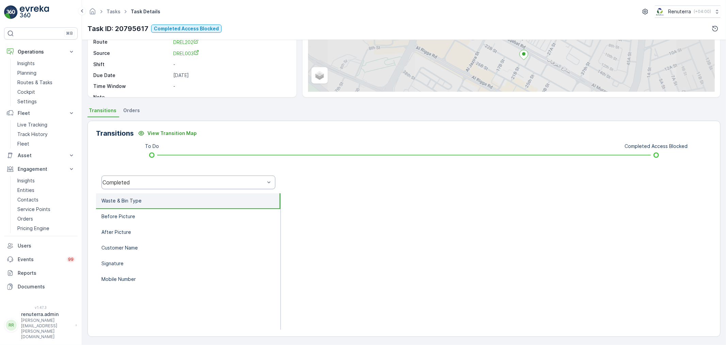
click at [150, 179] on div "Completed" at bounding box center [183, 182] width 162 height 6
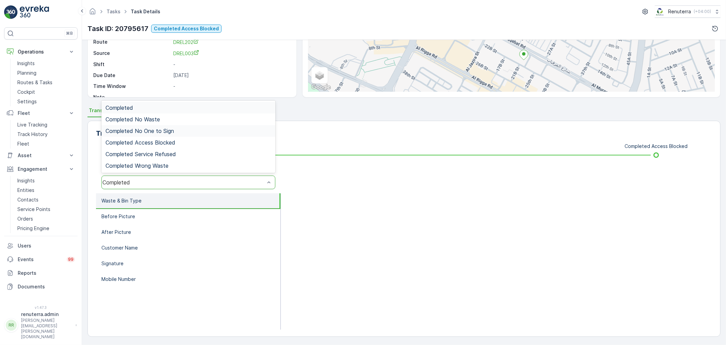
click at [158, 128] on span "Completed No One to Sign" at bounding box center [140, 131] width 68 height 6
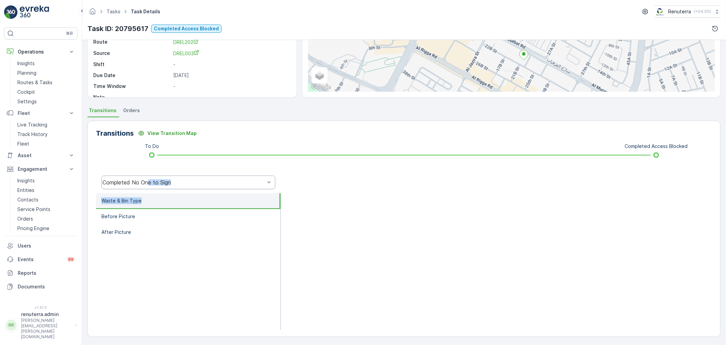
drag, startPoint x: 147, startPoint y: 191, endPoint x: 145, endPoint y: 182, distance: 8.8
click at [147, 186] on div "Transitions View Transition Map To Do Completed Access Blocked Completed No One…" at bounding box center [403, 229] width 633 height 216
click at [145, 182] on div "Completed No One to Sign" at bounding box center [183, 182] width 162 height 6
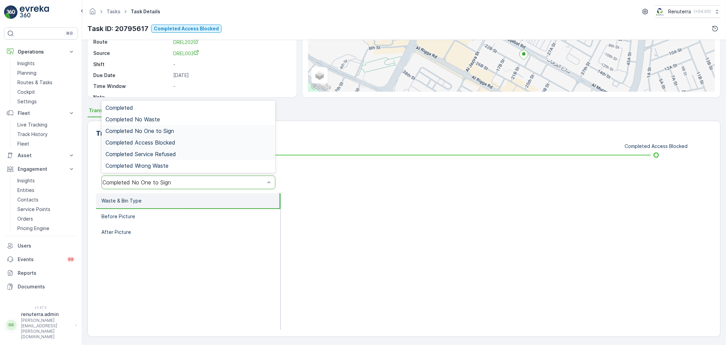
click at [158, 145] on span "Completed Access Blocked" at bounding box center [141, 142] width 70 height 6
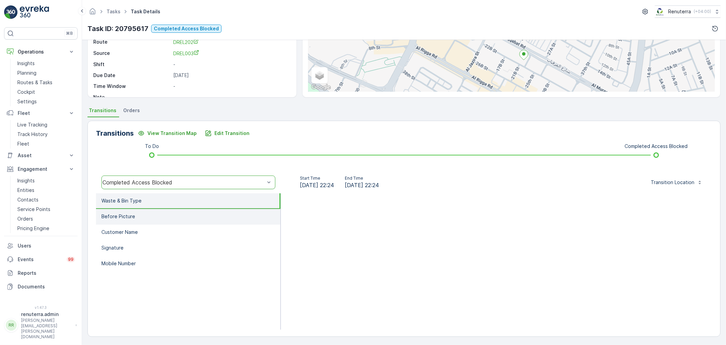
click at [156, 215] on li "Before Picture" at bounding box center [188, 217] width 185 height 16
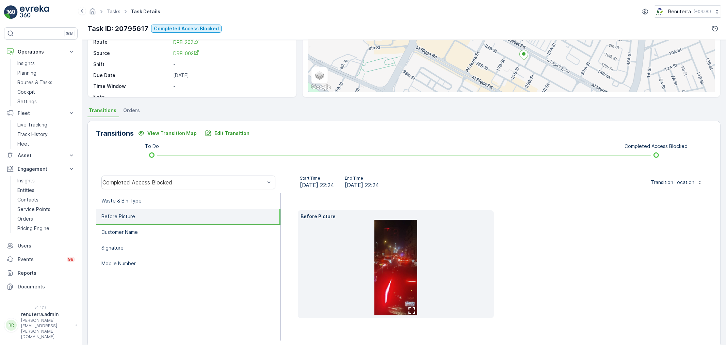
click at [401, 265] on img at bounding box center [396, 267] width 43 height 95
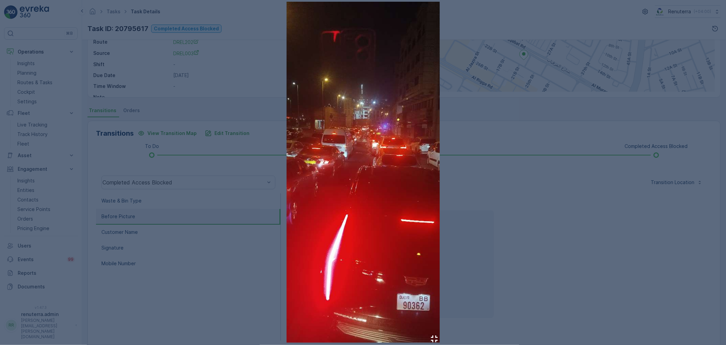
click at [539, 258] on div at bounding box center [363, 172] width 726 height 345
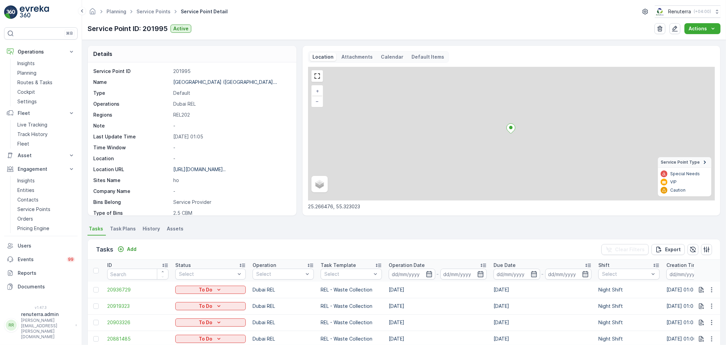
scroll to position [229, 0]
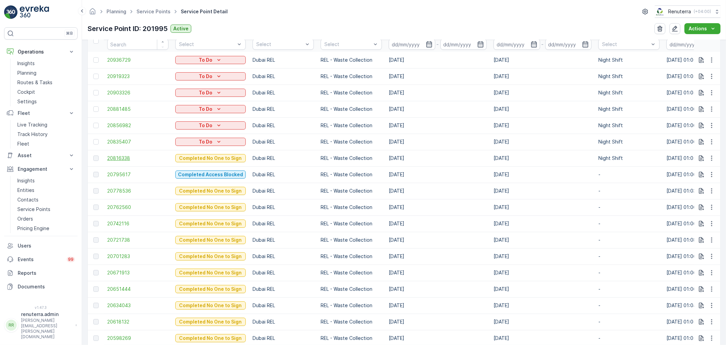
click at [114, 157] on span "20816338" at bounding box center [137, 158] width 61 height 7
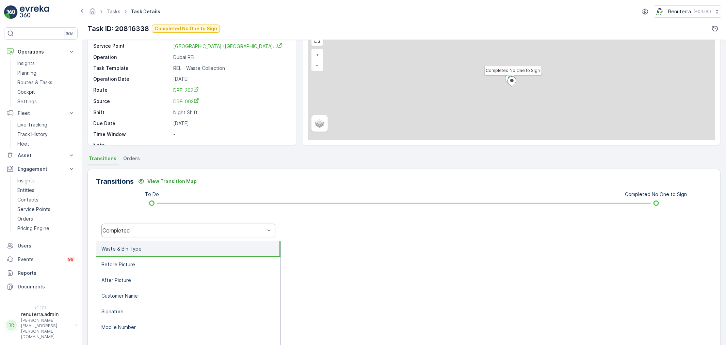
scroll to position [38, 0]
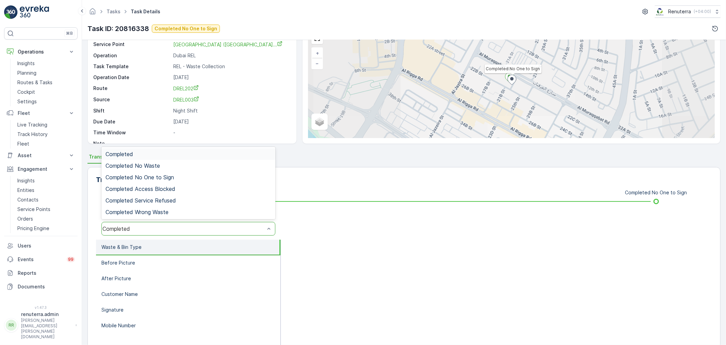
click at [153, 225] on div "Completed" at bounding box center [183, 228] width 162 height 6
click at [157, 175] on span "Completed No One to Sign" at bounding box center [140, 177] width 68 height 6
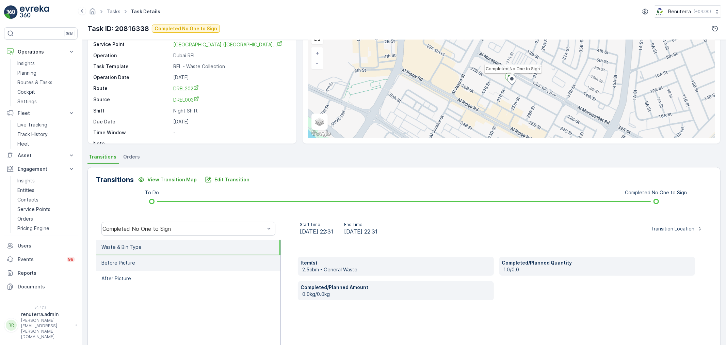
click at [182, 259] on li "Before Picture" at bounding box center [188, 263] width 185 height 16
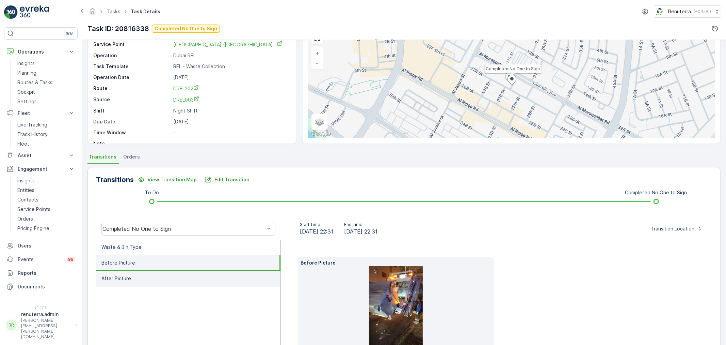
click at [165, 278] on li "After Picture" at bounding box center [188, 279] width 185 height 16
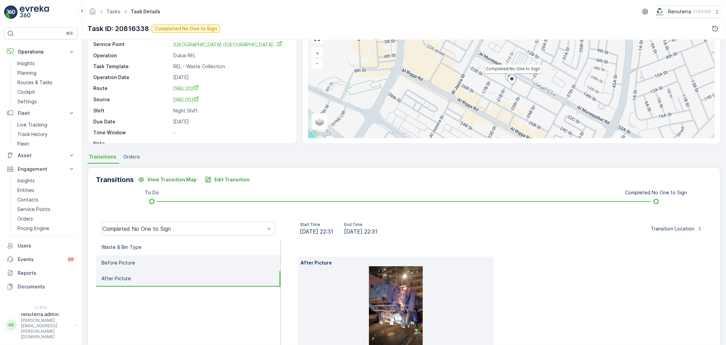
click at [158, 260] on li "Before Picture" at bounding box center [188, 263] width 185 height 16
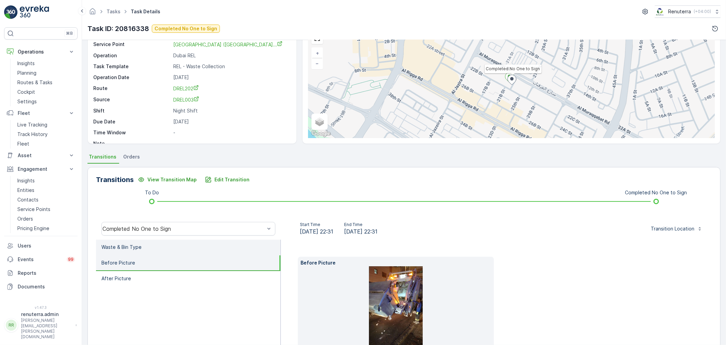
click at [150, 246] on li "Waste & Bin Type" at bounding box center [188, 247] width 185 height 16
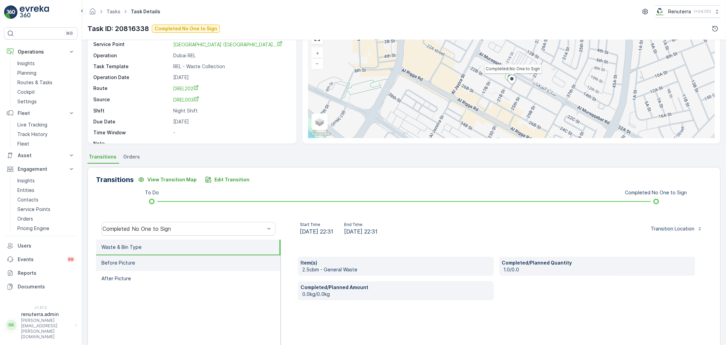
click at [156, 259] on li "Before Picture" at bounding box center [188, 263] width 185 height 16
click at [155, 251] on li "Waste & Bin Type" at bounding box center [188, 247] width 185 height 16
click at [166, 261] on li "Before Picture" at bounding box center [188, 263] width 185 height 16
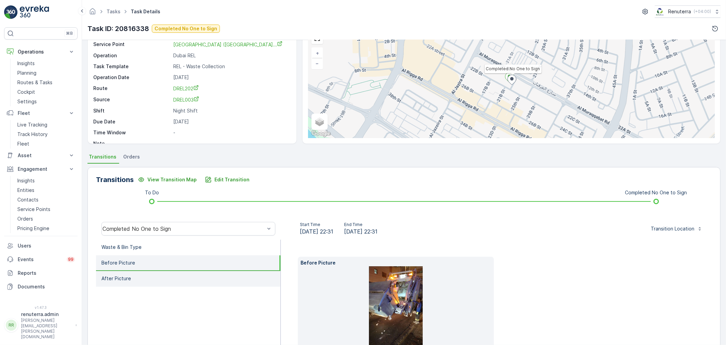
click at [165, 272] on li "After Picture" at bounding box center [188, 279] width 185 height 16
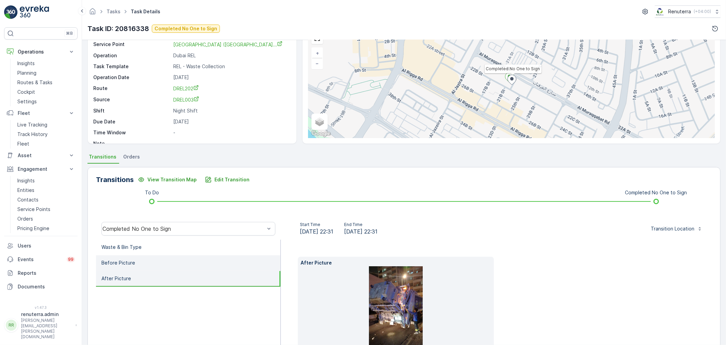
click at [159, 267] on li "Before Picture" at bounding box center [188, 263] width 185 height 16
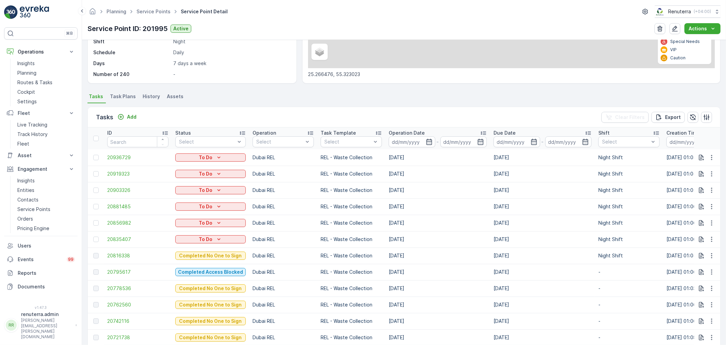
scroll to position [189, 0]
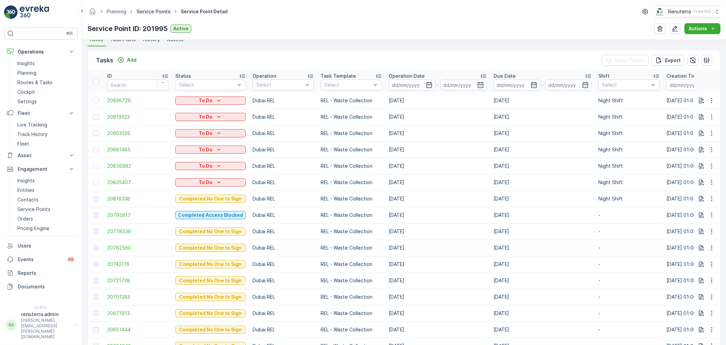
click at [158, 14] on link "Service Points" at bounding box center [154, 12] width 34 height 6
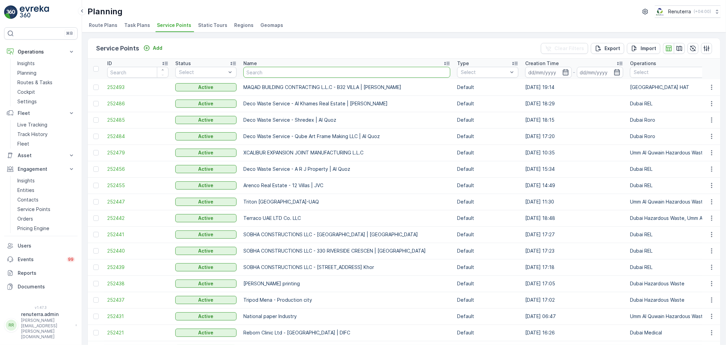
click at [271, 74] on input "text" at bounding box center [346, 72] width 207 height 11
type input "ara"
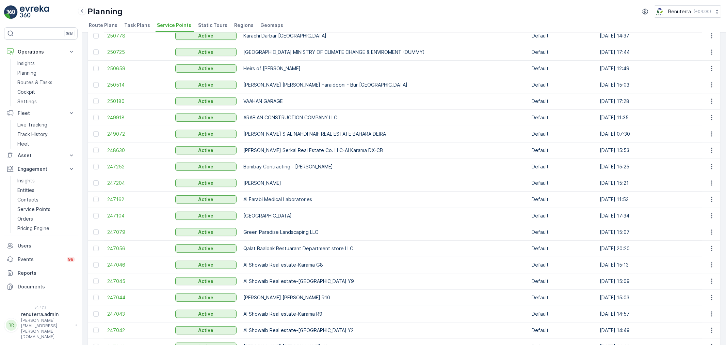
scroll to position [265, 0]
click at [112, 117] on span "249918" at bounding box center [137, 116] width 61 height 7
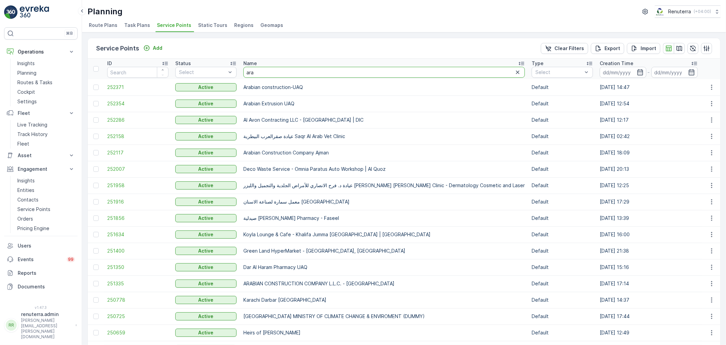
click at [257, 72] on input "ara" at bounding box center [384, 72] width 282 height 11
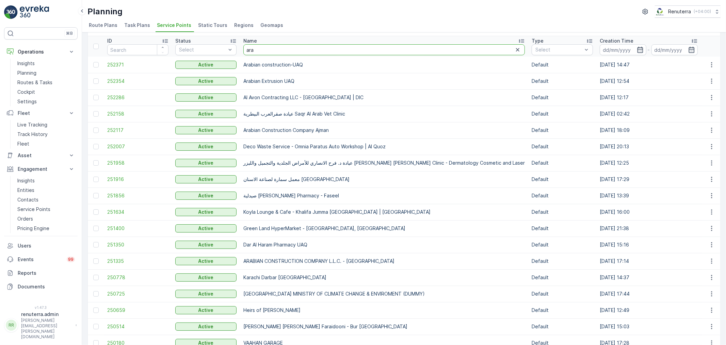
scroll to position [38, 0]
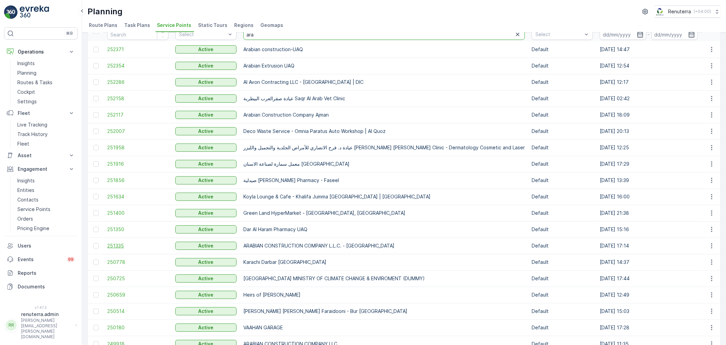
click at [121, 242] on span "251335" at bounding box center [137, 245] width 61 height 7
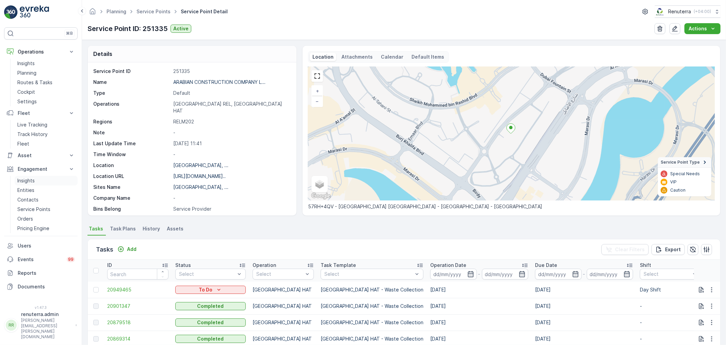
click at [22, 182] on p "Insights" at bounding box center [25, 180] width 17 height 7
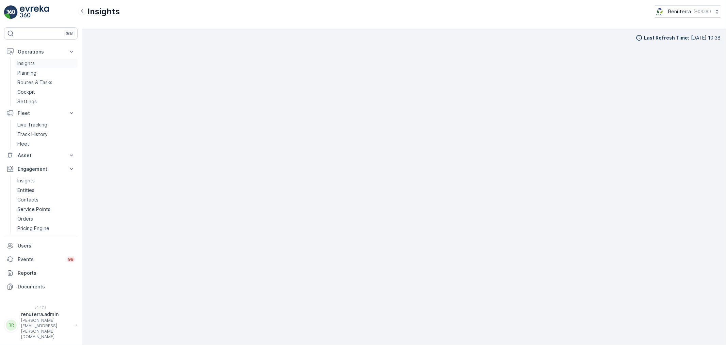
click at [42, 63] on link "Insights" at bounding box center [46, 64] width 63 height 10
click at [32, 74] on p "Planning" at bounding box center [26, 72] width 19 height 7
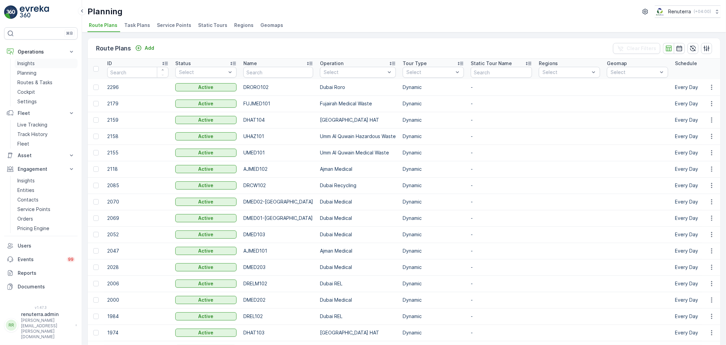
click at [30, 63] on p "Insights" at bounding box center [25, 63] width 17 height 7
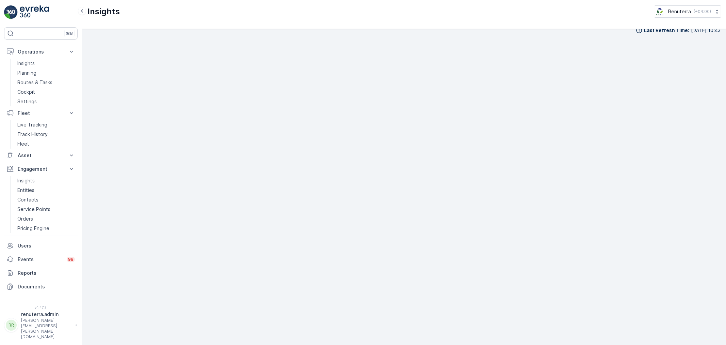
scroll to position [9, 0]
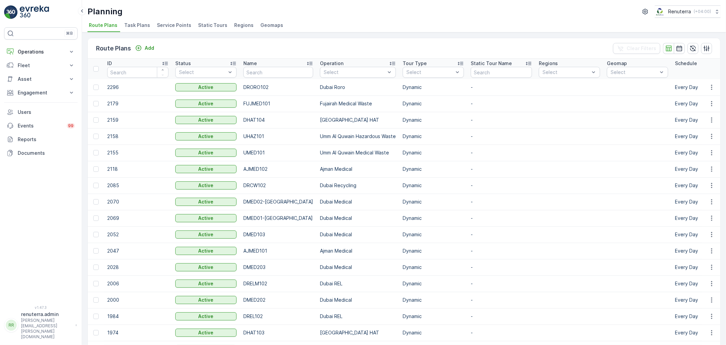
click at [174, 25] on span "Service Points" at bounding box center [174, 25] width 34 height 7
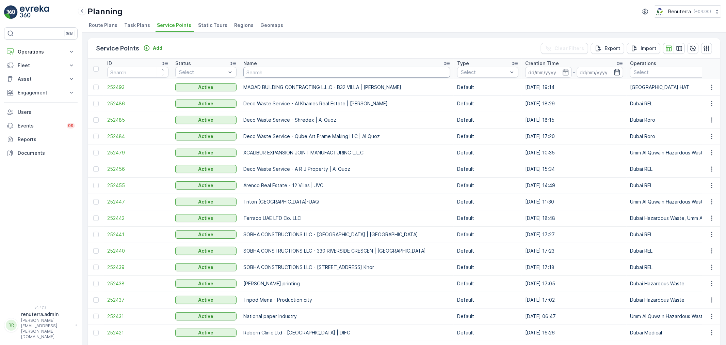
click at [262, 71] on input "text" at bounding box center [346, 72] width 207 height 11
type input "Bena"
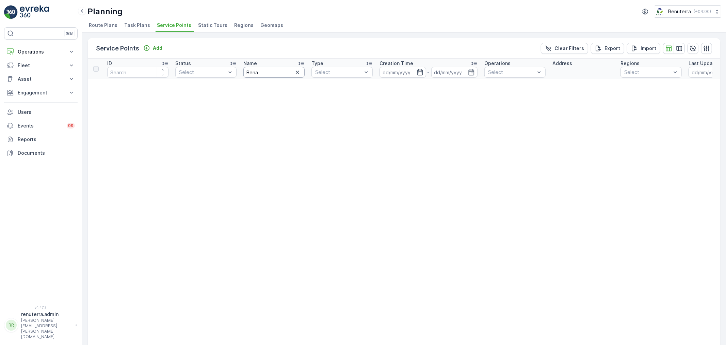
drag, startPoint x: 251, startPoint y: 72, endPoint x: 252, endPoint y: 76, distance: 3.8
click at [251, 72] on input "Bena" at bounding box center [273, 72] width 61 height 11
type input "[PERSON_NAME]"
